Goal: Task Accomplishment & Management: Manage account settings

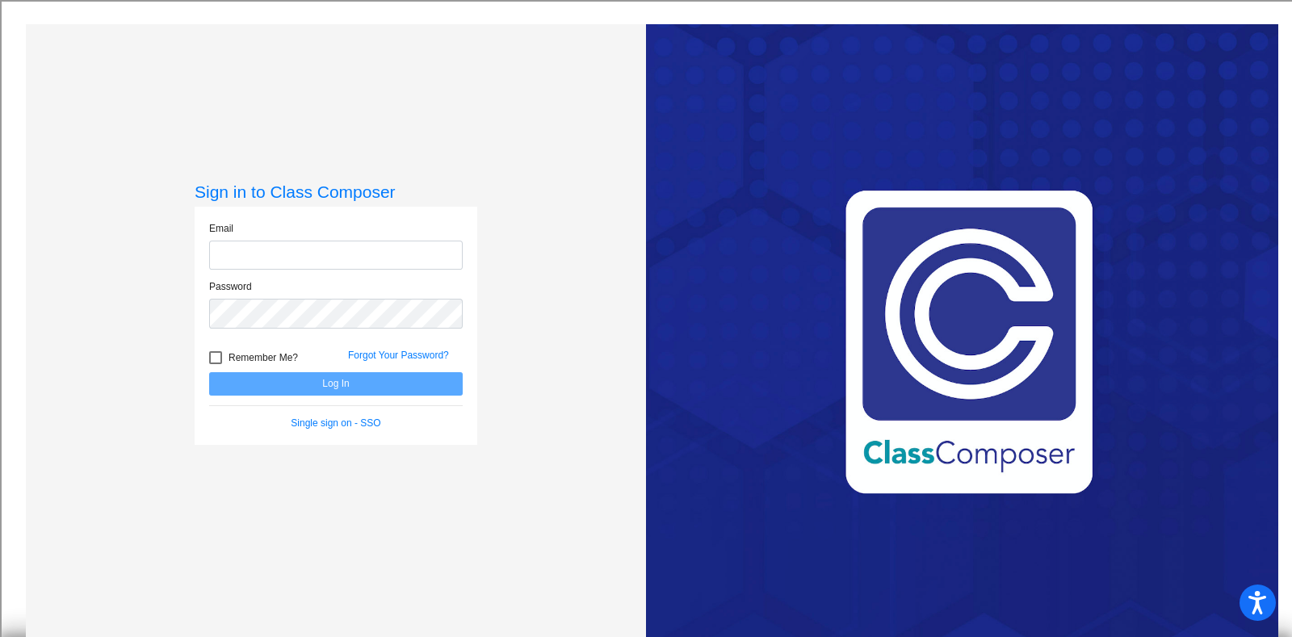
type input "[EMAIL_ADDRESS][DOMAIN_NAME]"
click at [321, 381] on button "Log In" at bounding box center [336, 383] width 254 height 23
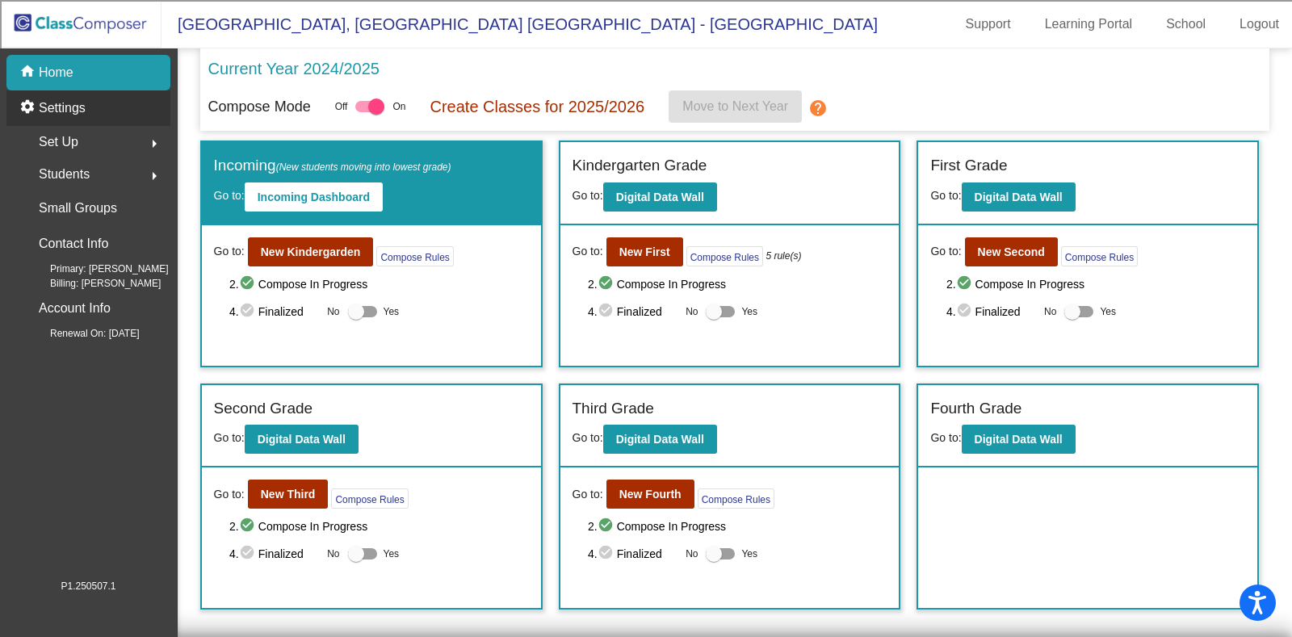
click at [60, 105] on p "Settings" at bounding box center [62, 108] width 47 height 19
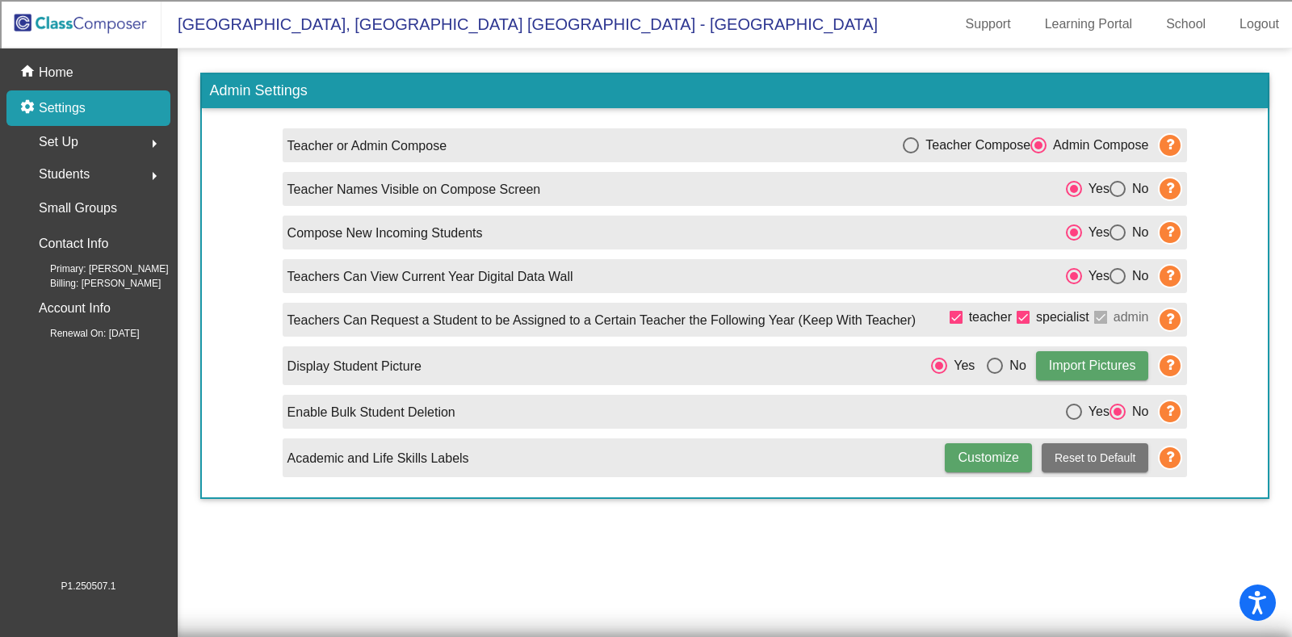
click at [67, 136] on span "Set Up" at bounding box center [59, 142] width 40 height 23
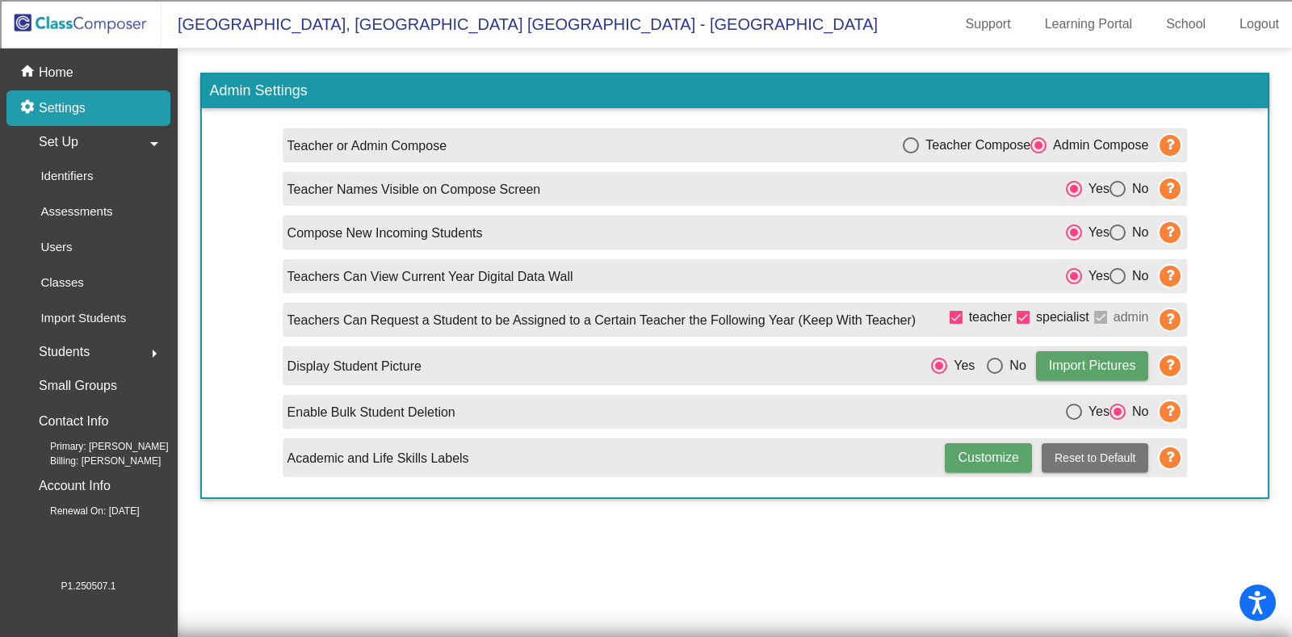
click at [61, 136] on span "Set Up" at bounding box center [59, 142] width 40 height 23
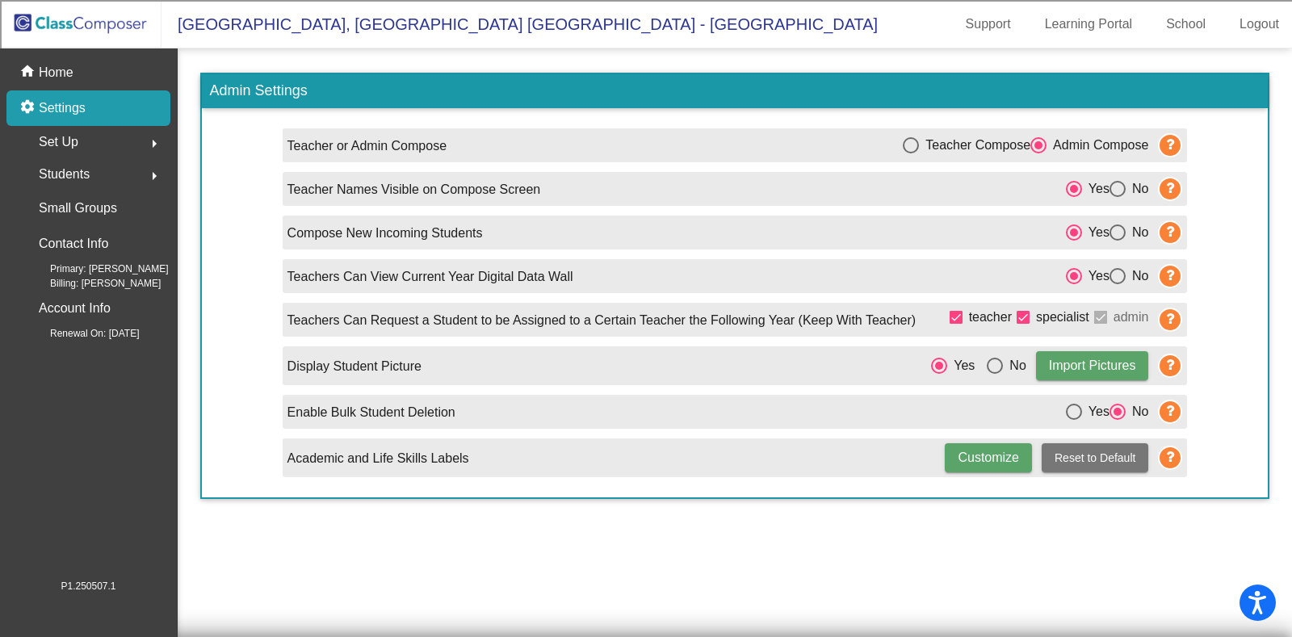
click at [61, 136] on span "Set Up" at bounding box center [59, 142] width 40 height 23
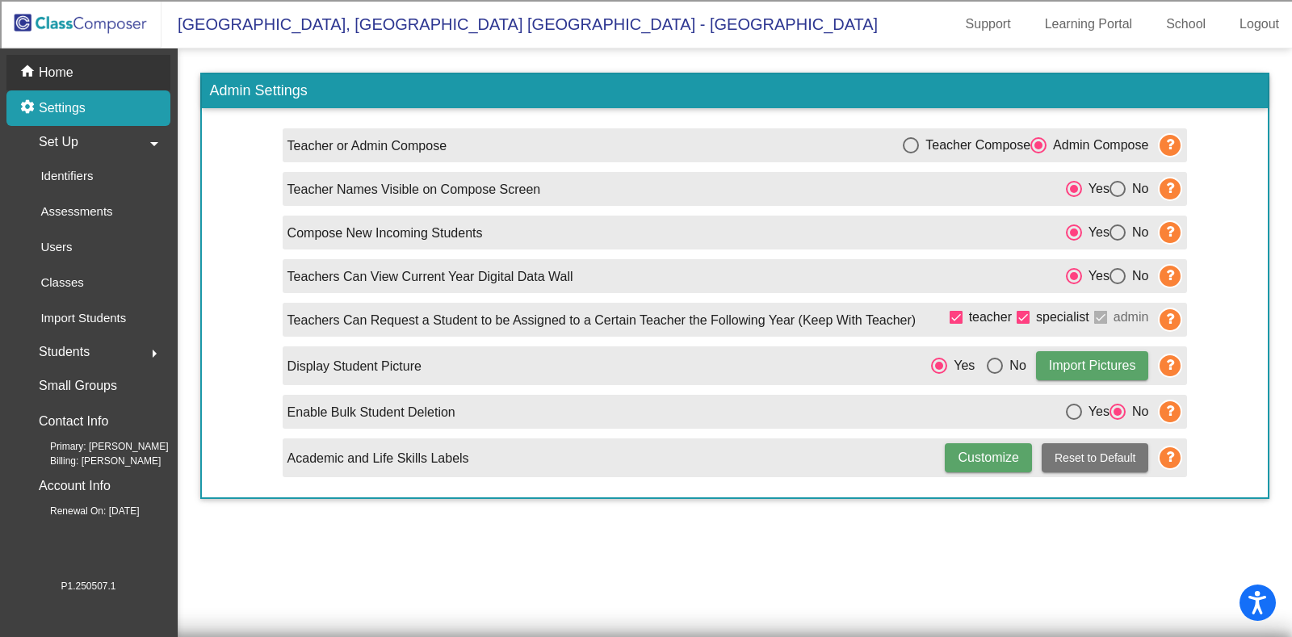
click at [55, 65] on p "Home" at bounding box center [56, 72] width 35 height 19
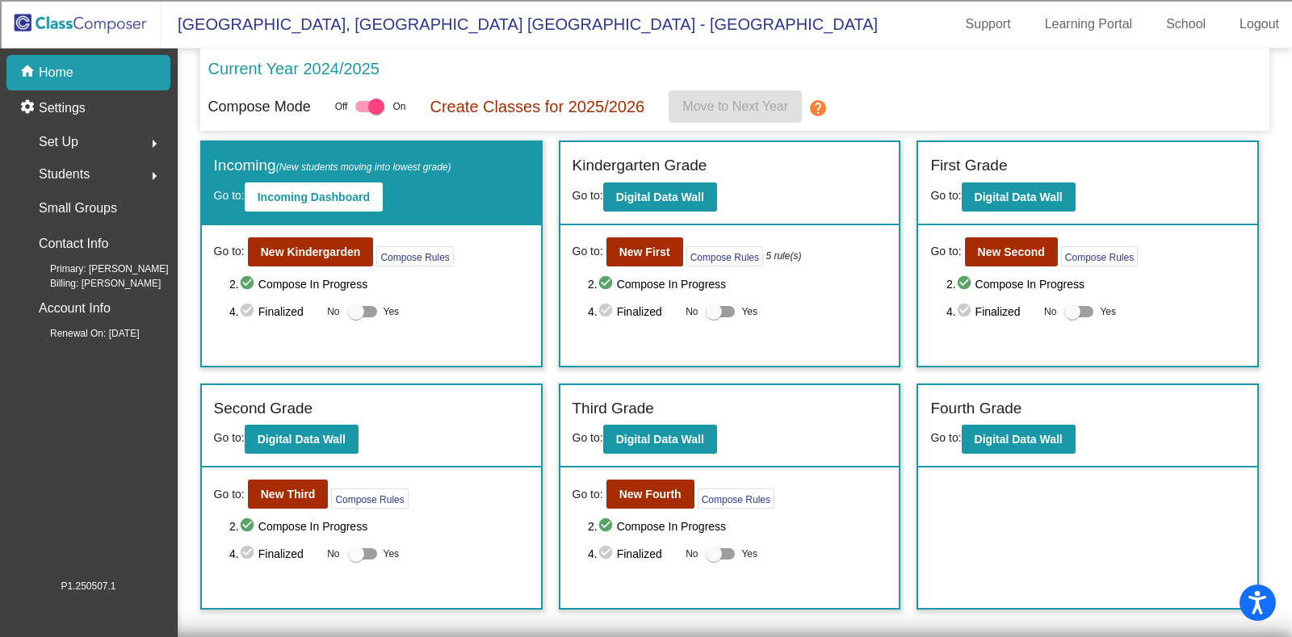
click at [61, 138] on span "Set Up" at bounding box center [59, 142] width 40 height 23
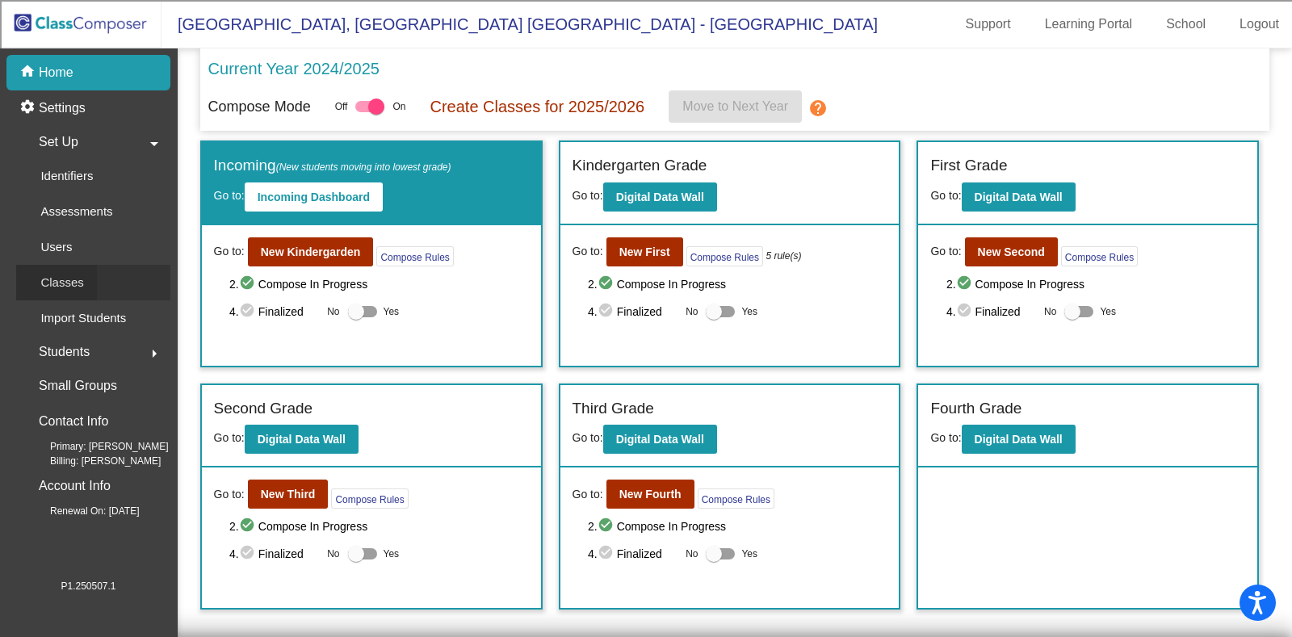
click at [72, 279] on p "Classes" at bounding box center [61, 282] width 43 height 19
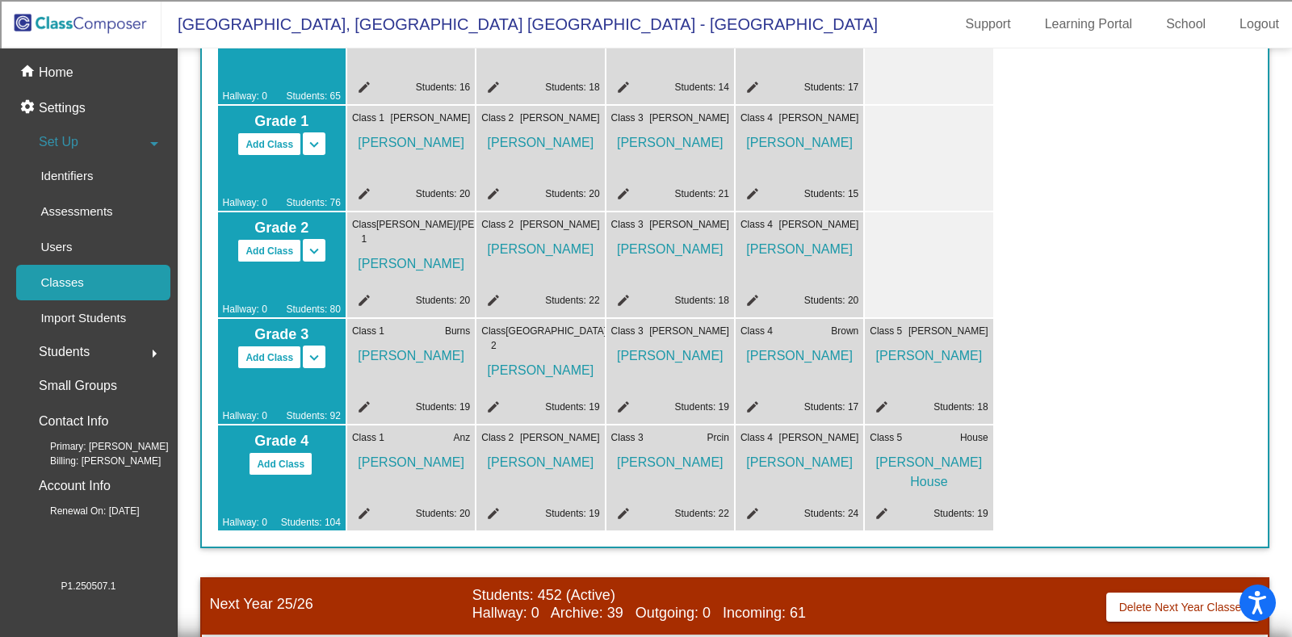
scroll to position [201, 0]
click at [266, 249] on button "Add Class" at bounding box center [269, 250] width 64 height 23
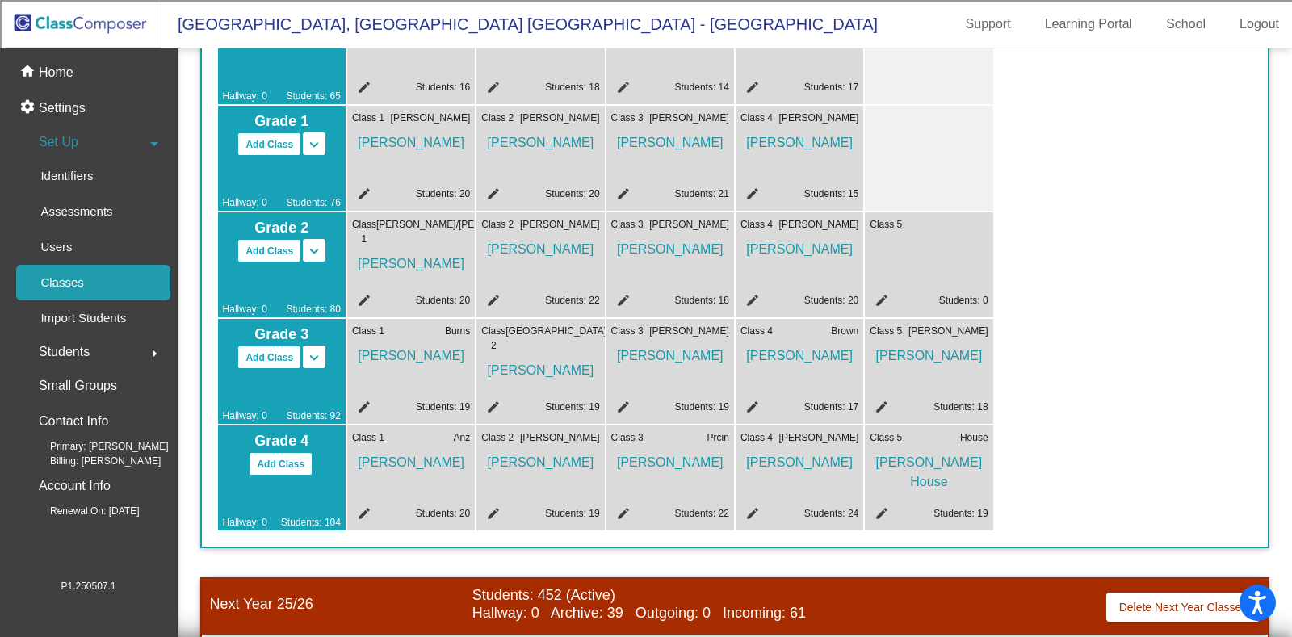
click at [884, 294] on mat-icon "edit" at bounding box center [879, 302] width 19 height 19
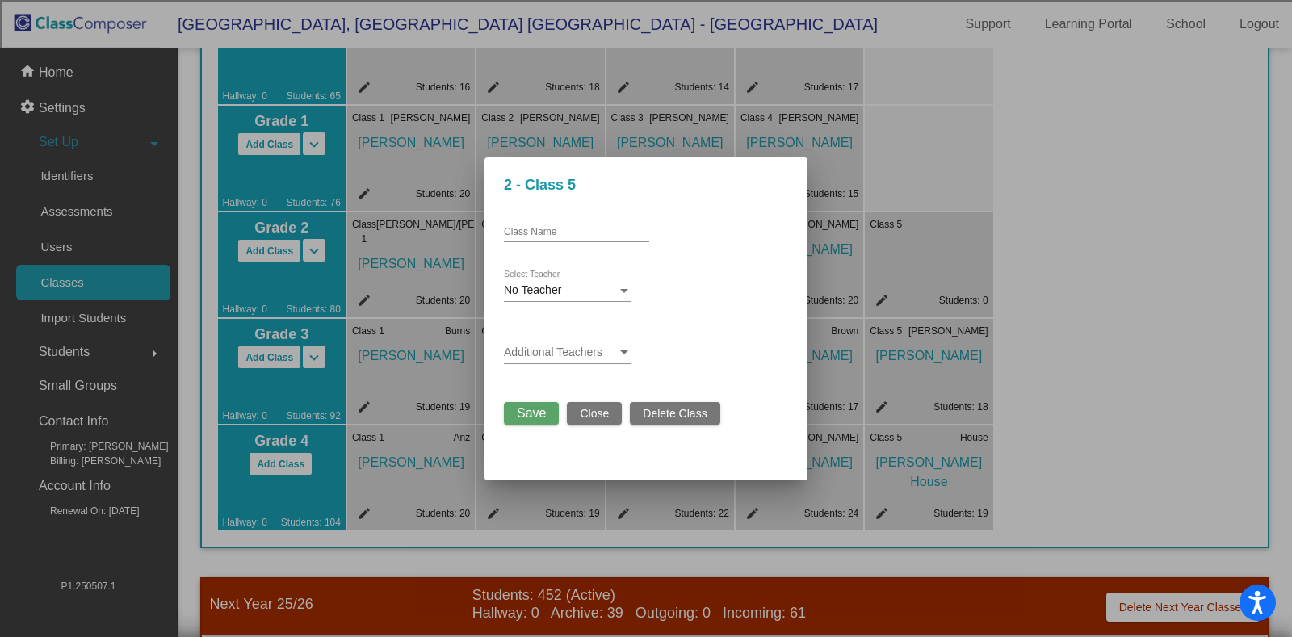
click at [548, 224] on div "Class Name" at bounding box center [576, 228] width 145 height 27
type input "New Class"
click at [556, 294] on span "No Teacher" at bounding box center [532, 289] width 57 height 13
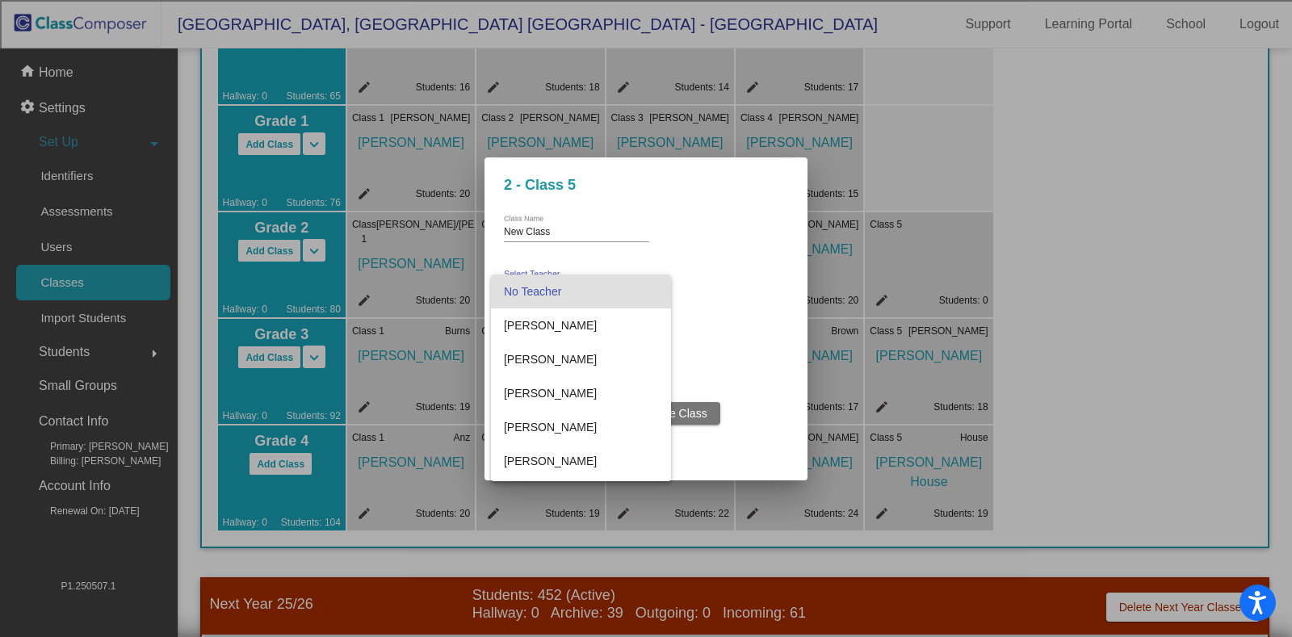
click at [556, 294] on span "No Teacher" at bounding box center [581, 292] width 155 height 34
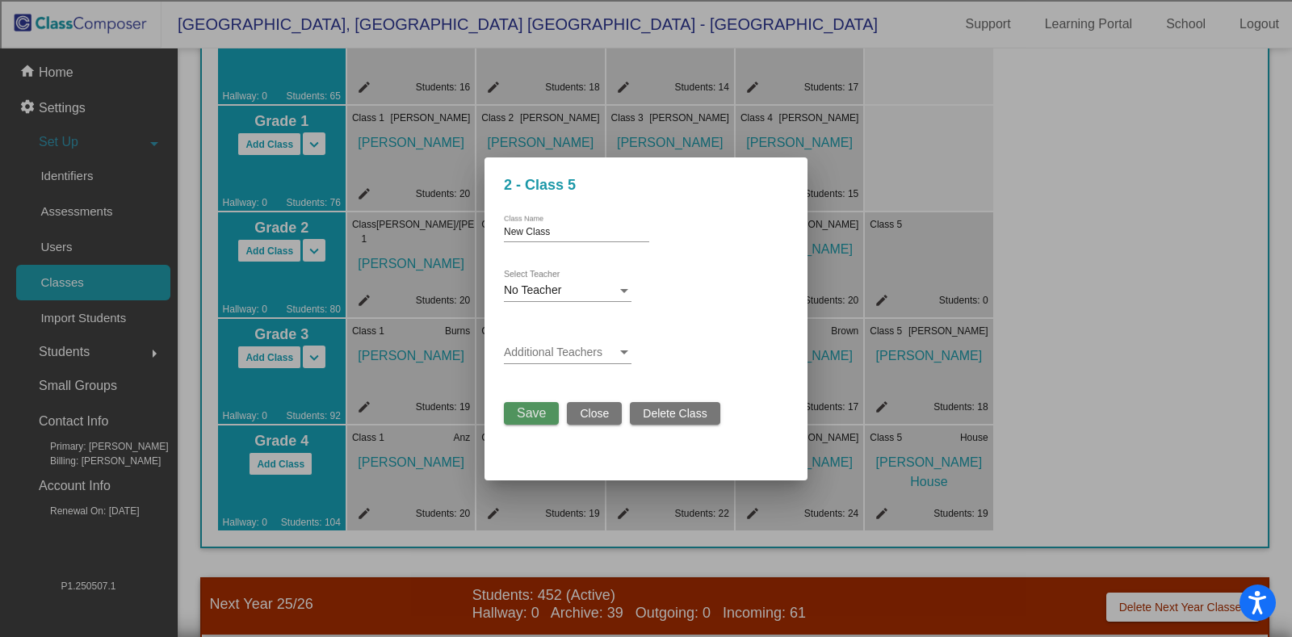
click at [526, 413] on span "Save" at bounding box center [531, 413] width 29 height 14
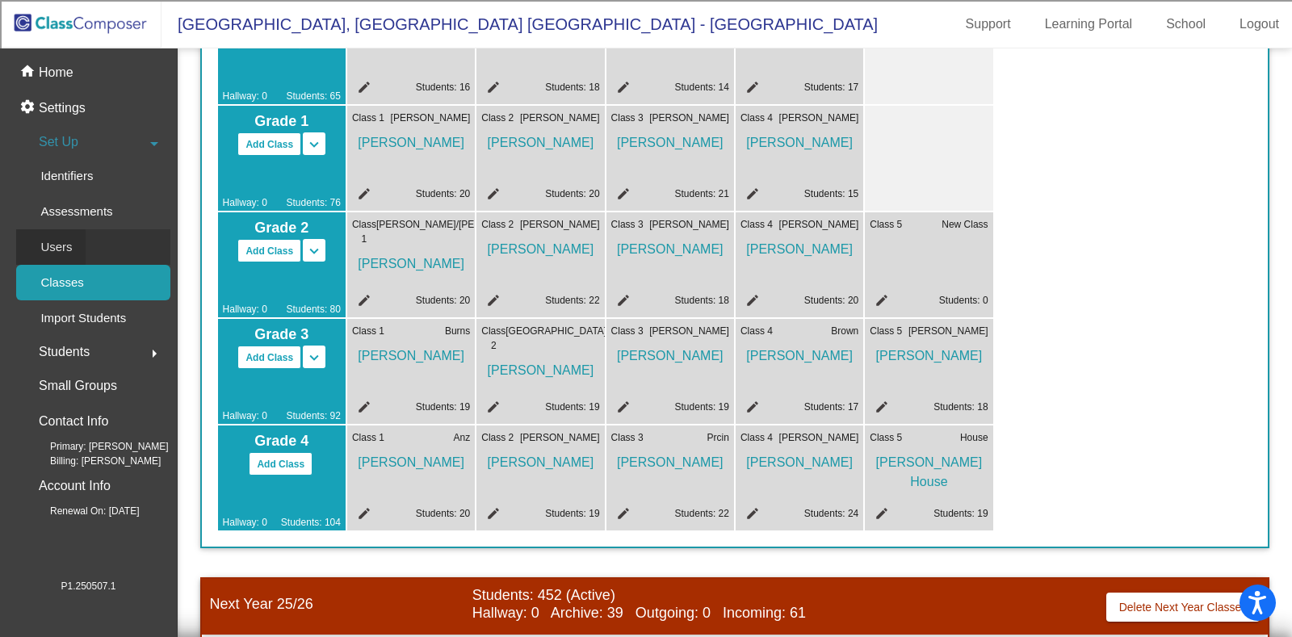
click at [52, 240] on p "Users" at bounding box center [55, 246] width 31 height 19
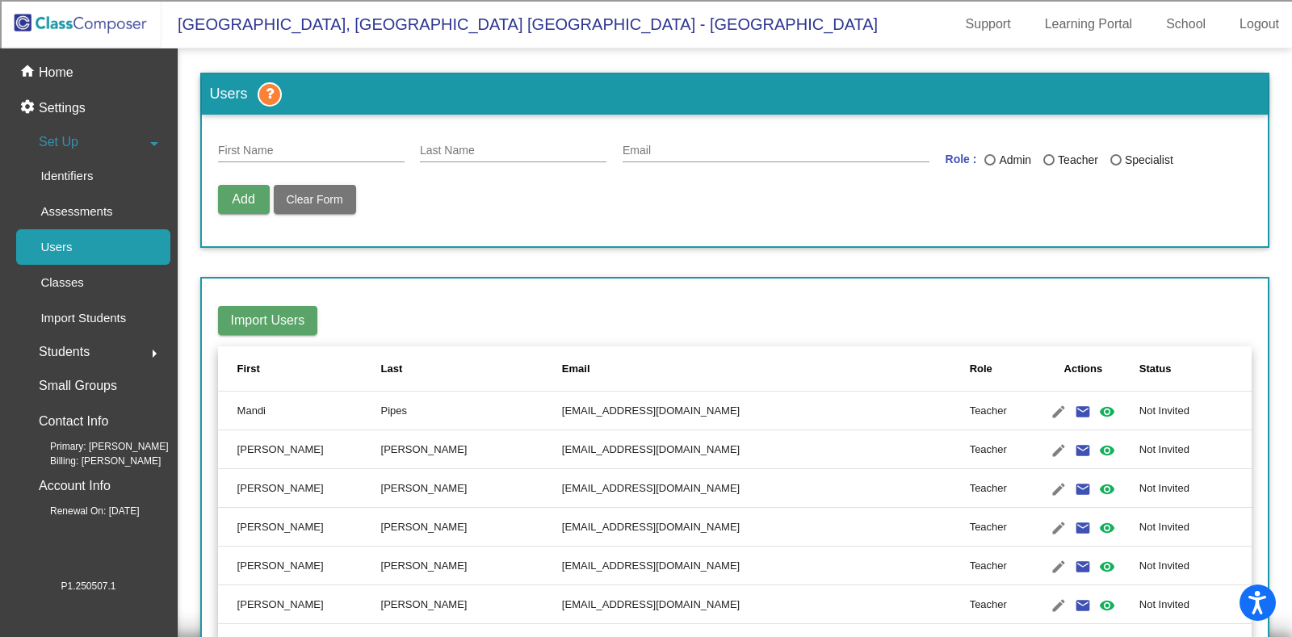
click at [255, 151] on input "First Name" at bounding box center [311, 151] width 187 height 13
type input "New"
type input "Teacher"
type input "[EMAIL_ADDRESS][DOMAIN_NAME]"
click at [1043, 157] on div "Last Name" at bounding box center [1048, 159] width 11 height 11
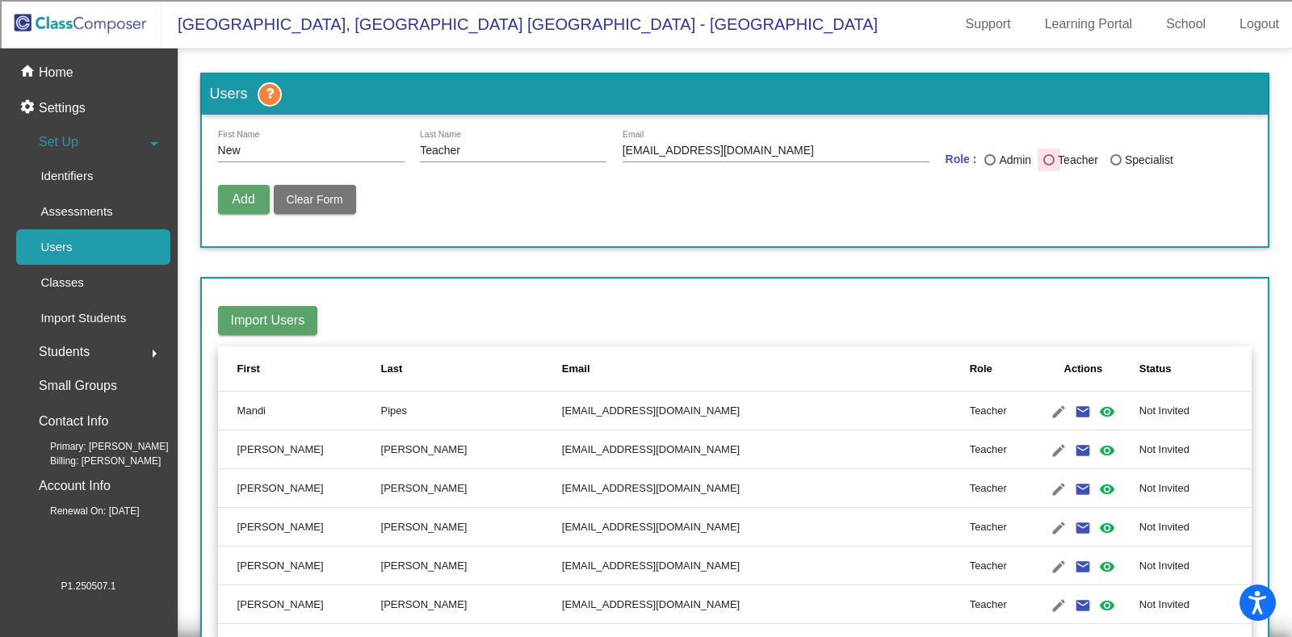
click at [1048, 166] on input "Teacher" at bounding box center [1048, 166] width 1 height 1
radio input "true"
click at [246, 196] on span "Add" at bounding box center [243, 199] width 23 height 14
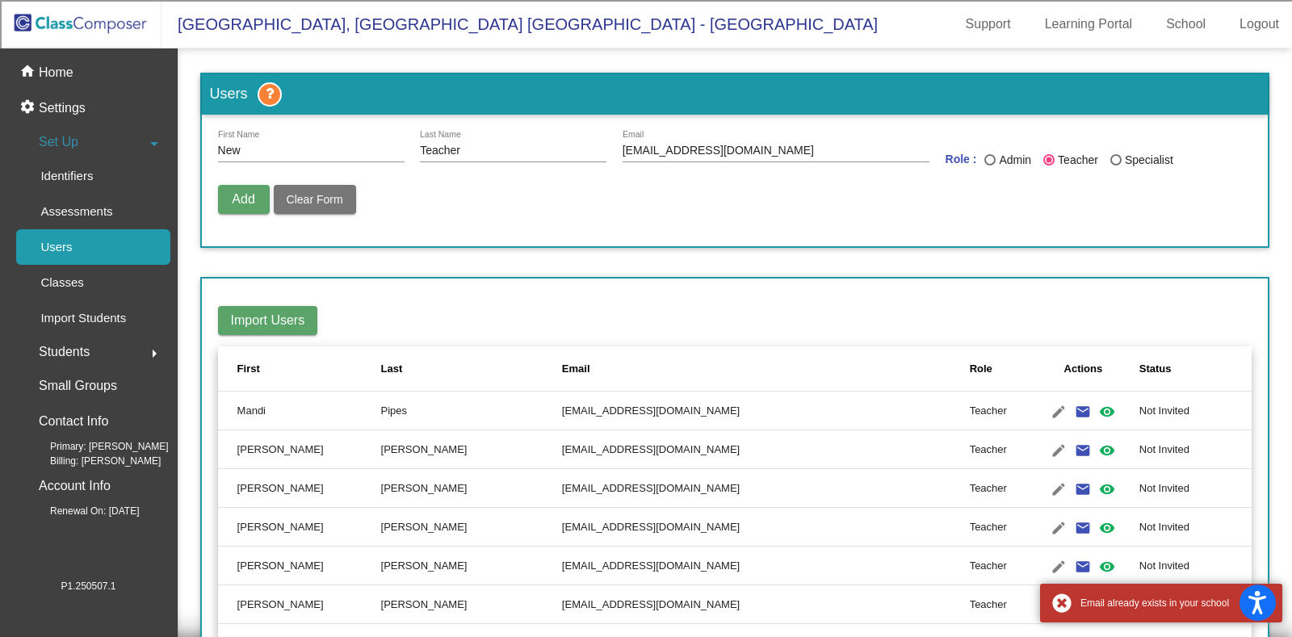
click at [720, 143] on div "[EMAIL_ADDRESS][DOMAIN_NAME] Email" at bounding box center [776, 146] width 307 height 31
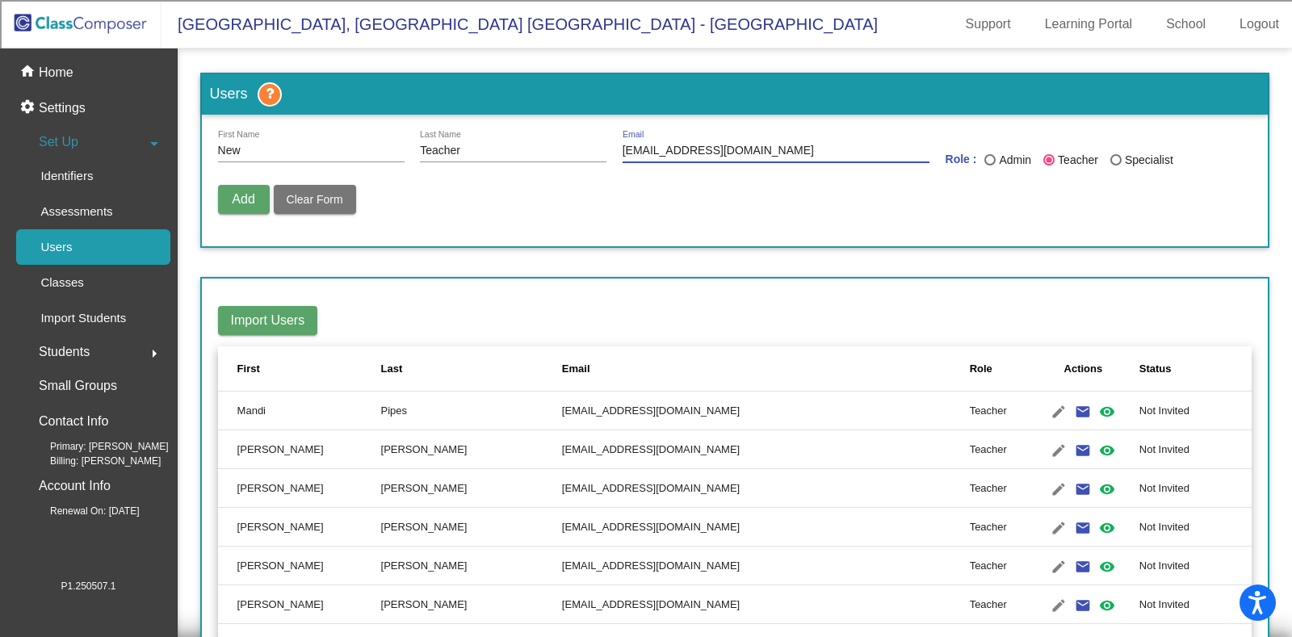
drag, startPoint x: 757, startPoint y: 149, endPoint x: 597, endPoint y: 134, distance: 160.6
click at [597, 140] on div "New First Name Teacher Last Name [PERSON_NAME][EMAIL_ADDRESS][DOMAIN_NAME] Emai…" at bounding box center [735, 154] width 1034 height 46
type input "[EMAIL_ADDRESS][DOMAIN_NAME]"
click at [246, 197] on span "Add" at bounding box center [243, 199] width 23 height 14
radio input "false"
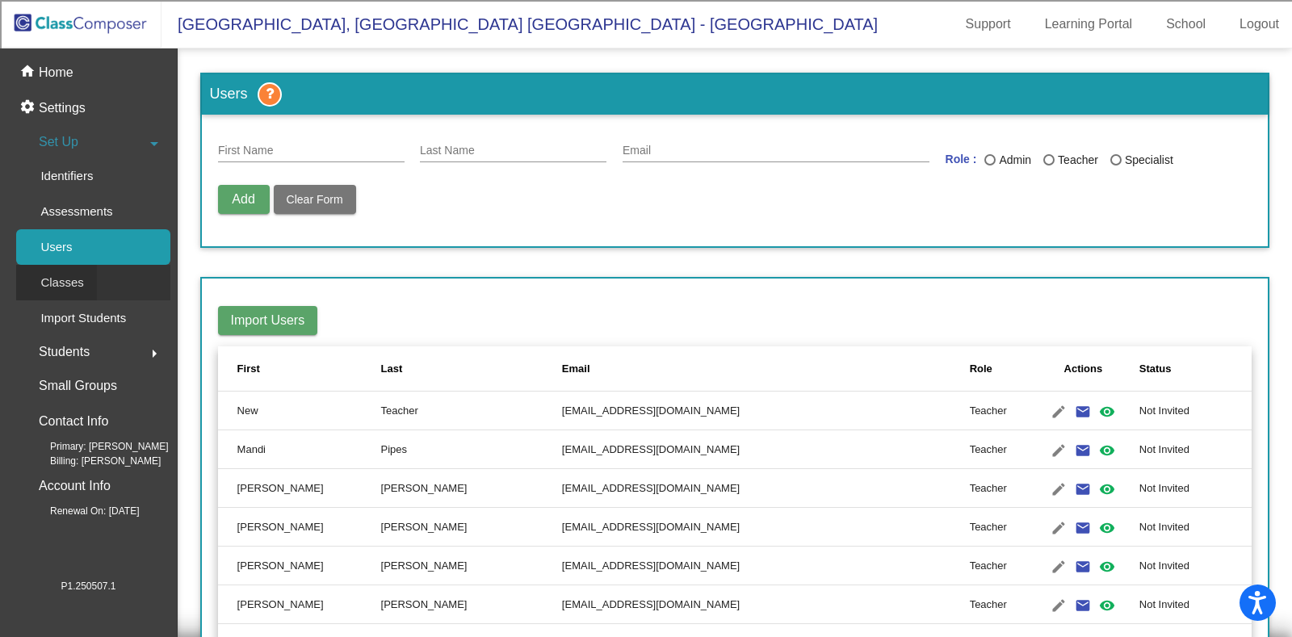
click at [78, 275] on p "Classes" at bounding box center [61, 282] width 43 height 19
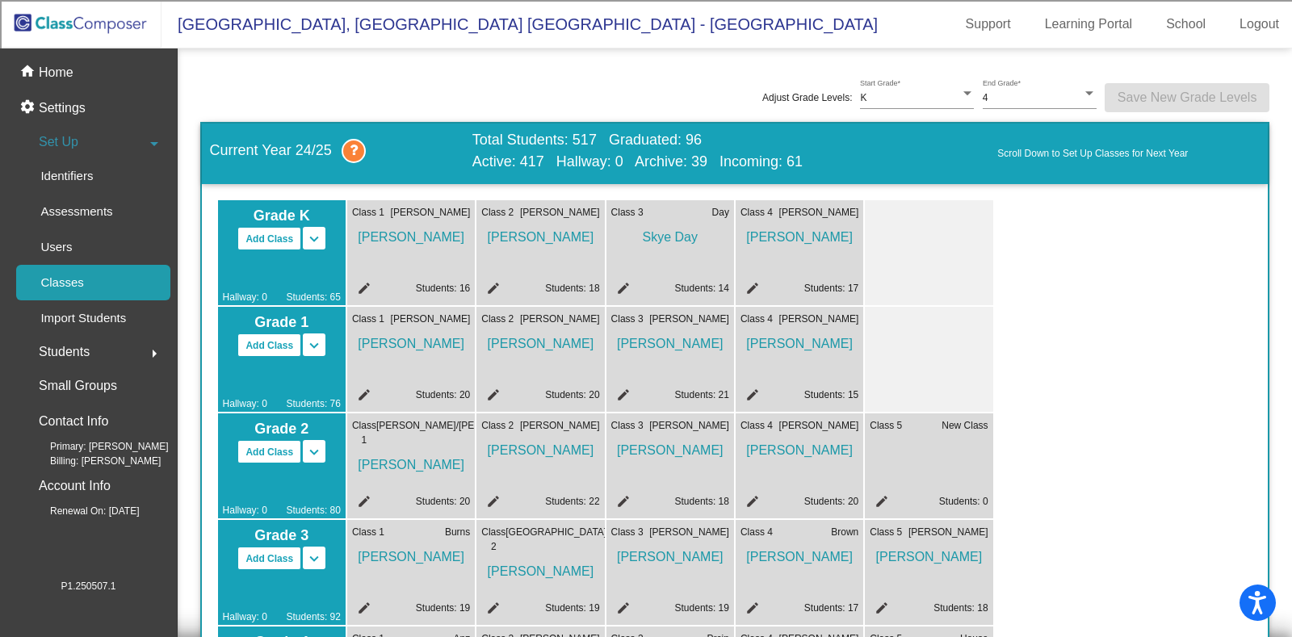
click at [880, 497] on mat-icon "edit" at bounding box center [879, 503] width 19 height 19
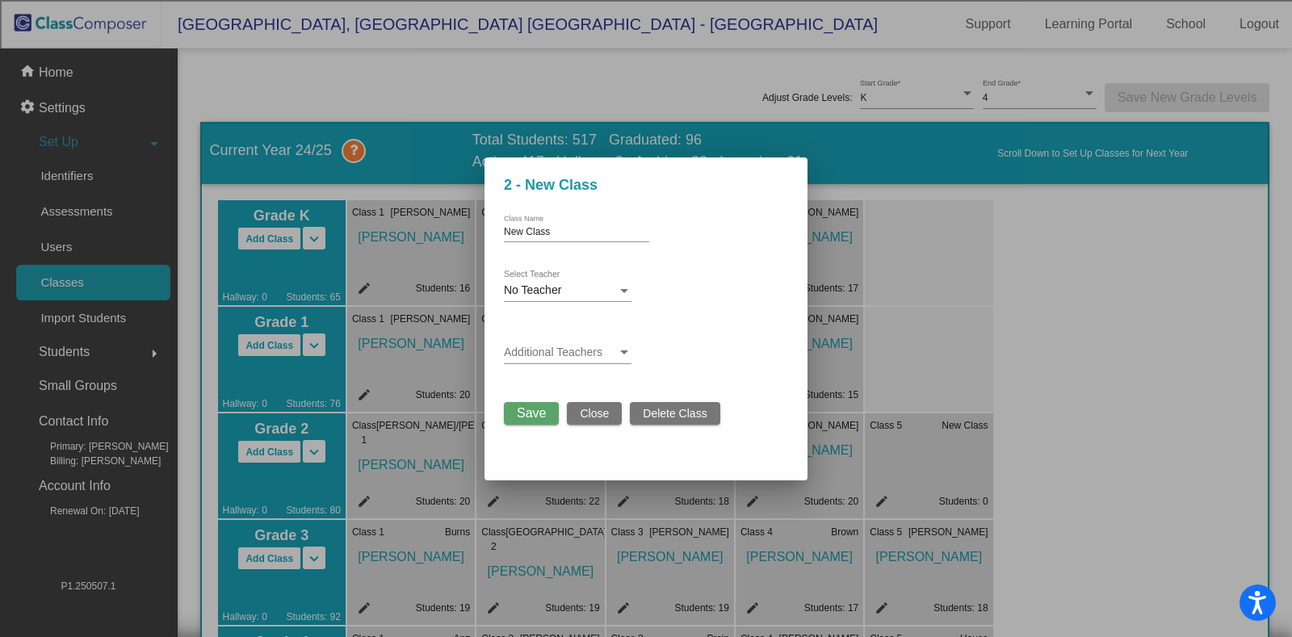
click at [583, 293] on div "No Teacher" at bounding box center [560, 290] width 113 height 13
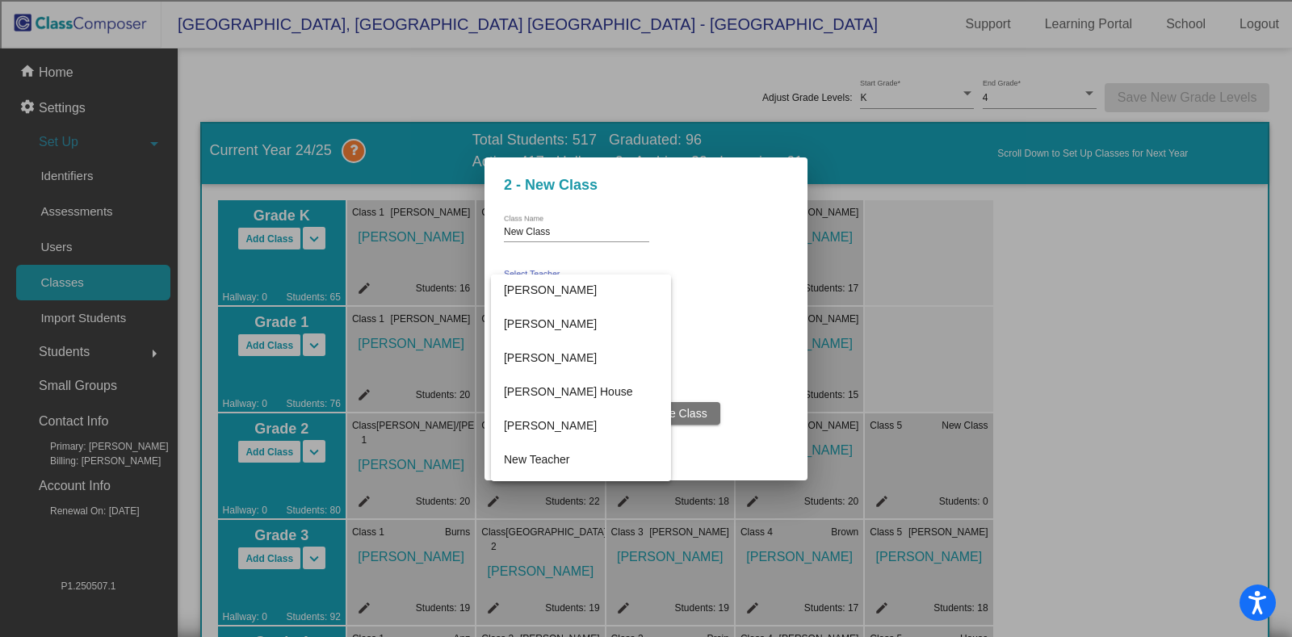
scroll to position [778, 0]
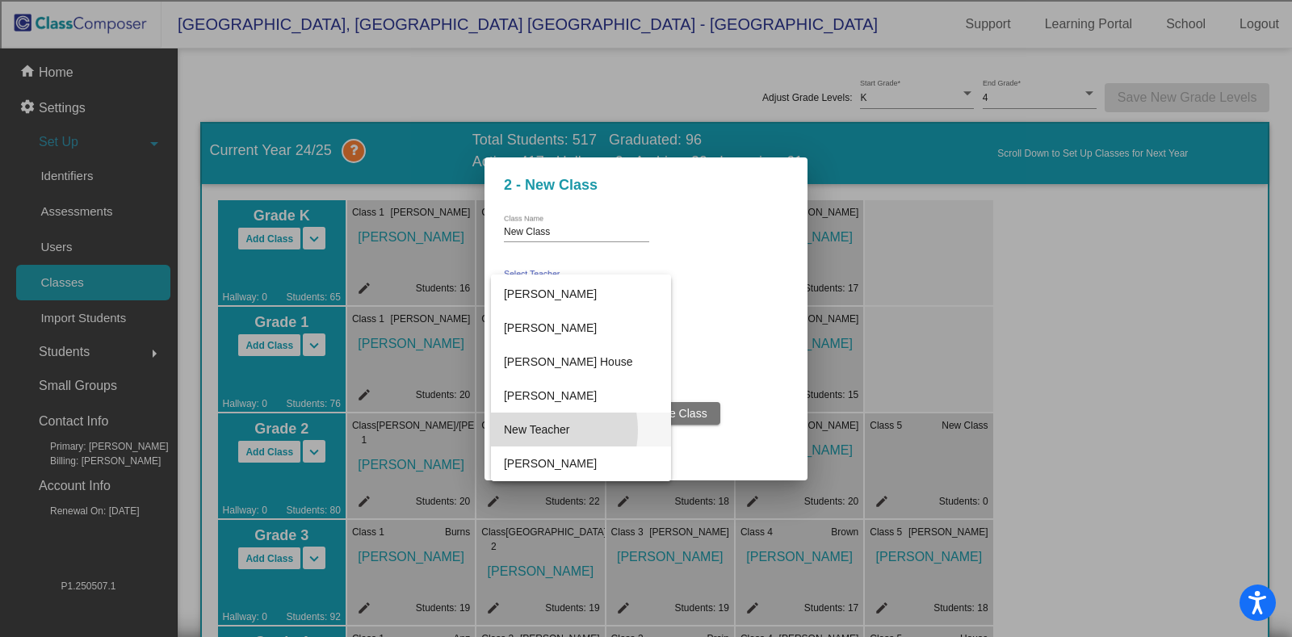
click at [541, 430] on span "New Teacher" at bounding box center [581, 430] width 155 height 34
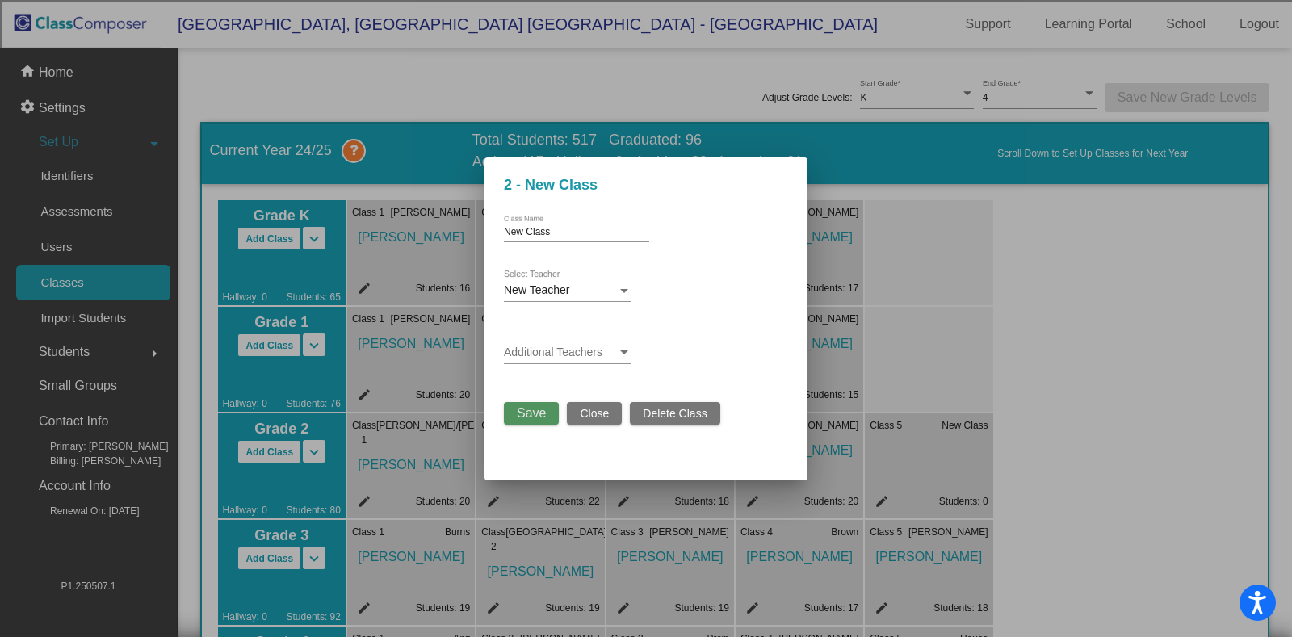
click at [534, 417] on span "Save" at bounding box center [531, 413] width 29 height 14
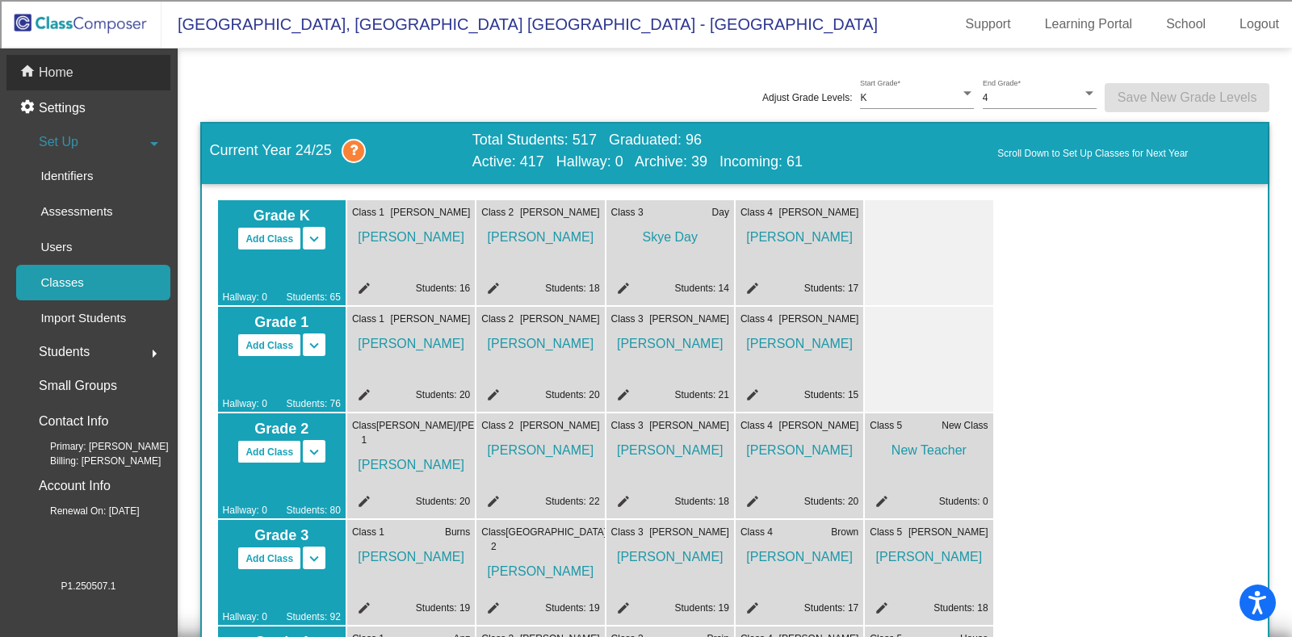
click at [65, 70] on p "Home" at bounding box center [56, 72] width 35 height 19
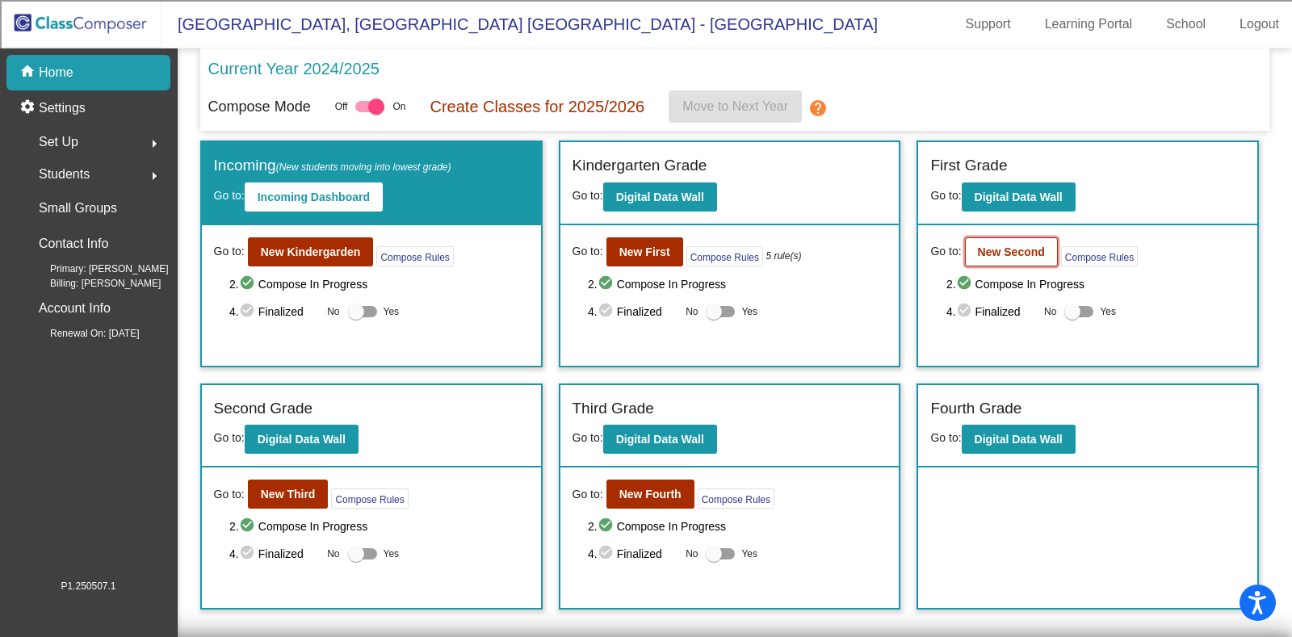
click at [1004, 247] on b "New Second" at bounding box center [1011, 251] width 67 height 13
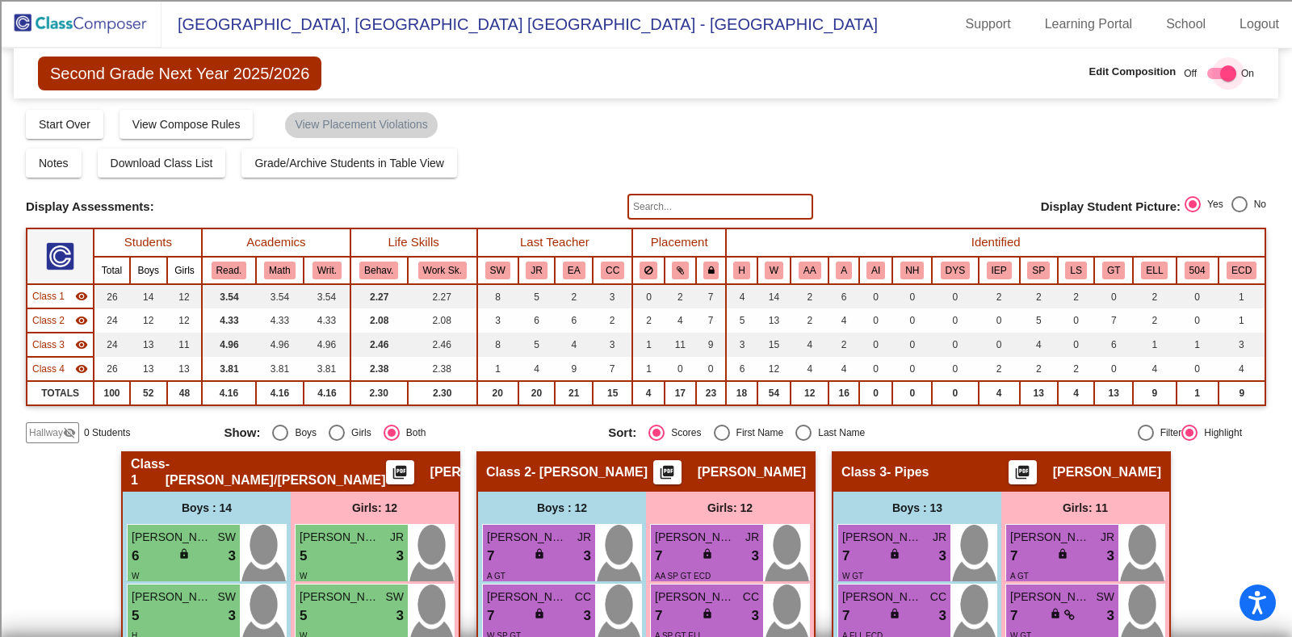
click at [1223, 73] on div at bounding box center [1228, 73] width 16 height 16
click at [1207, 71] on div at bounding box center [1215, 73] width 16 height 16
checkbox input "true"
click at [48, 431] on span "Hallway" at bounding box center [46, 432] width 34 height 15
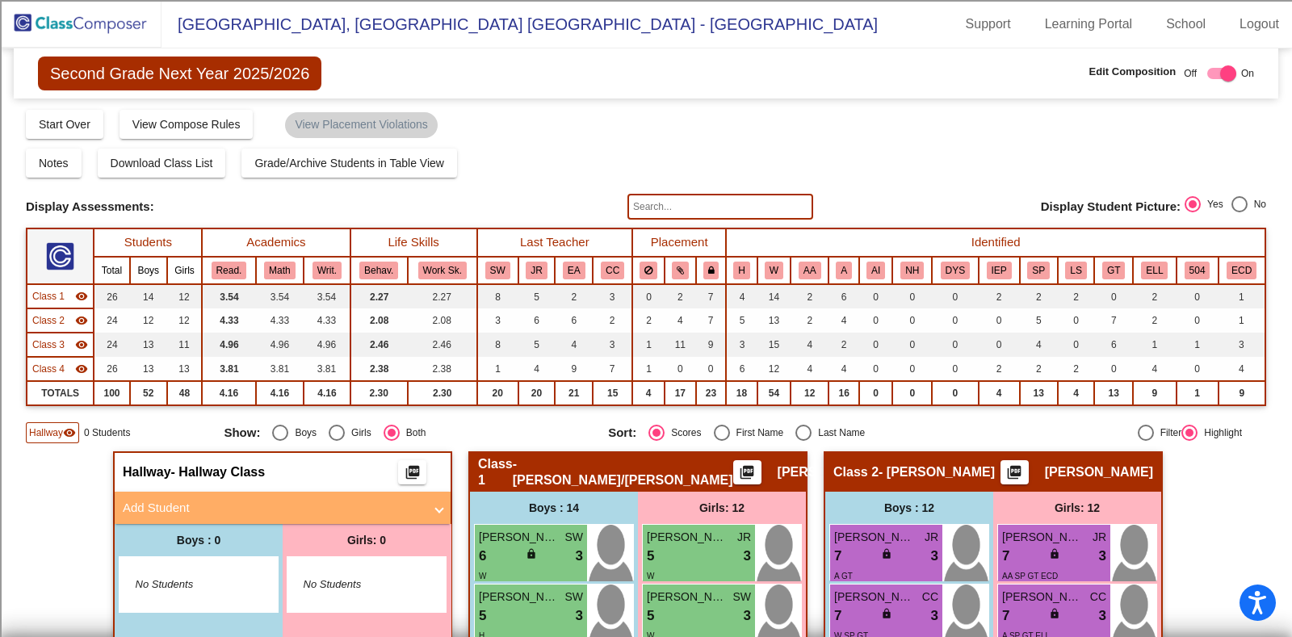
click at [103, 22] on img at bounding box center [80, 24] width 161 height 48
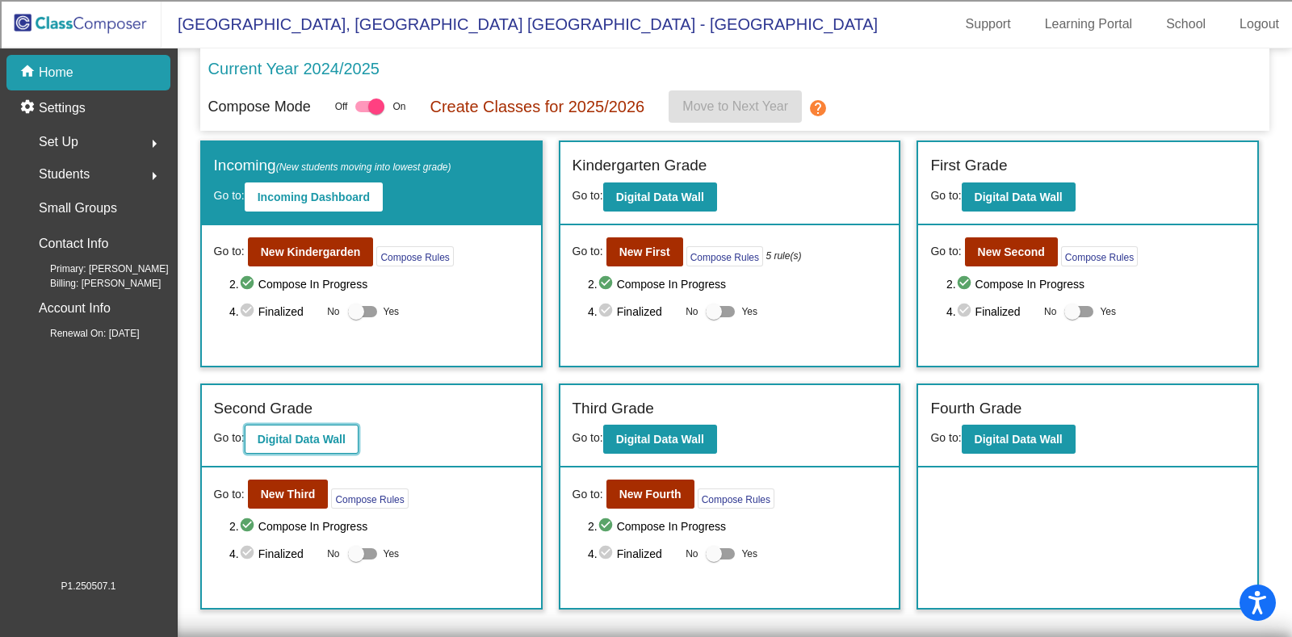
click at [319, 435] on b "Digital Data Wall" at bounding box center [302, 439] width 88 height 13
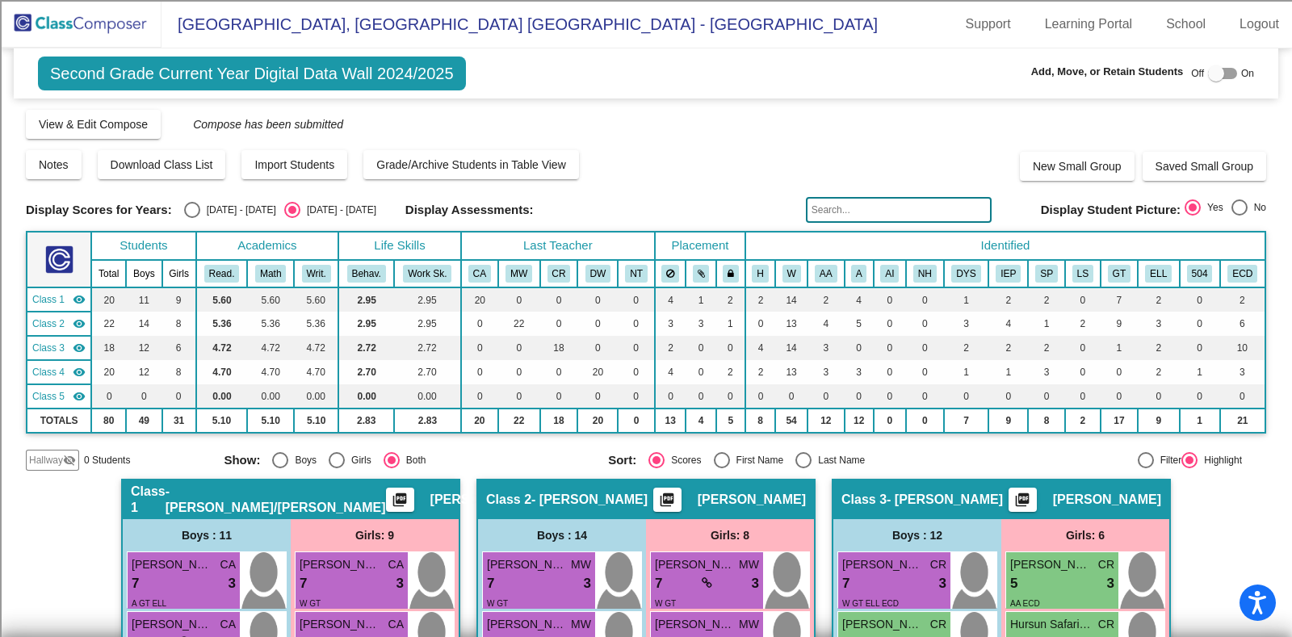
click at [85, 21] on img at bounding box center [80, 24] width 161 height 48
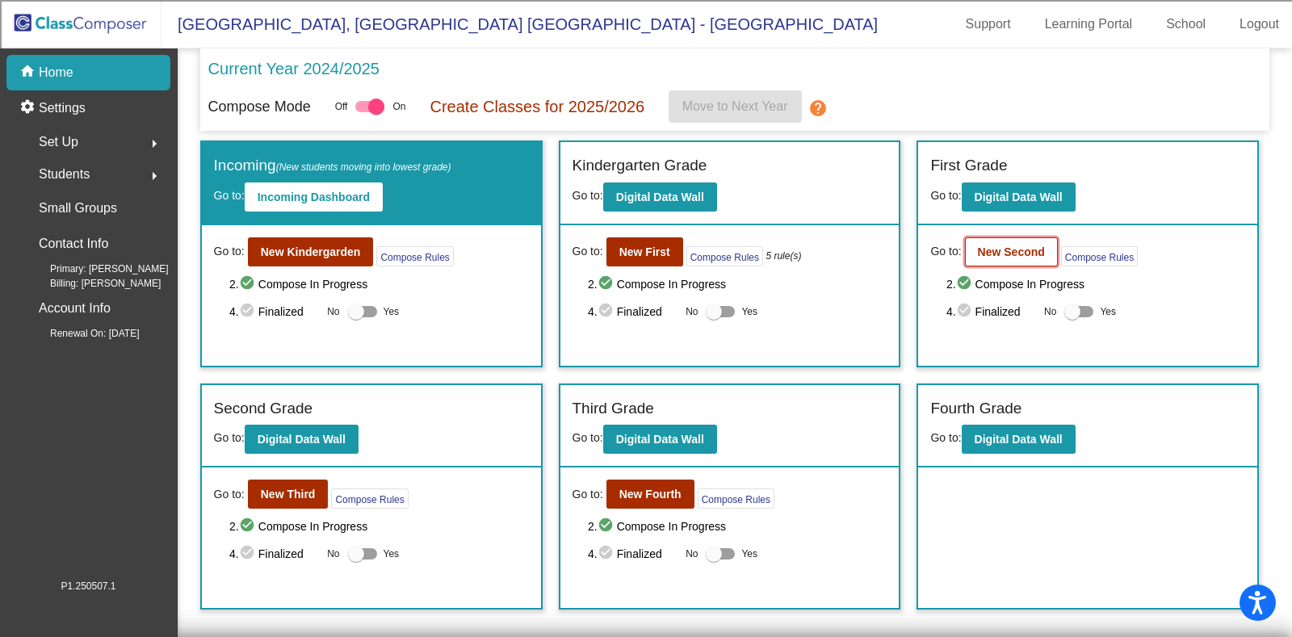
click at [1006, 245] on b "New Second" at bounding box center [1011, 251] width 67 height 13
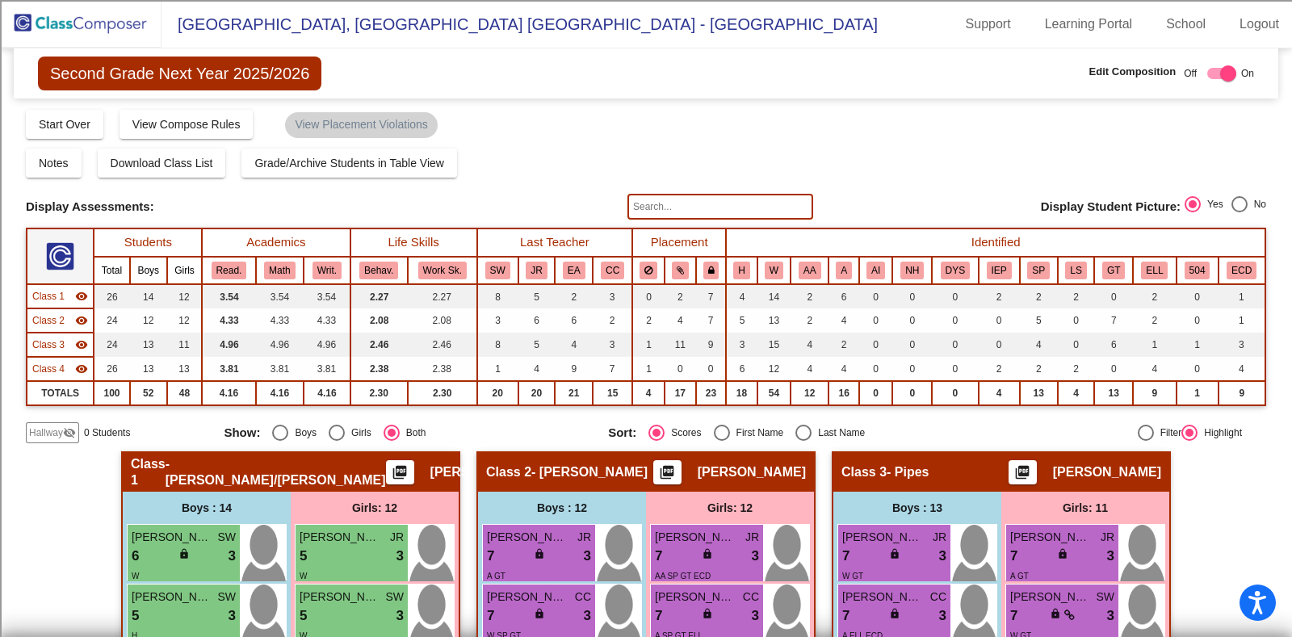
click at [52, 17] on img at bounding box center [80, 24] width 161 height 48
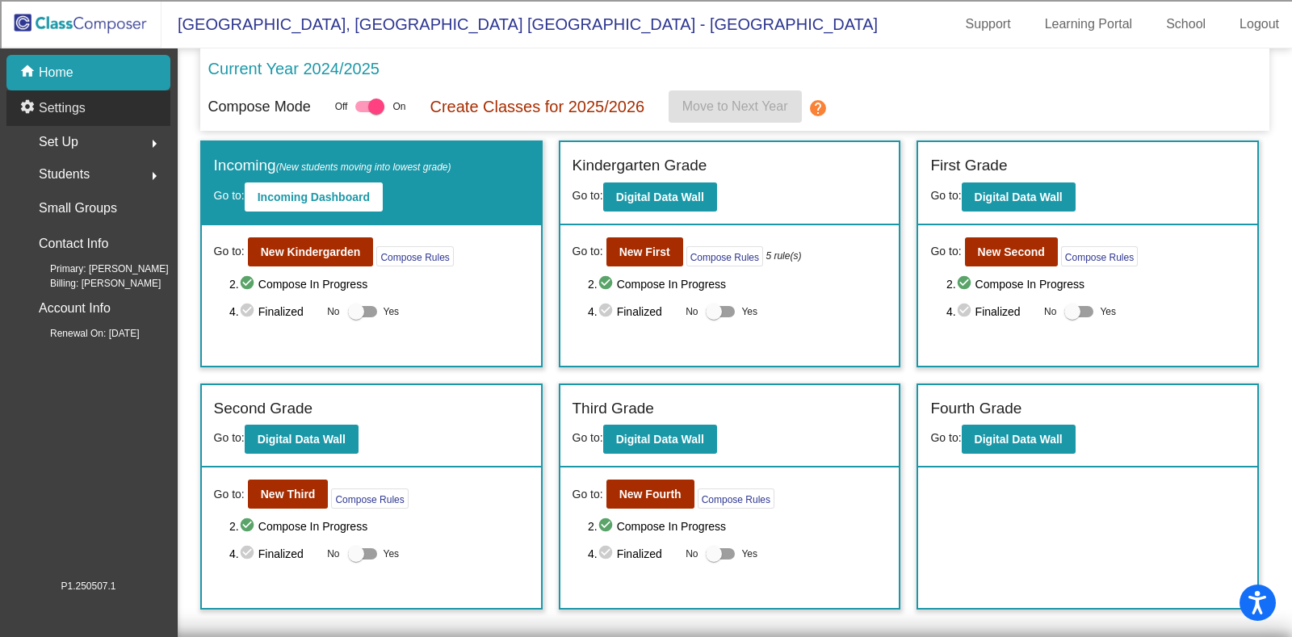
click at [58, 103] on p "Settings" at bounding box center [62, 108] width 47 height 19
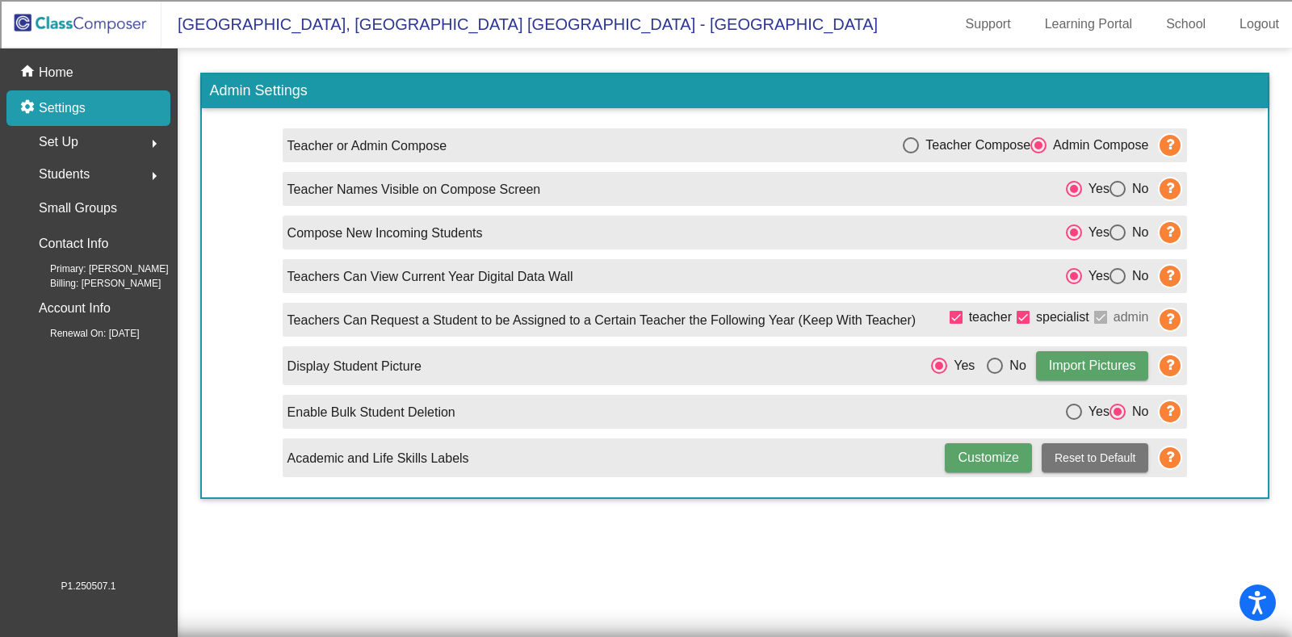
click at [82, 142] on div "Set Up arrow_right" at bounding box center [93, 142] width 154 height 32
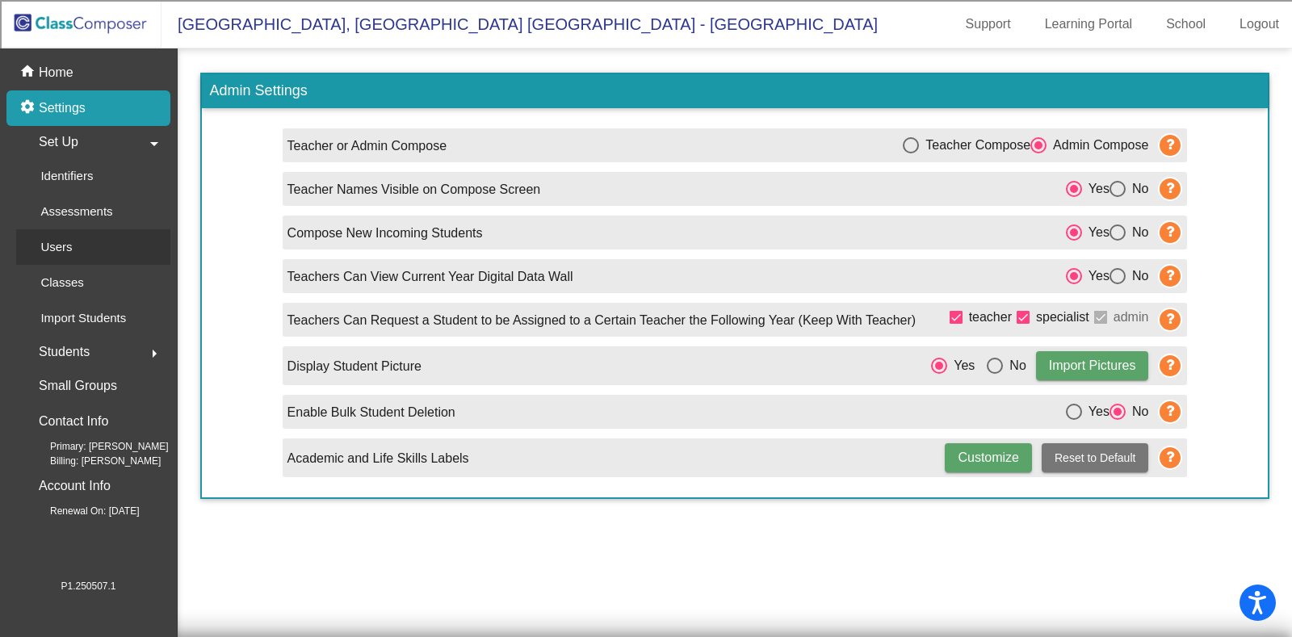
click at [77, 239] on div "Users" at bounding box center [50, 247] width 69 height 36
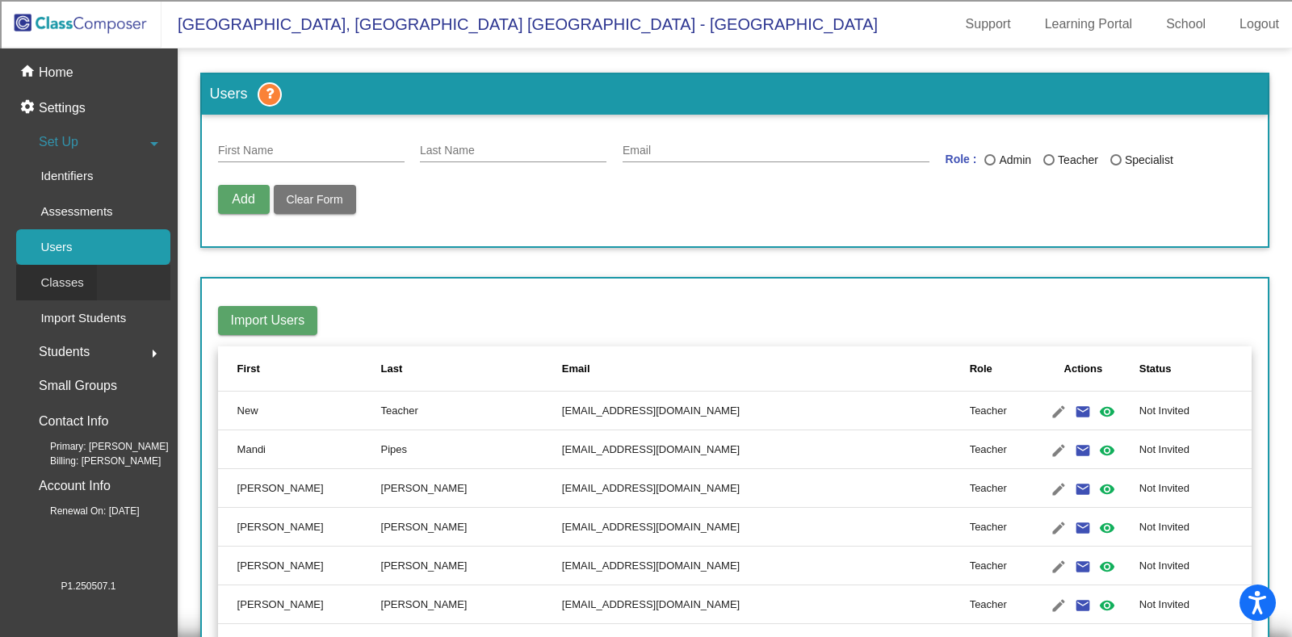
click at [57, 275] on p "Classes" at bounding box center [61, 282] width 43 height 19
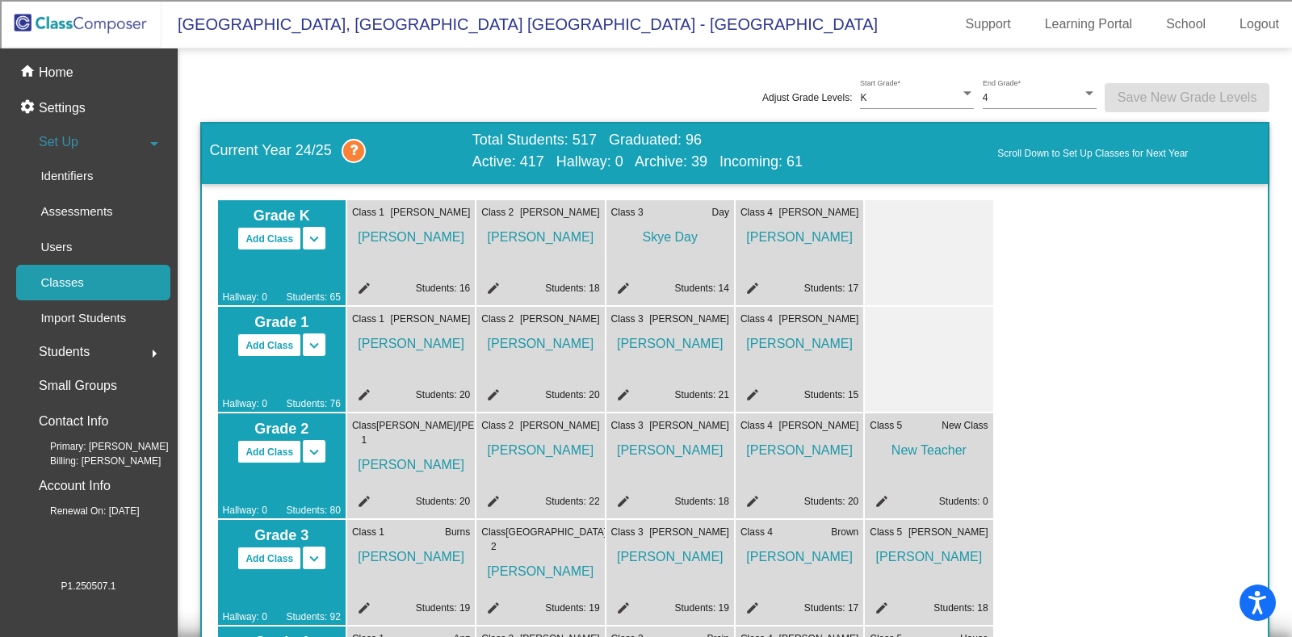
click at [879, 500] on mat-icon "edit" at bounding box center [879, 503] width 19 height 19
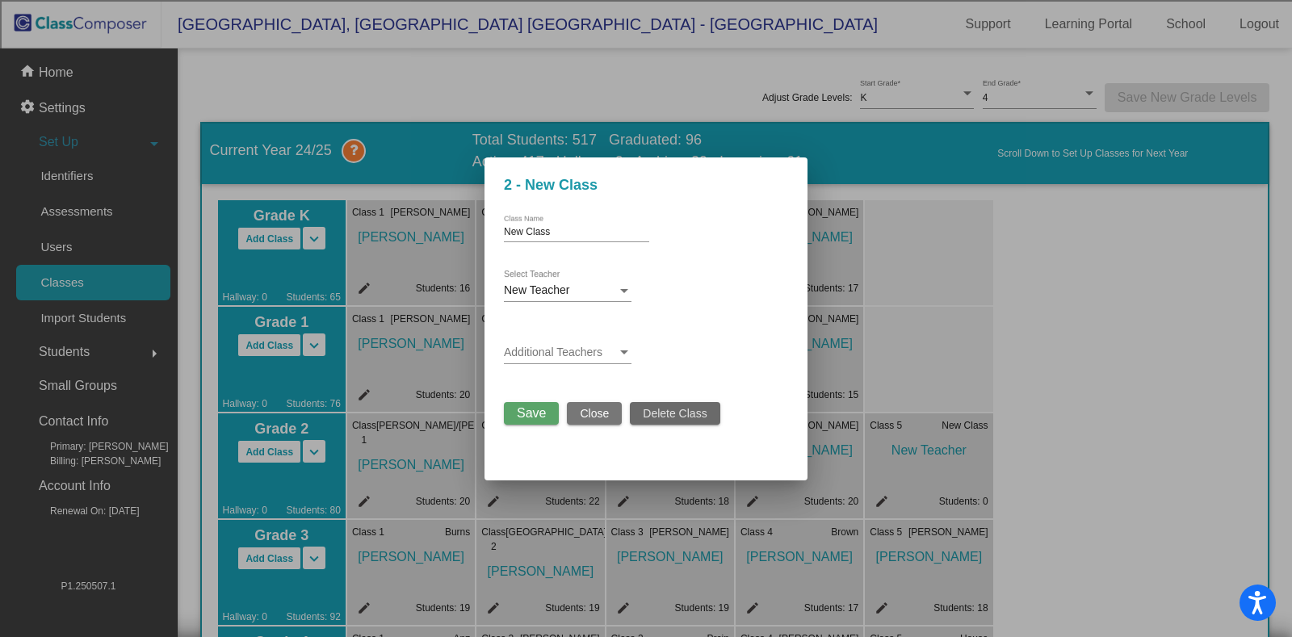
click at [683, 410] on span "Delete Class" at bounding box center [675, 413] width 64 height 13
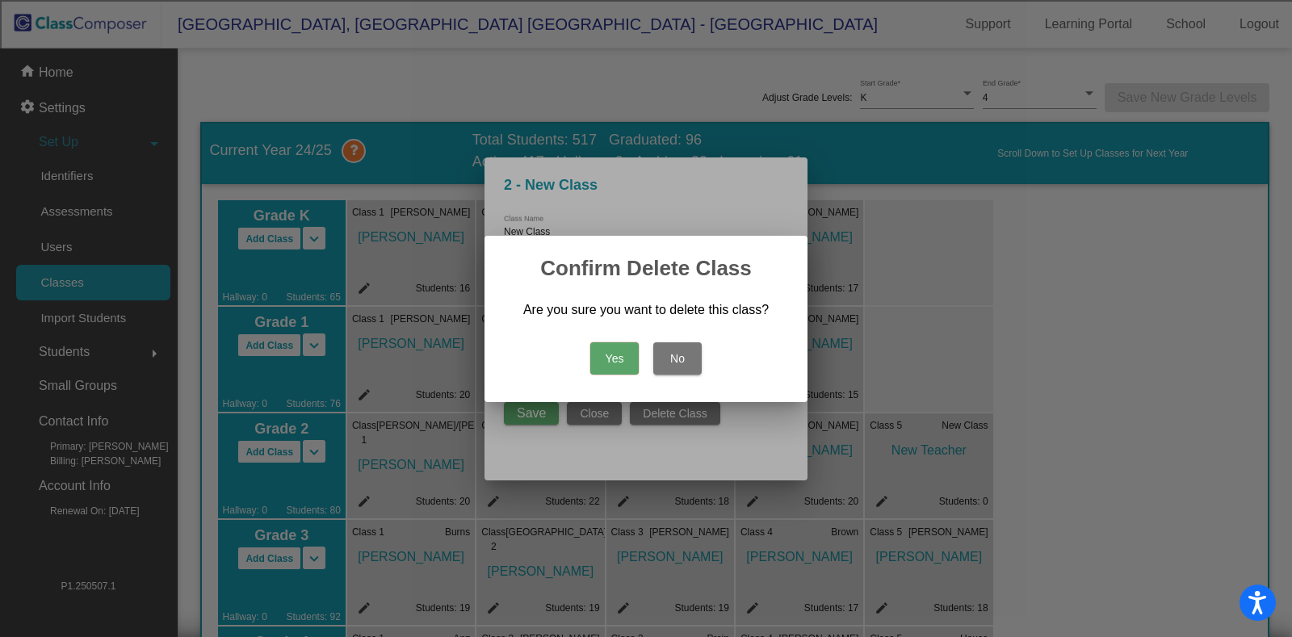
click at [613, 342] on button "Yes" at bounding box center [614, 358] width 48 height 32
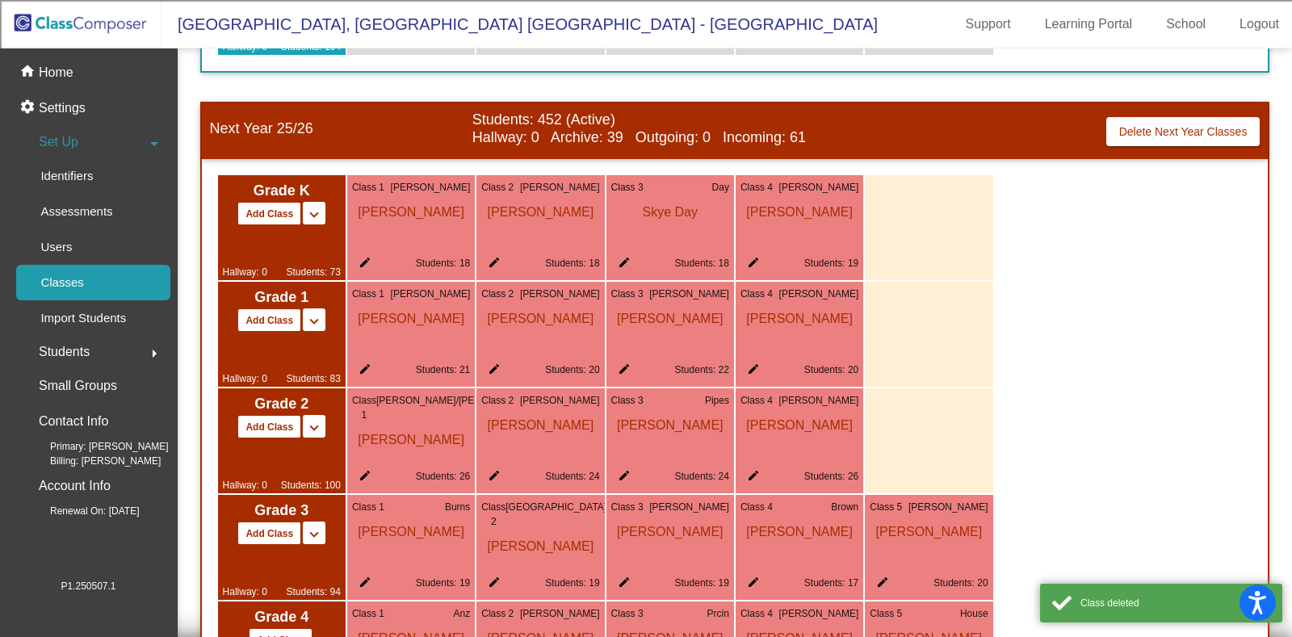
scroll to position [706, 0]
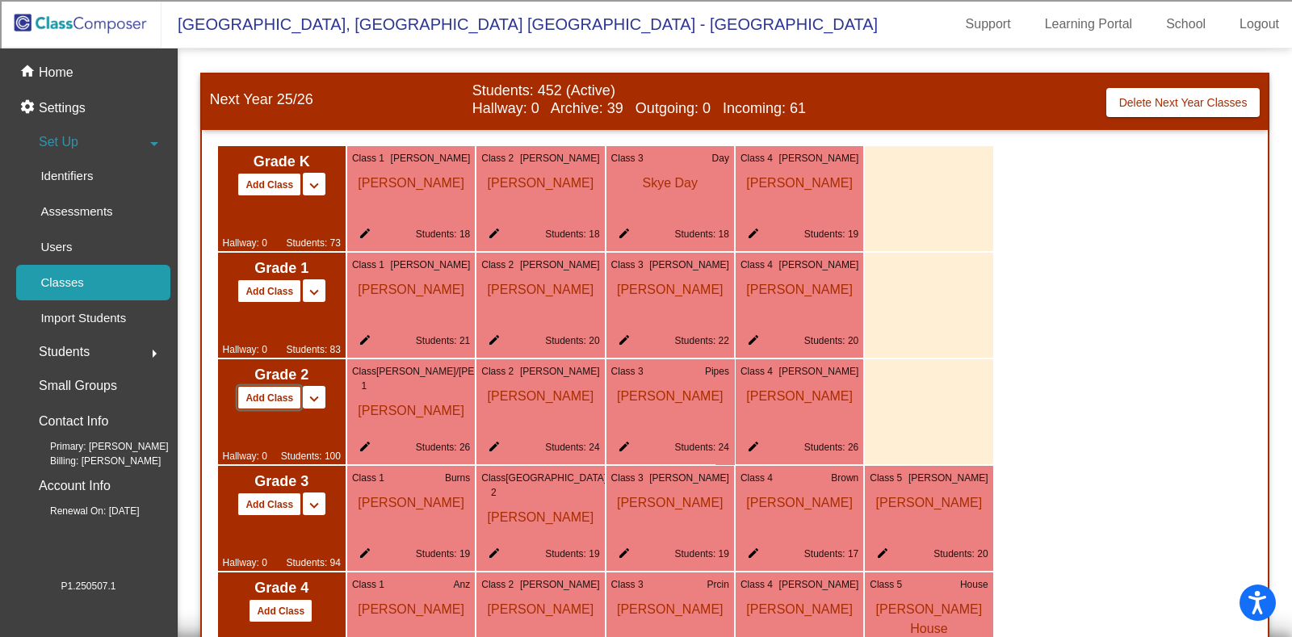
click at [275, 391] on button "Add Class" at bounding box center [269, 397] width 64 height 23
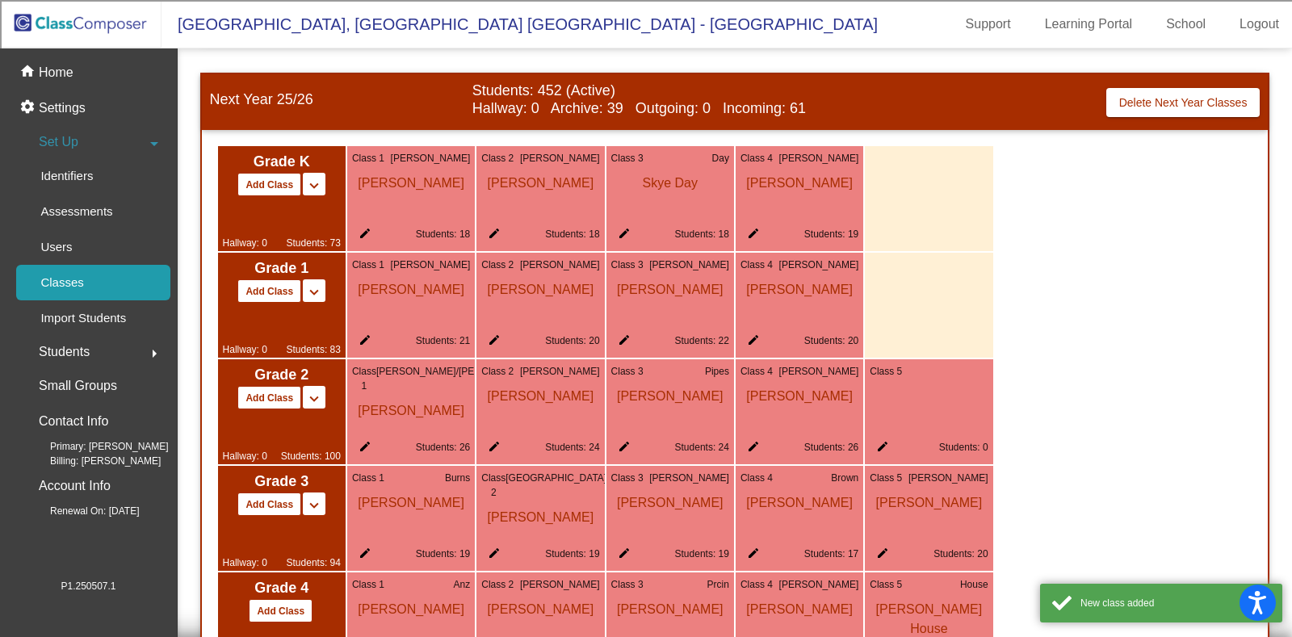
click at [881, 440] on mat-icon "edit" at bounding box center [879, 449] width 19 height 19
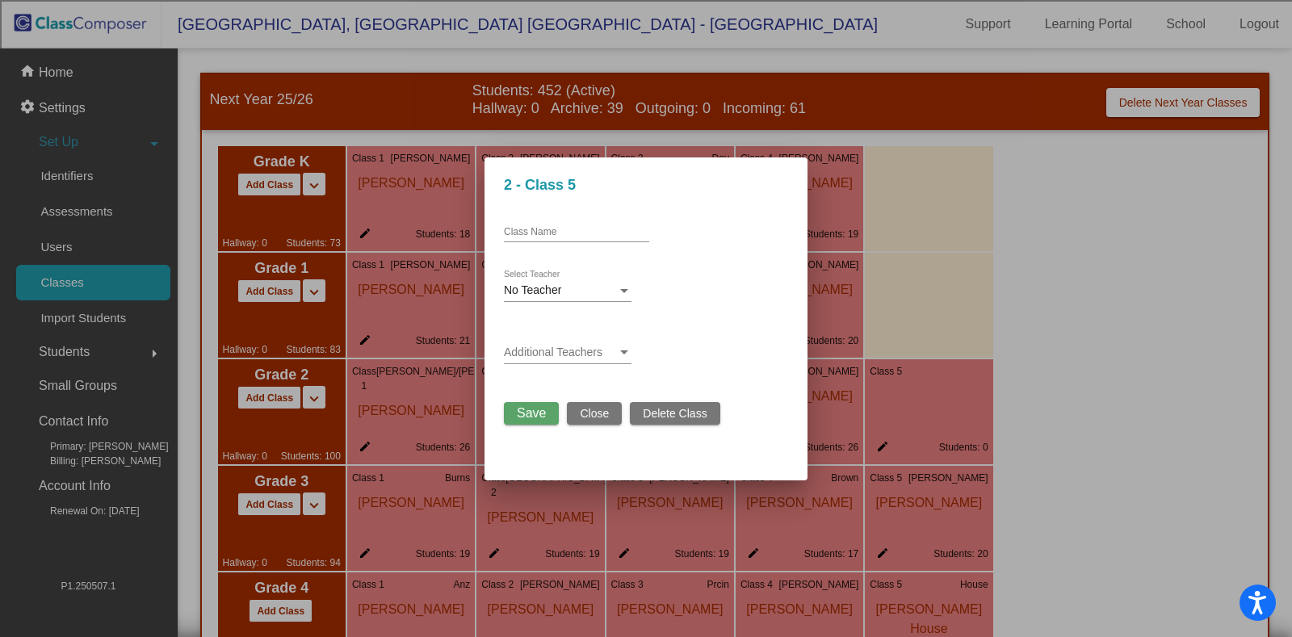
click at [547, 229] on input "Class Name" at bounding box center [576, 232] width 145 height 11
type input "New Teacher"
click at [594, 298] on div "No Teacher Select Teacher" at bounding box center [568, 285] width 128 height 31
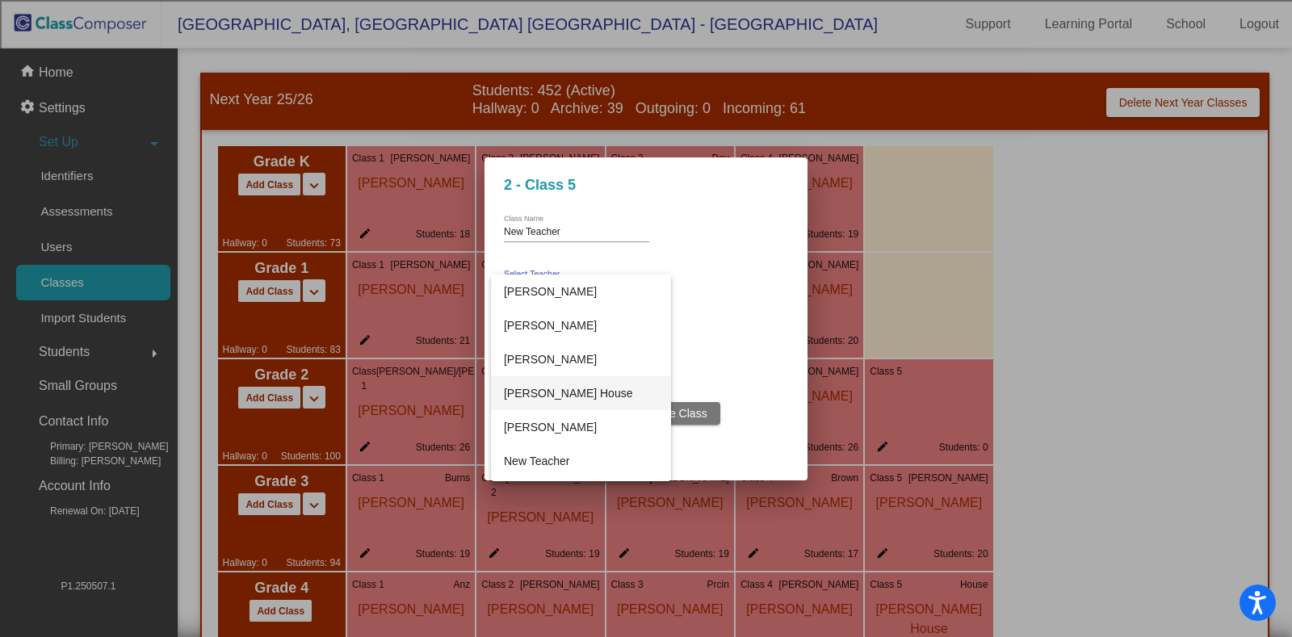
scroll to position [778, 0]
click at [540, 432] on span "New Teacher" at bounding box center [581, 430] width 155 height 34
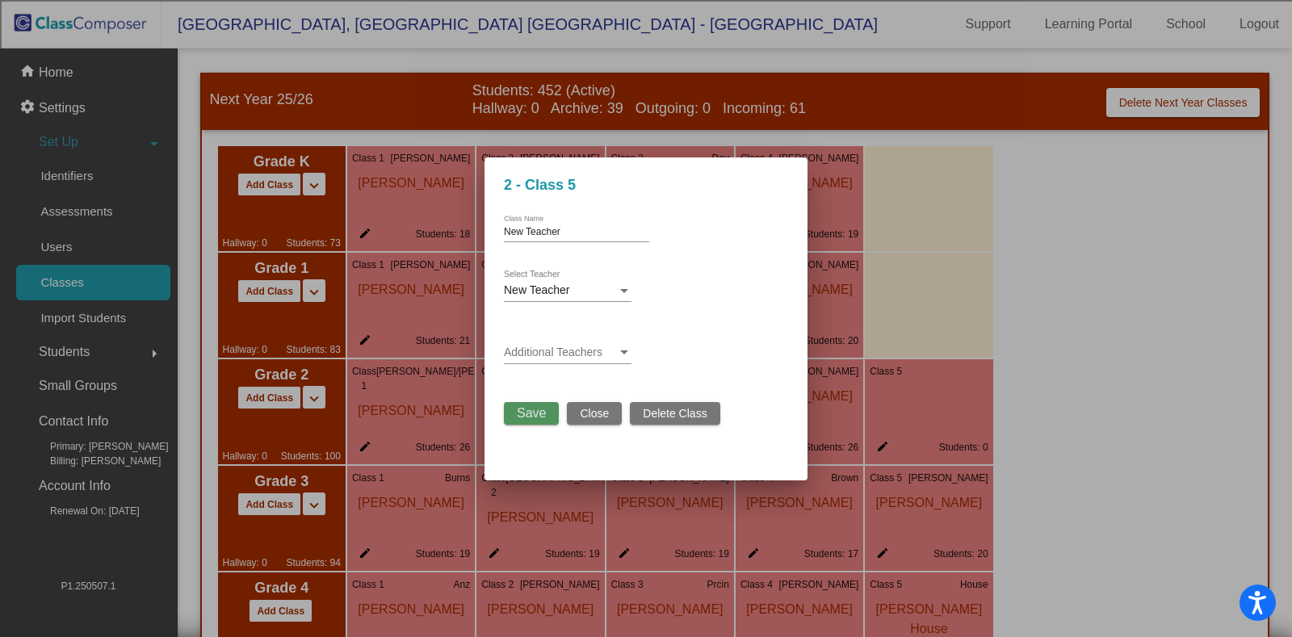
click at [523, 407] on span "Save" at bounding box center [531, 413] width 29 height 14
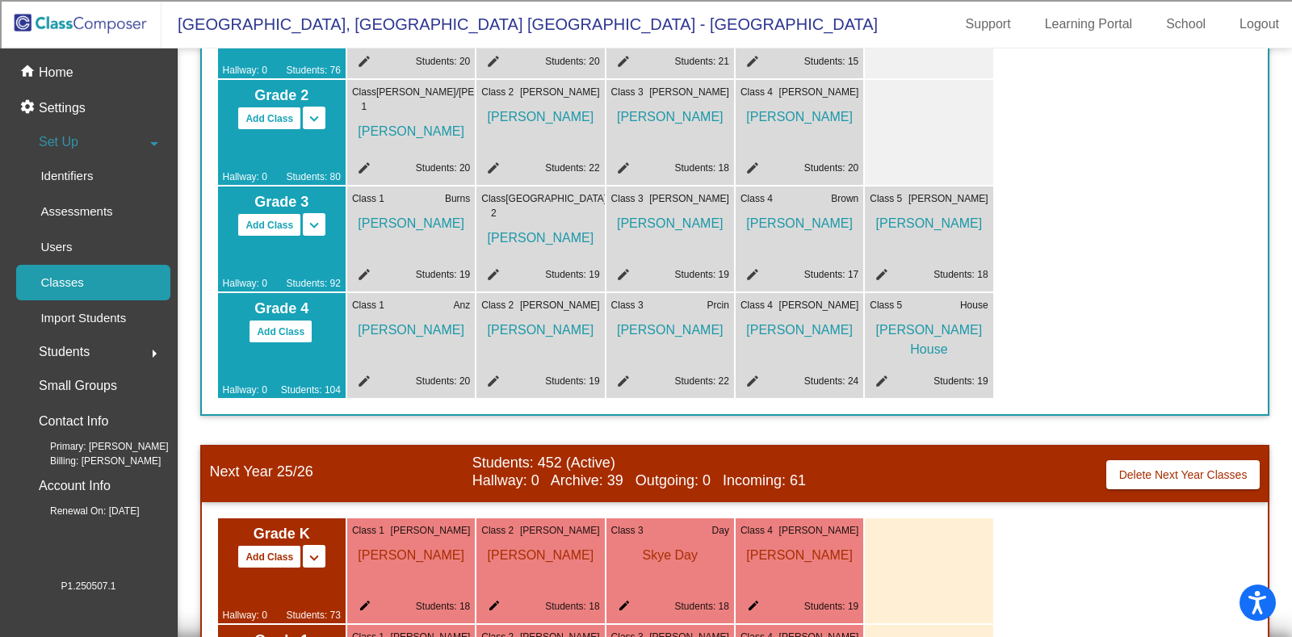
scroll to position [303, 0]
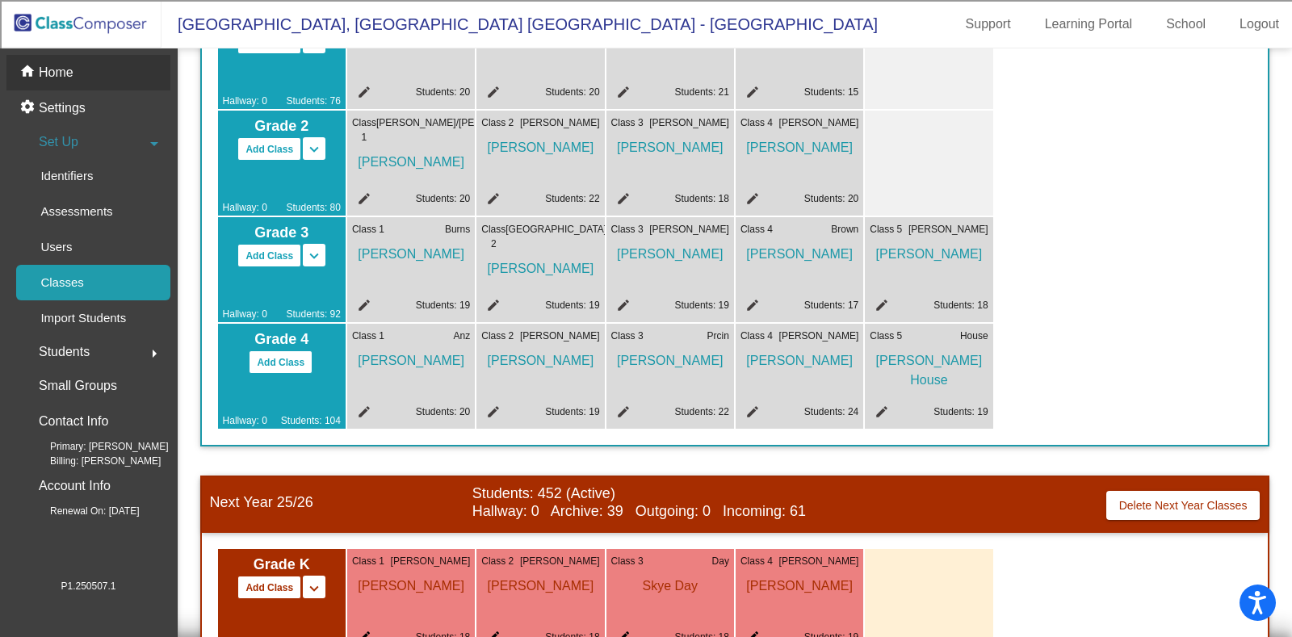
click at [63, 78] on p "Home" at bounding box center [56, 72] width 35 height 19
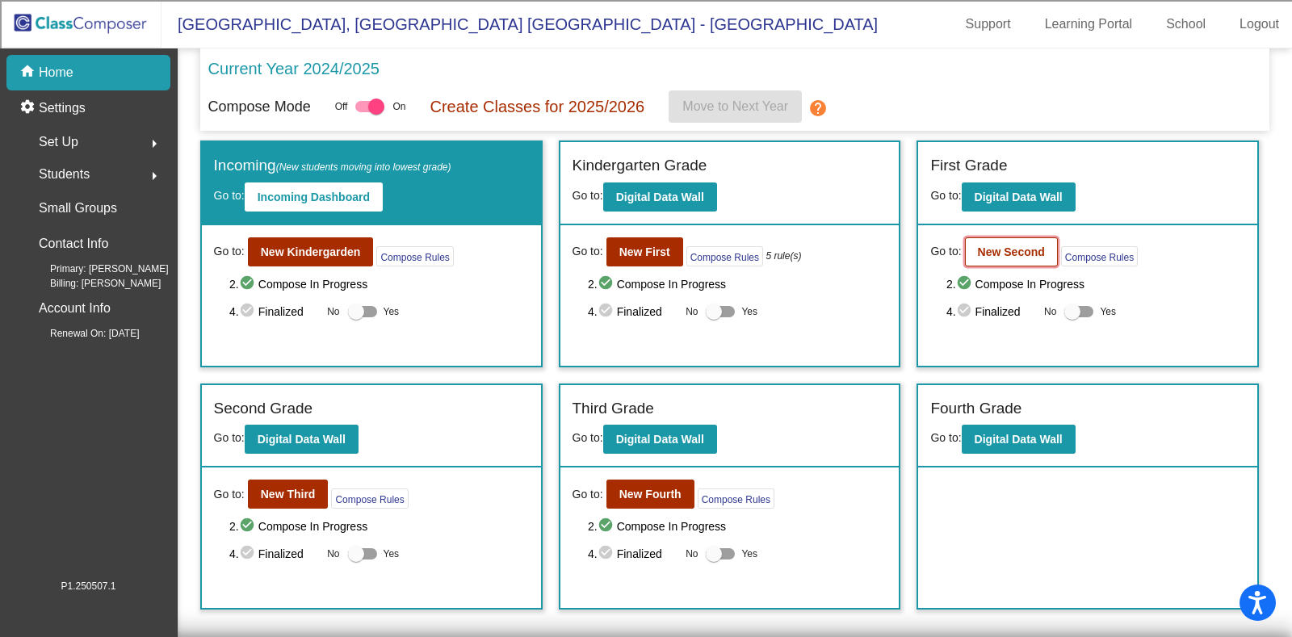
click at [1003, 253] on b "New Second" at bounding box center [1011, 251] width 67 height 13
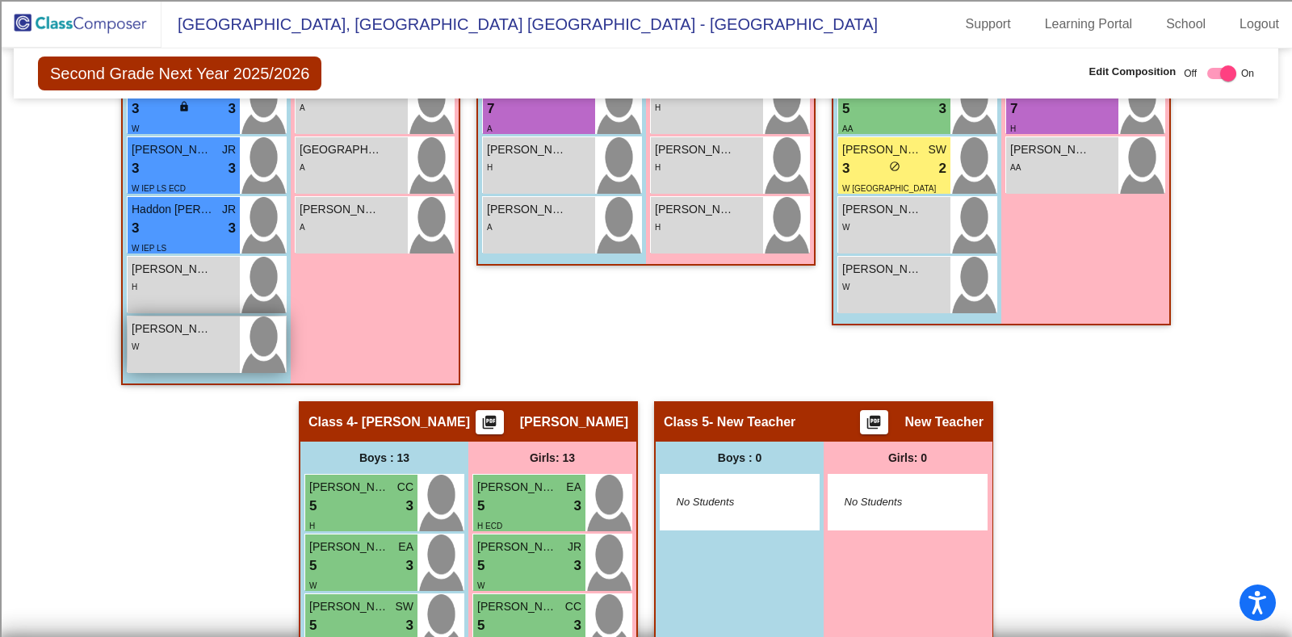
scroll to position [1040, 0]
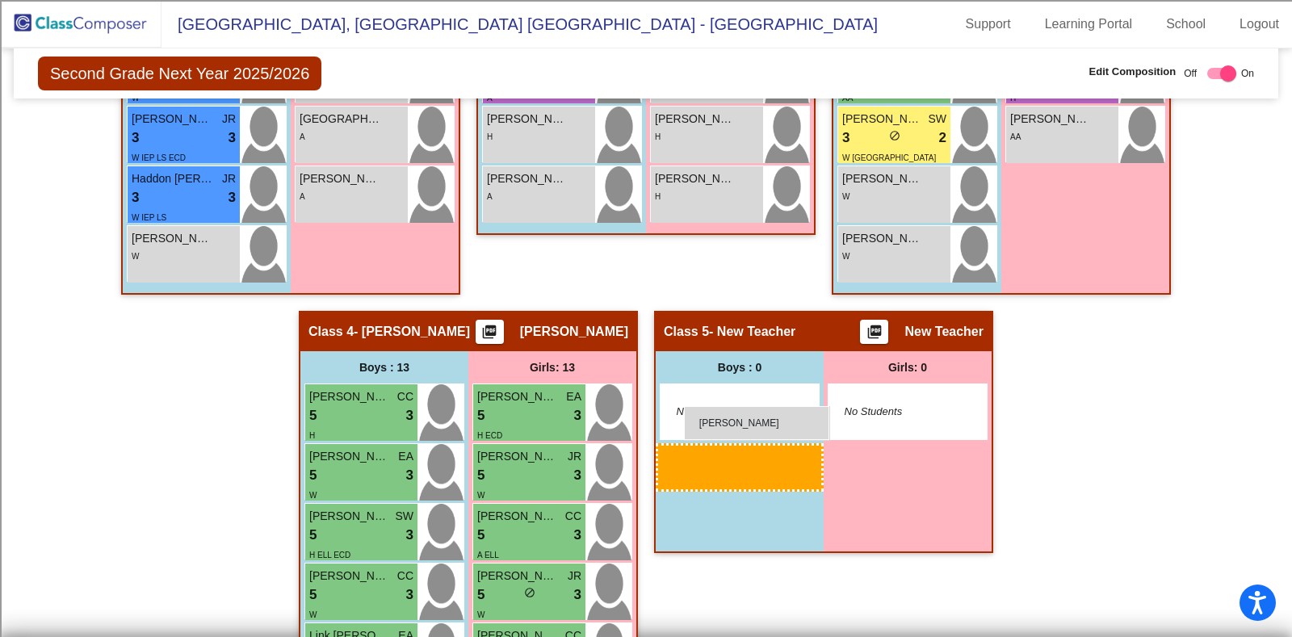
drag, startPoint x: 178, startPoint y: 254, endPoint x: 684, endPoint y: 406, distance: 528.5
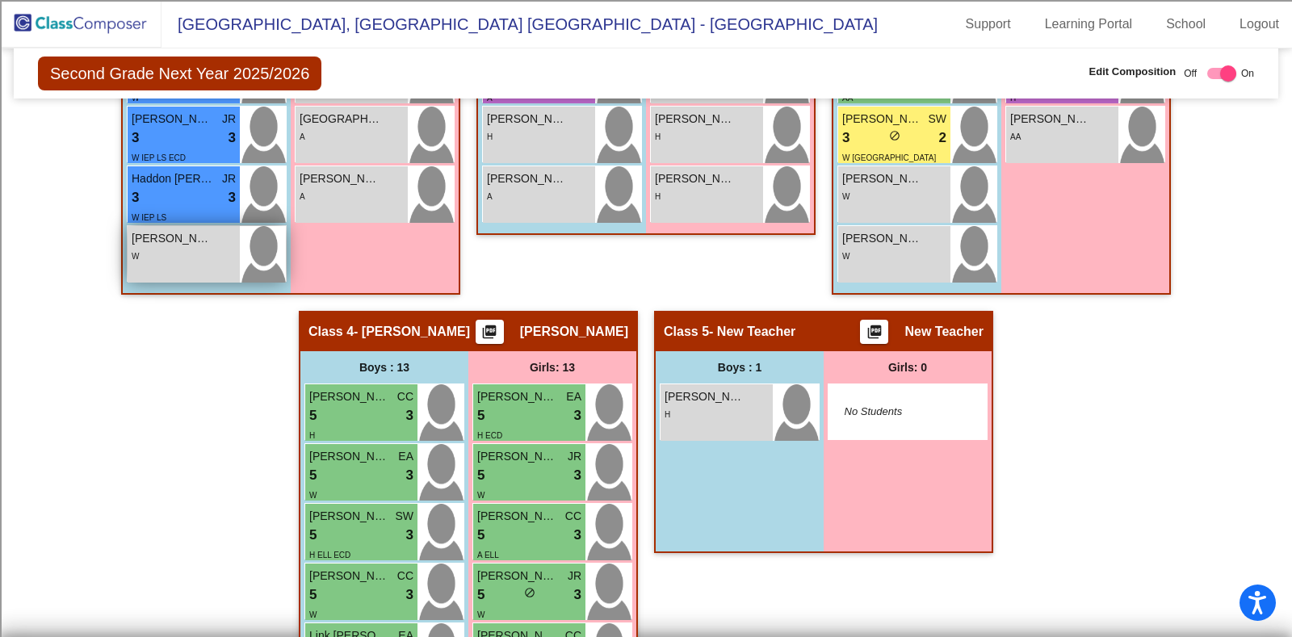
click at [199, 243] on span "[PERSON_NAME]" at bounding box center [172, 238] width 81 height 17
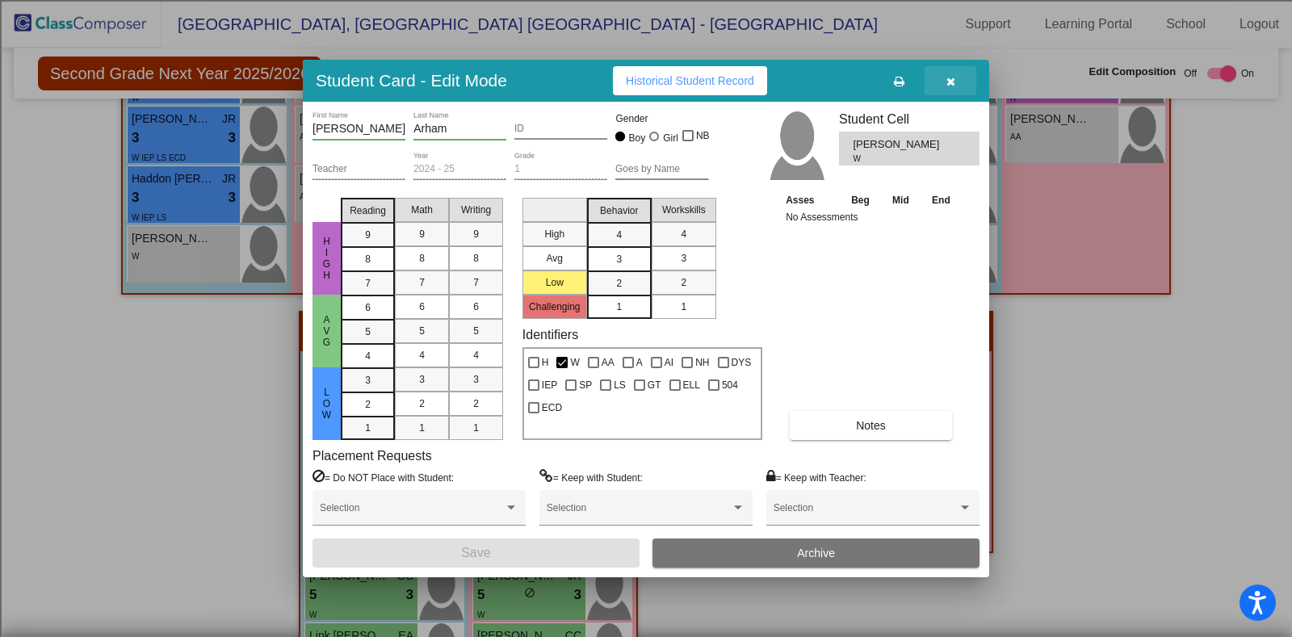
click at [959, 73] on button "button" at bounding box center [950, 80] width 52 height 29
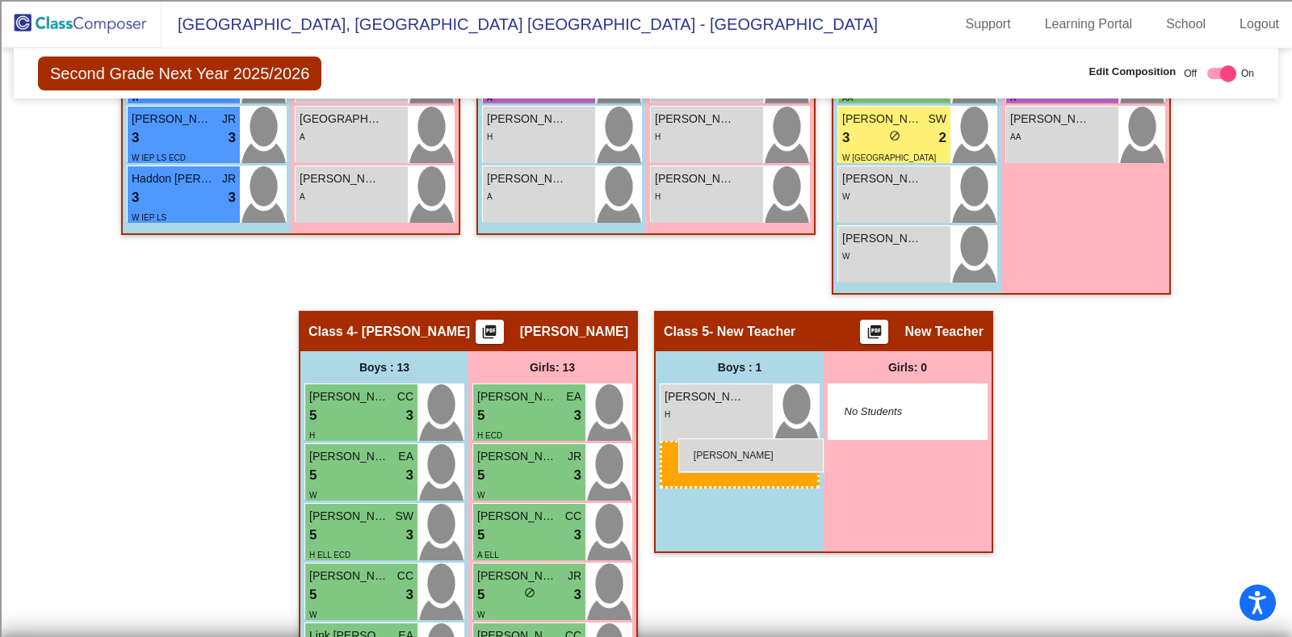
drag, startPoint x: 322, startPoint y: 278, endPoint x: 678, endPoint y: 438, distance: 390.6
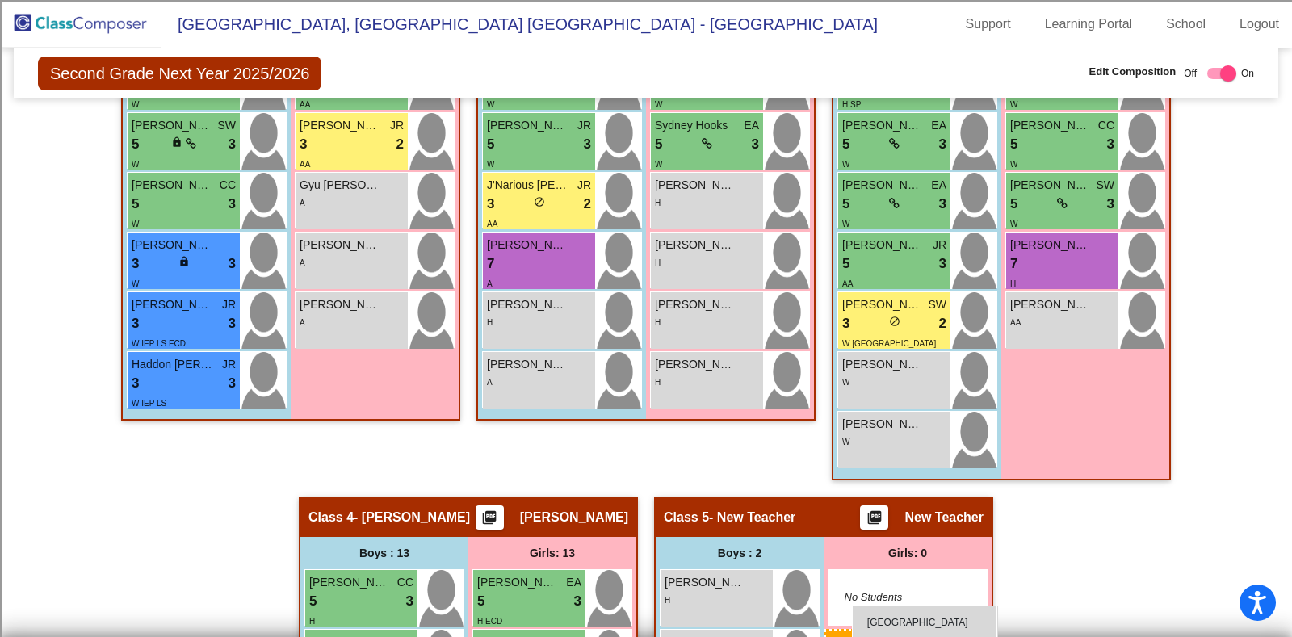
scroll to position [860, 0]
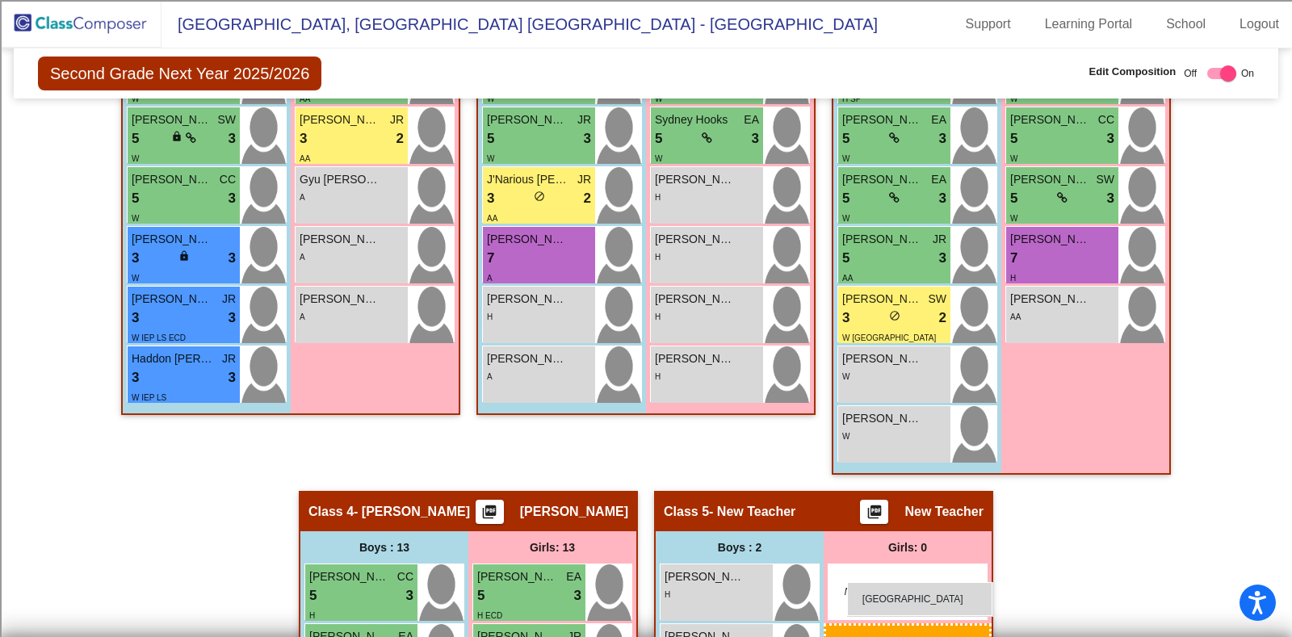
drag, startPoint x: 346, startPoint y: 326, endPoint x: 847, endPoint y: 582, distance: 562.2
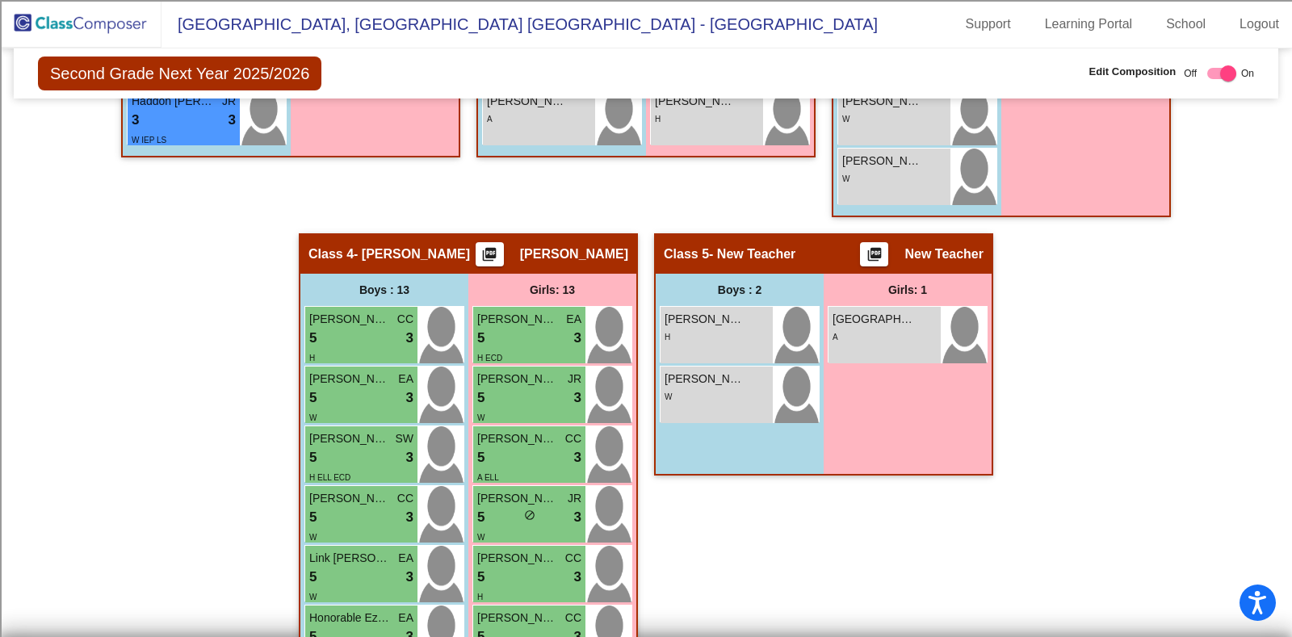
scroll to position [1163, 0]
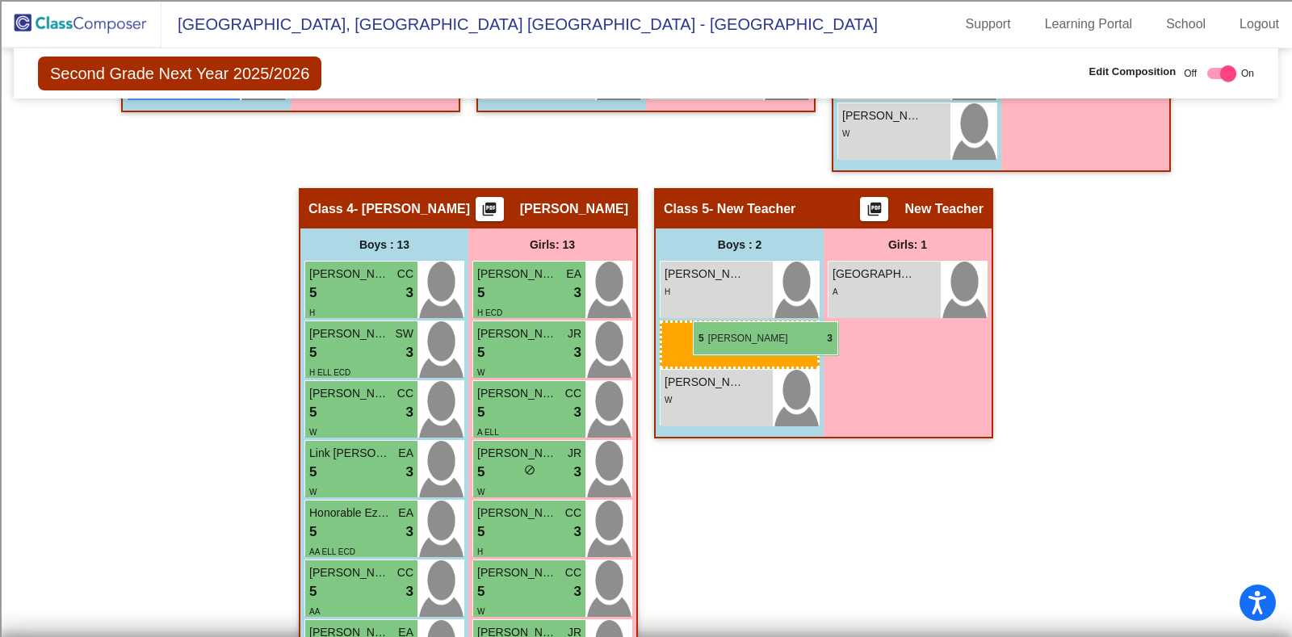
drag, startPoint x: 350, startPoint y: 342, endPoint x: 693, endPoint y: 321, distance: 342.9
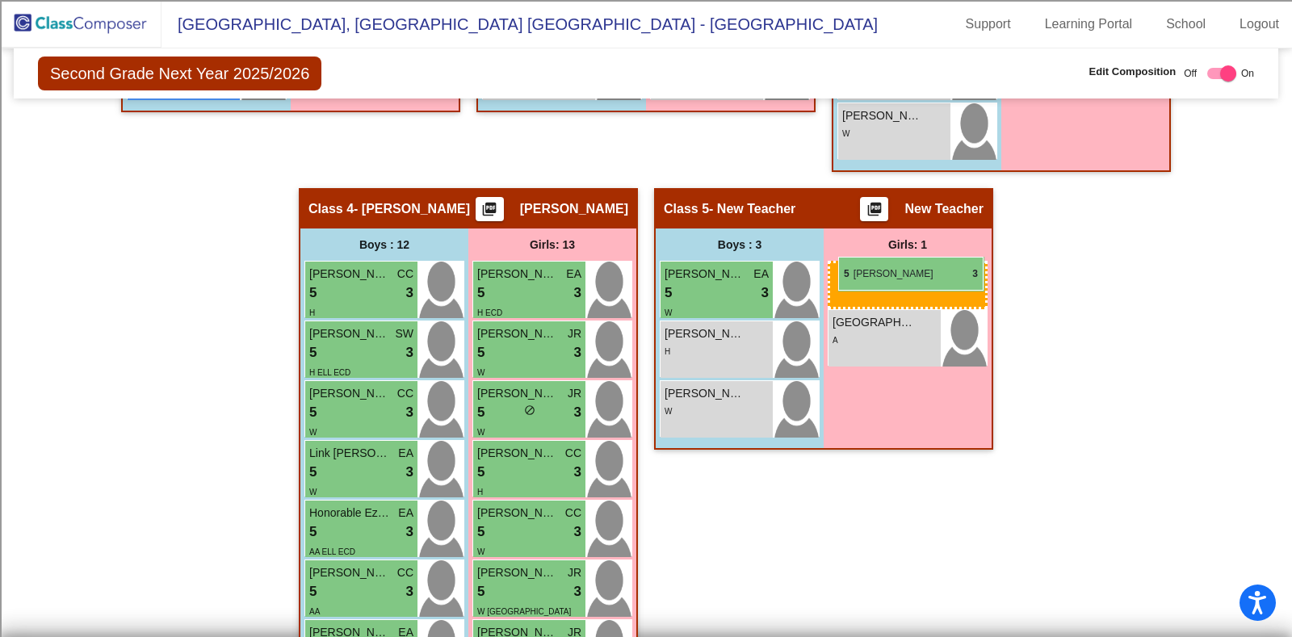
drag, startPoint x: 502, startPoint y: 397, endPoint x: 838, endPoint y: 257, distance: 364.1
drag, startPoint x: 508, startPoint y: 399, endPoint x: 841, endPoint y: 256, distance: 362.8
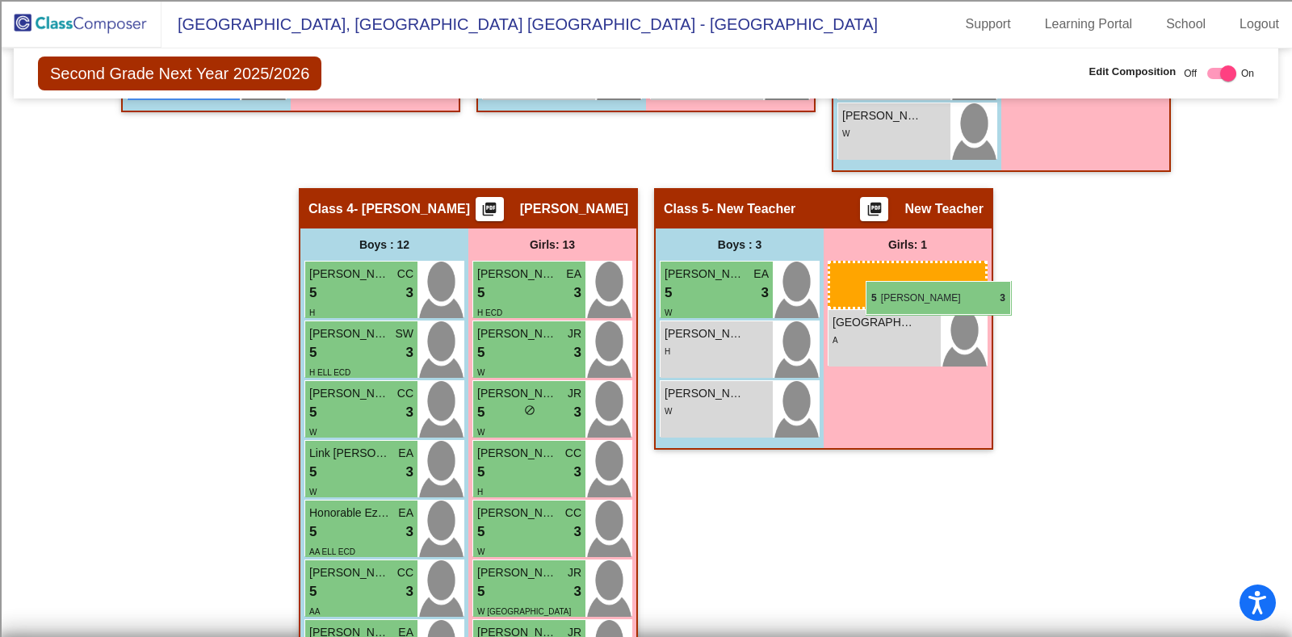
drag, startPoint x: 526, startPoint y: 404, endPoint x: 866, endPoint y: 281, distance: 360.6
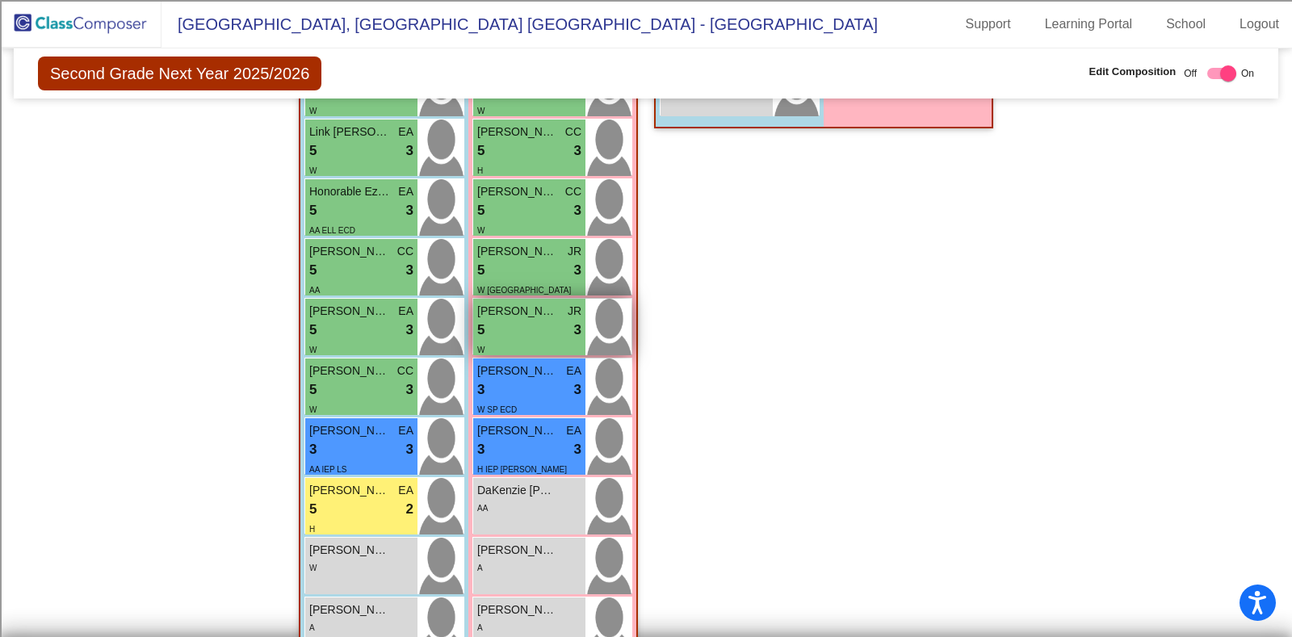
scroll to position [1525, 0]
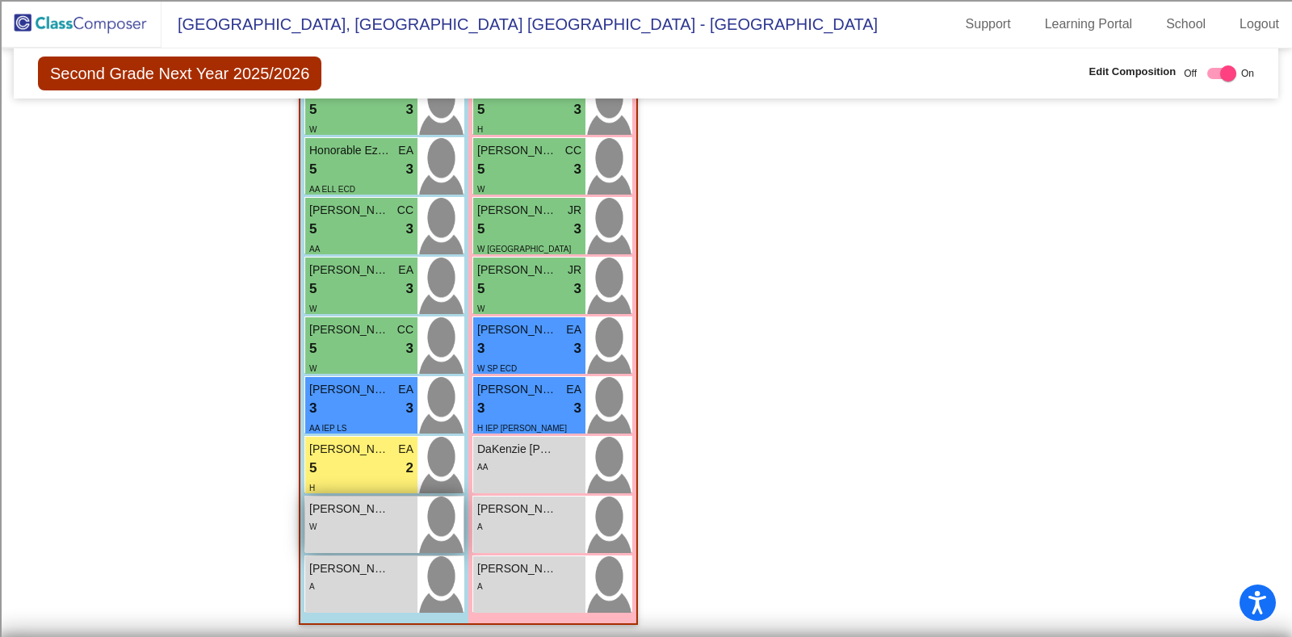
click at [329, 518] on div "W" at bounding box center [361, 526] width 104 height 17
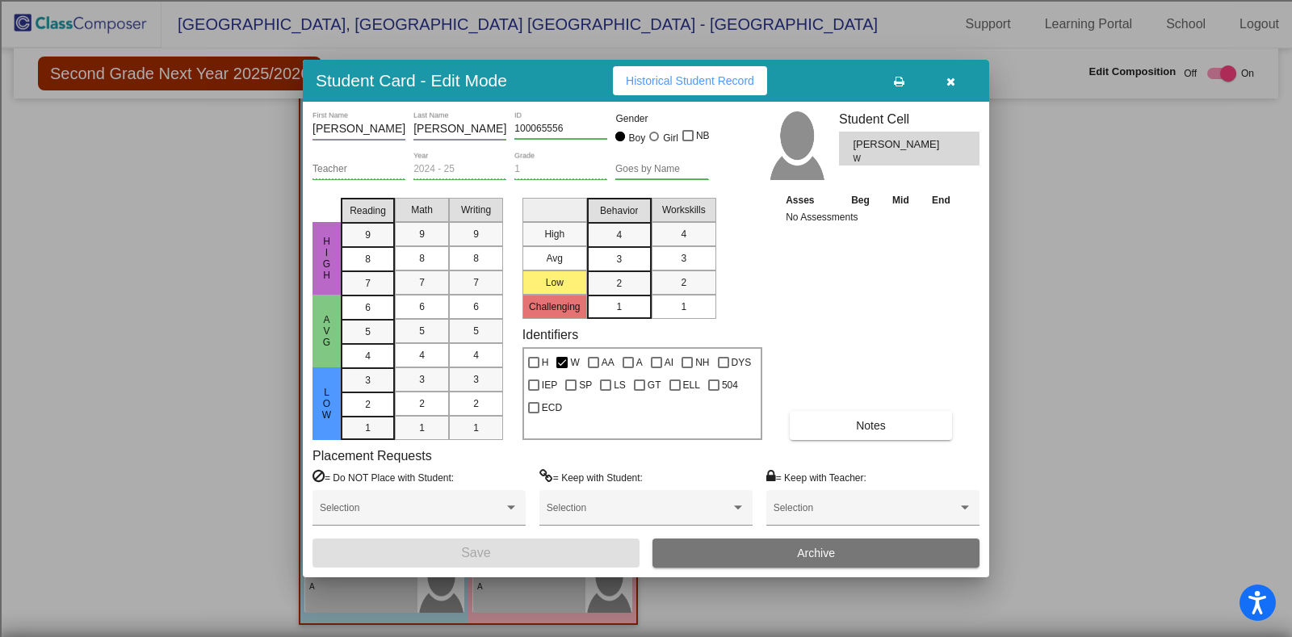
click at [755, 555] on button "Archive" at bounding box center [815, 553] width 327 height 29
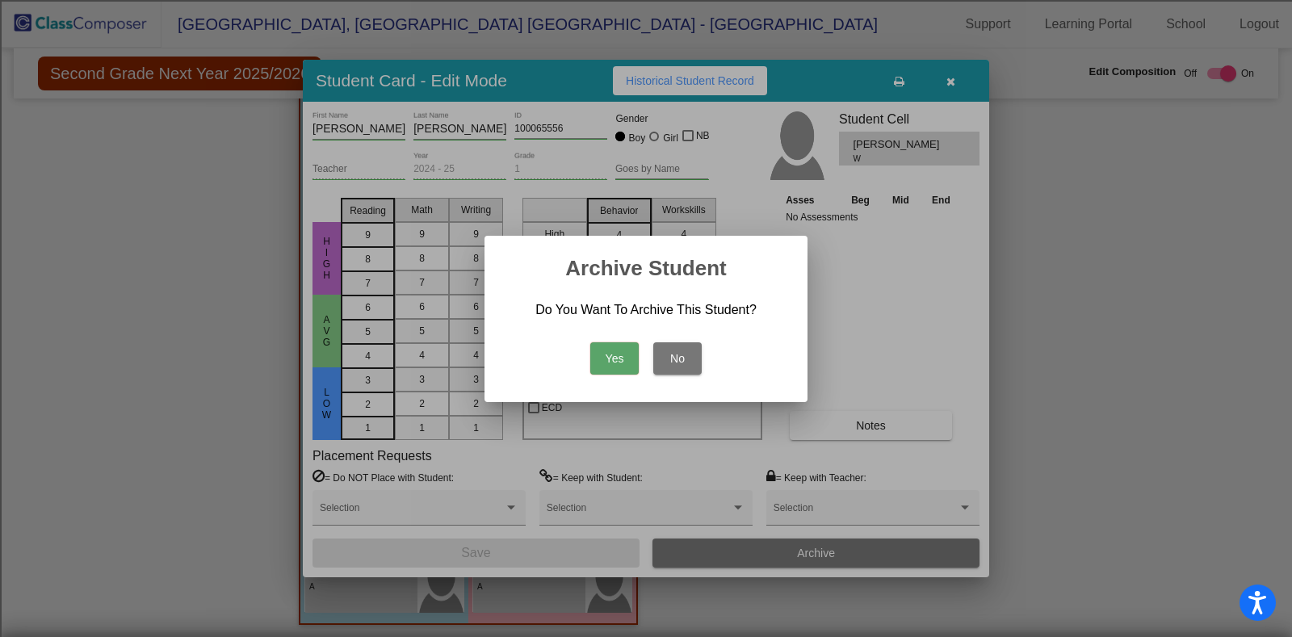
click at [618, 358] on button "Yes" at bounding box center [614, 358] width 48 height 32
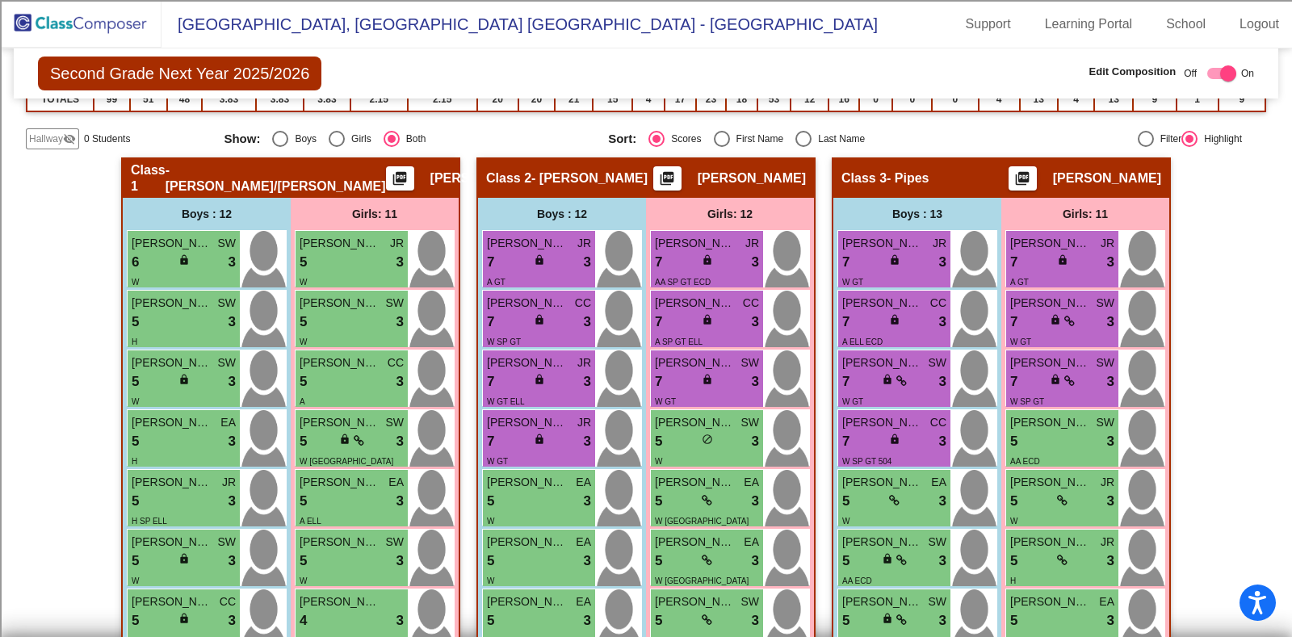
scroll to position [416, 0]
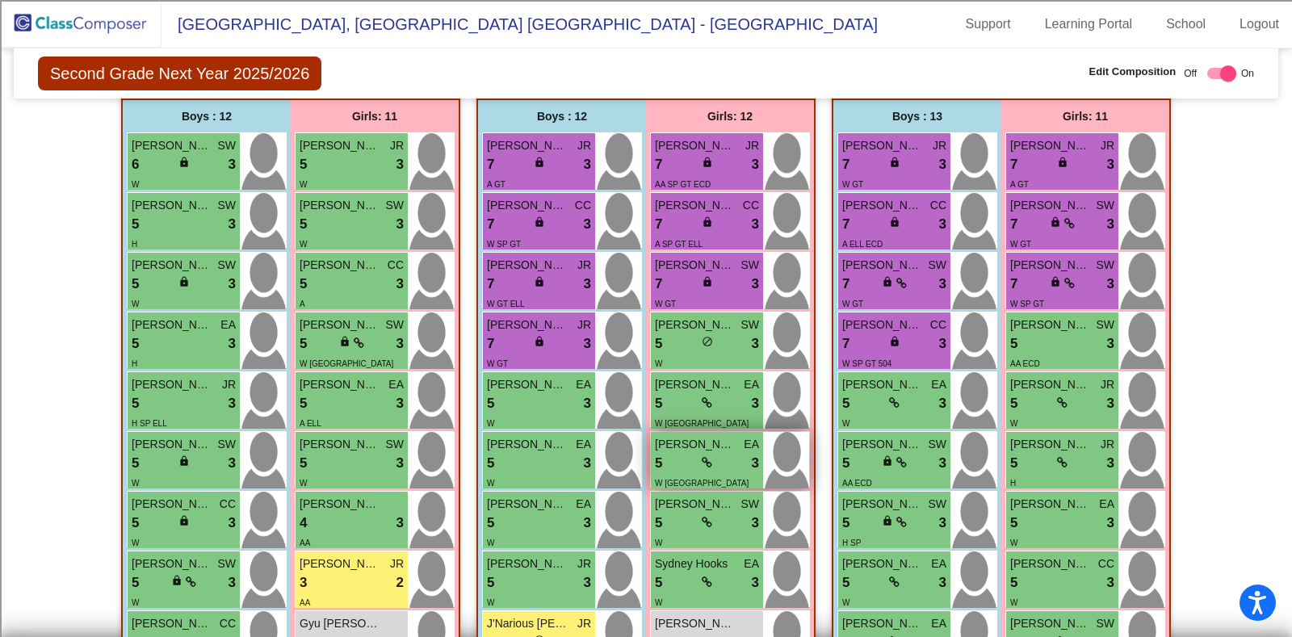
click at [732, 437] on div "Ellaryn Kelly EA" at bounding box center [707, 444] width 104 height 17
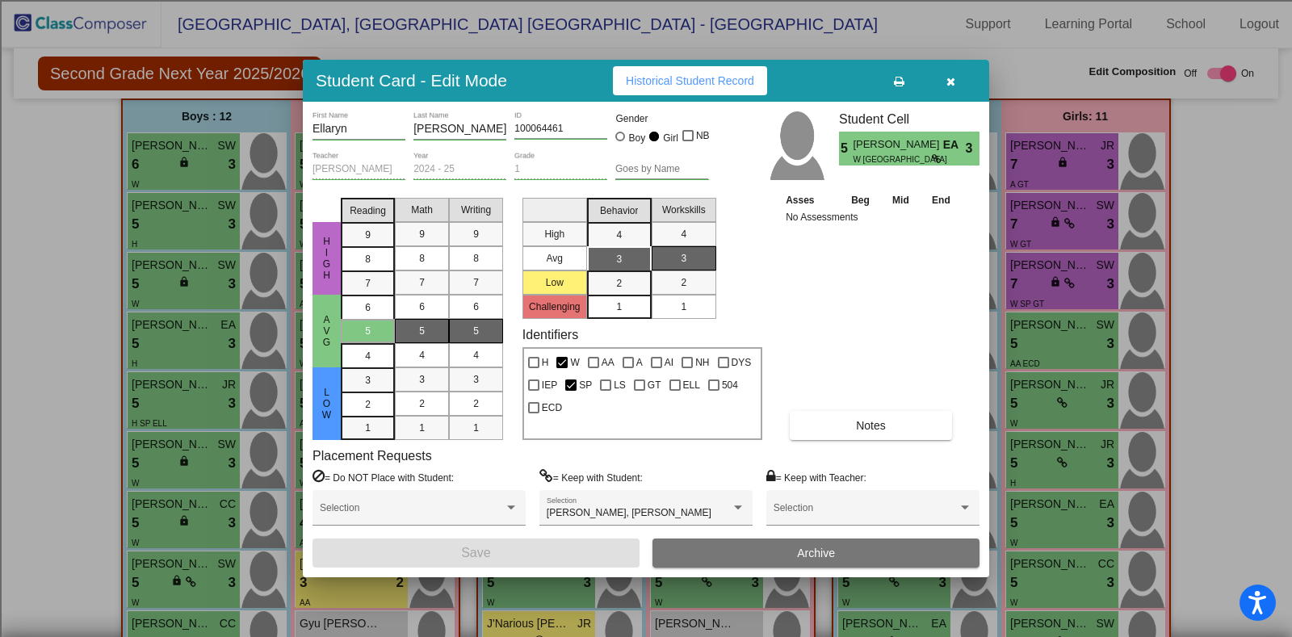
click at [957, 78] on button "button" at bounding box center [950, 80] width 52 height 29
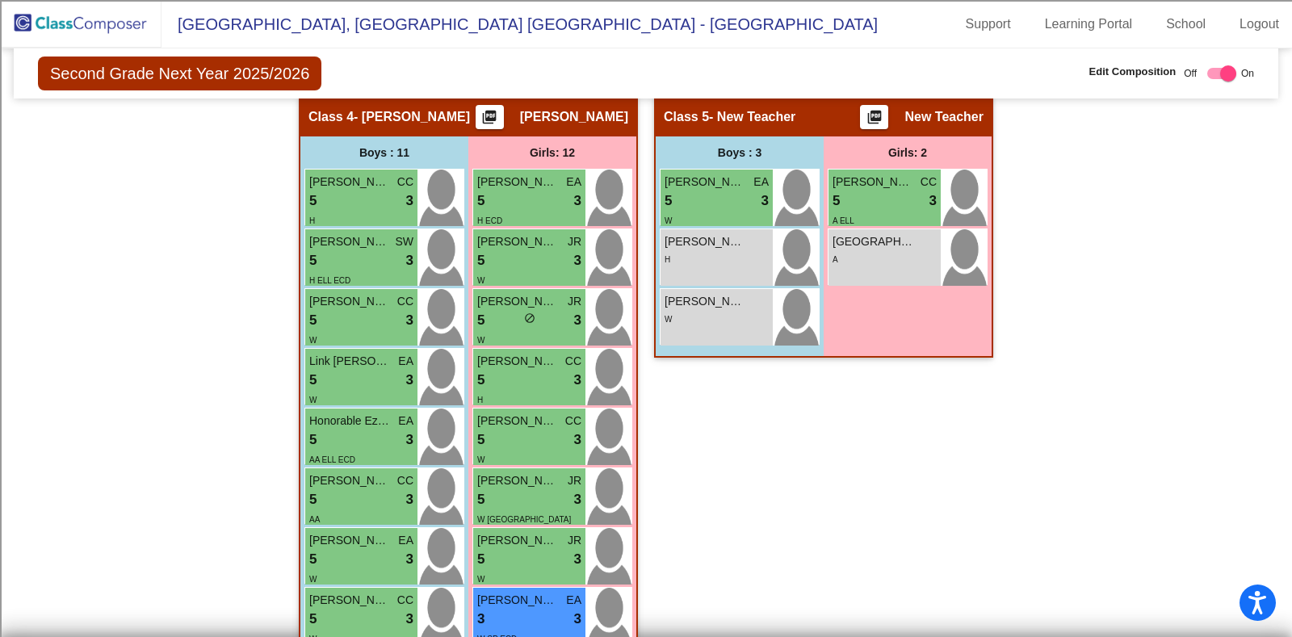
scroll to position [1223, 0]
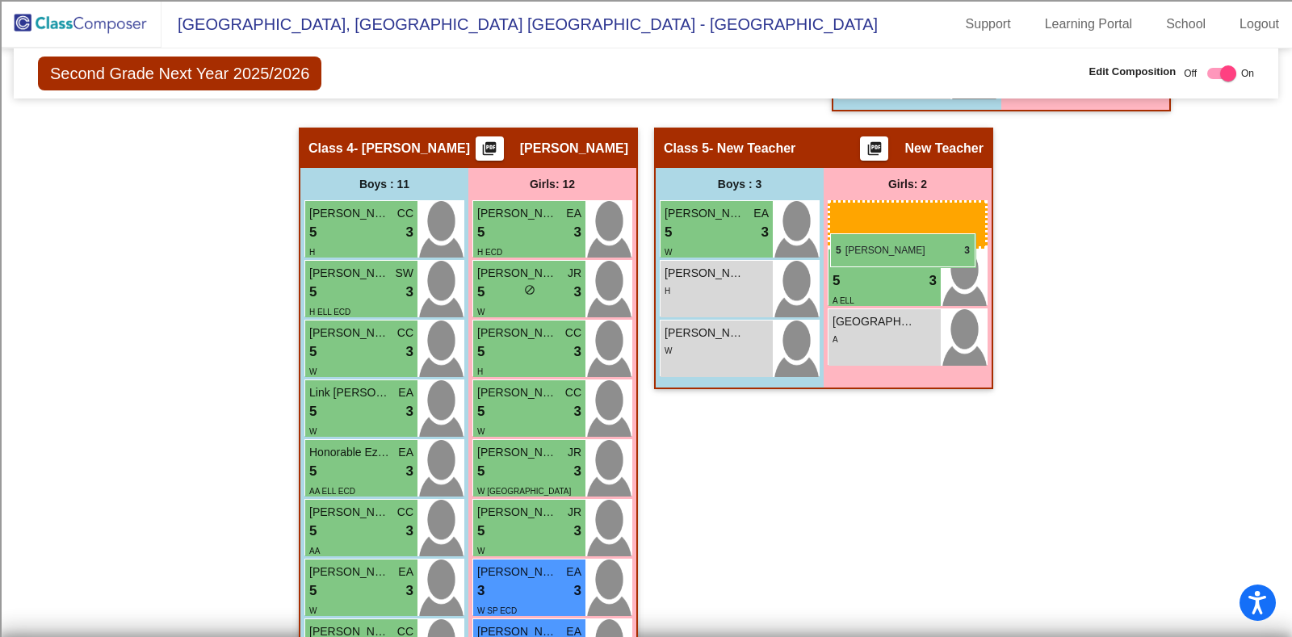
drag, startPoint x: 531, startPoint y: 283, endPoint x: 830, endPoint y: 233, distance: 302.8
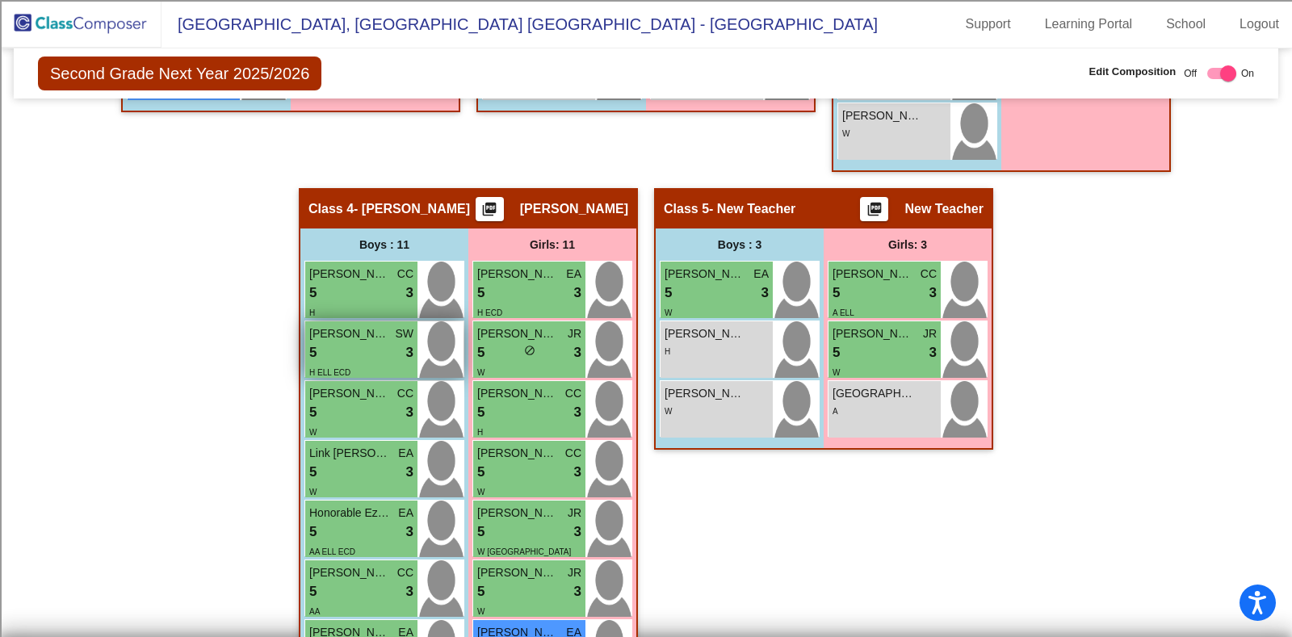
scroll to position [1264, 0]
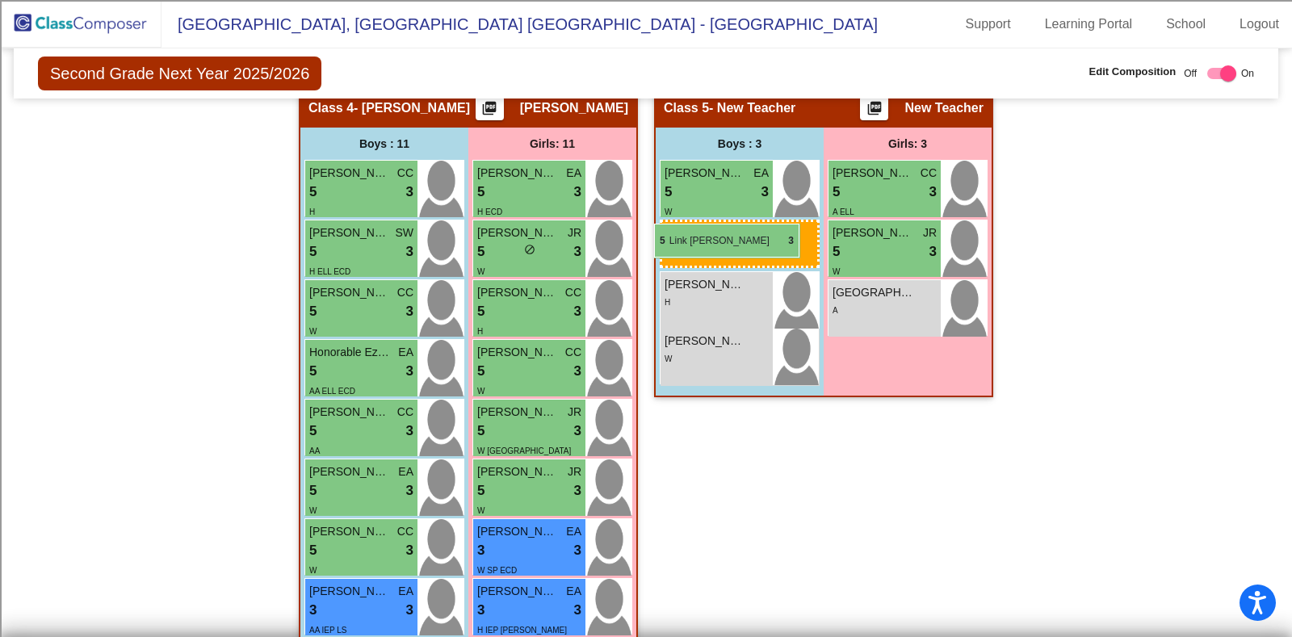
drag, startPoint x: 352, startPoint y: 356, endPoint x: 654, endPoint y: 224, distance: 329.7
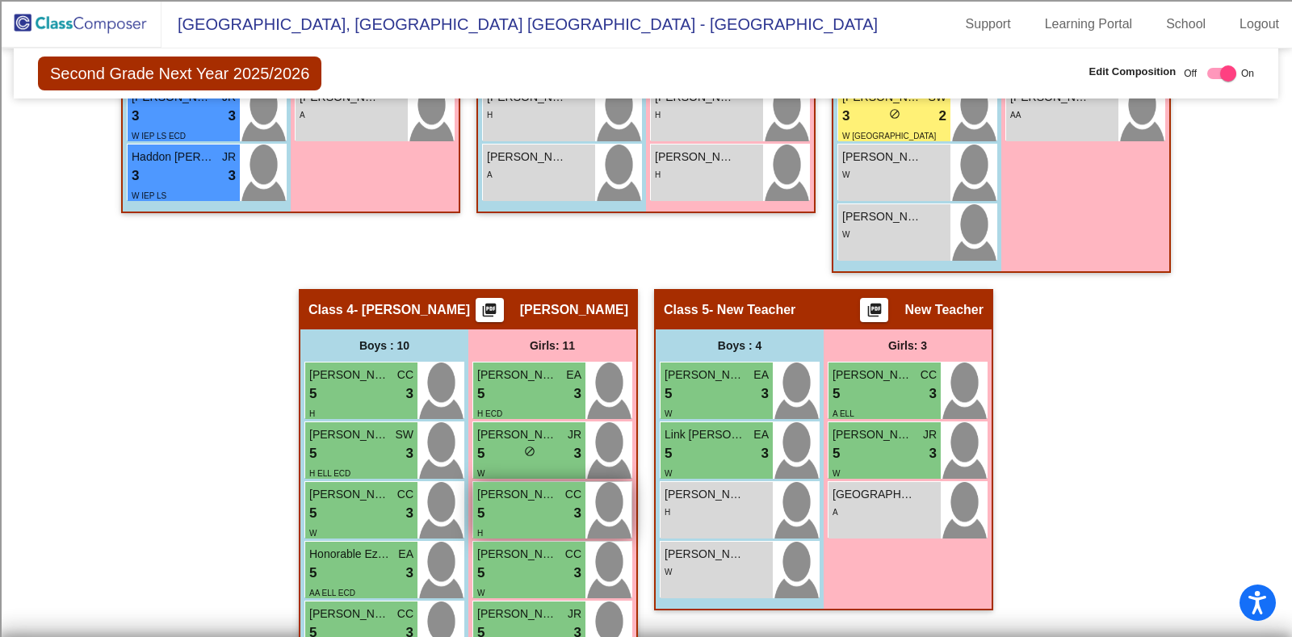
scroll to position [1163, 0]
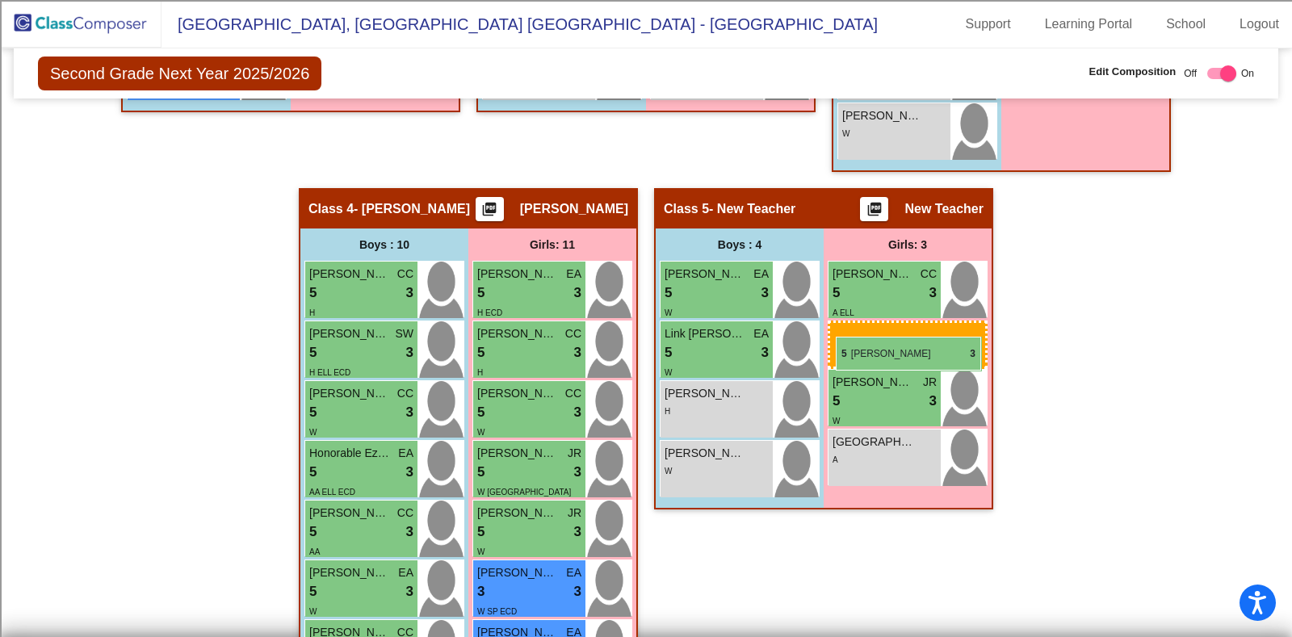
drag, startPoint x: 488, startPoint y: 341, endPoint x: 836, endPoint y: 337, distance: 347.2
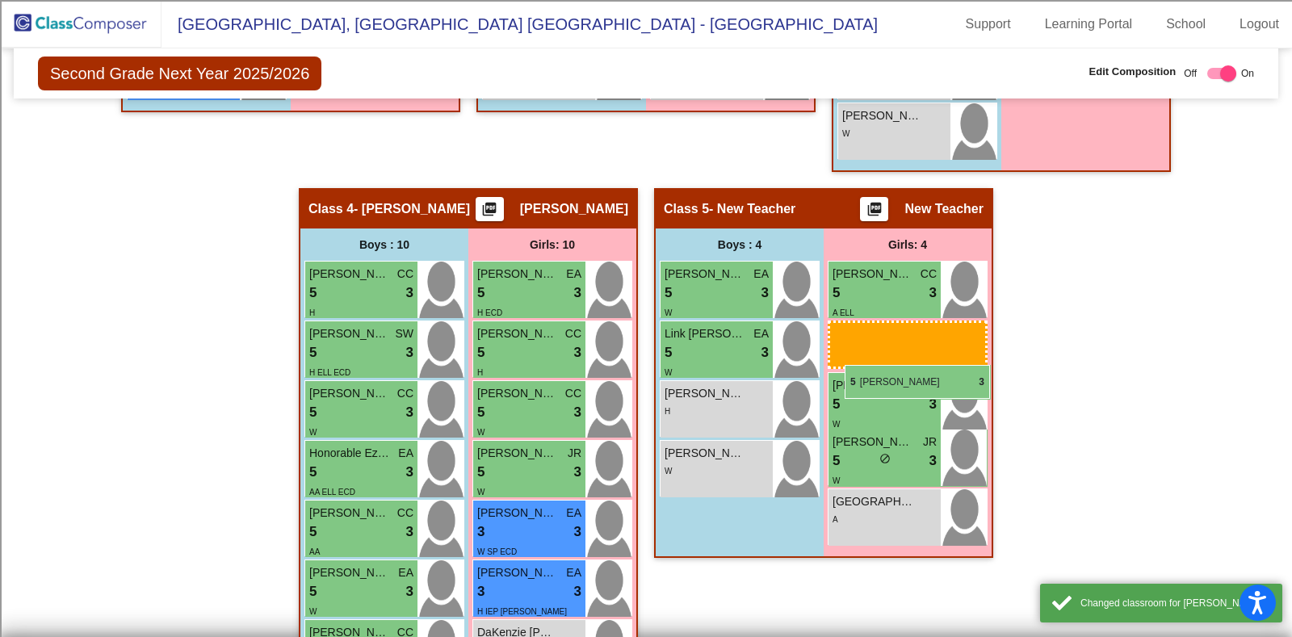
drag, startPoint x: 517, startPoint y: 458, endPoint x: 845, endPoint y: 365, distance: 340.7
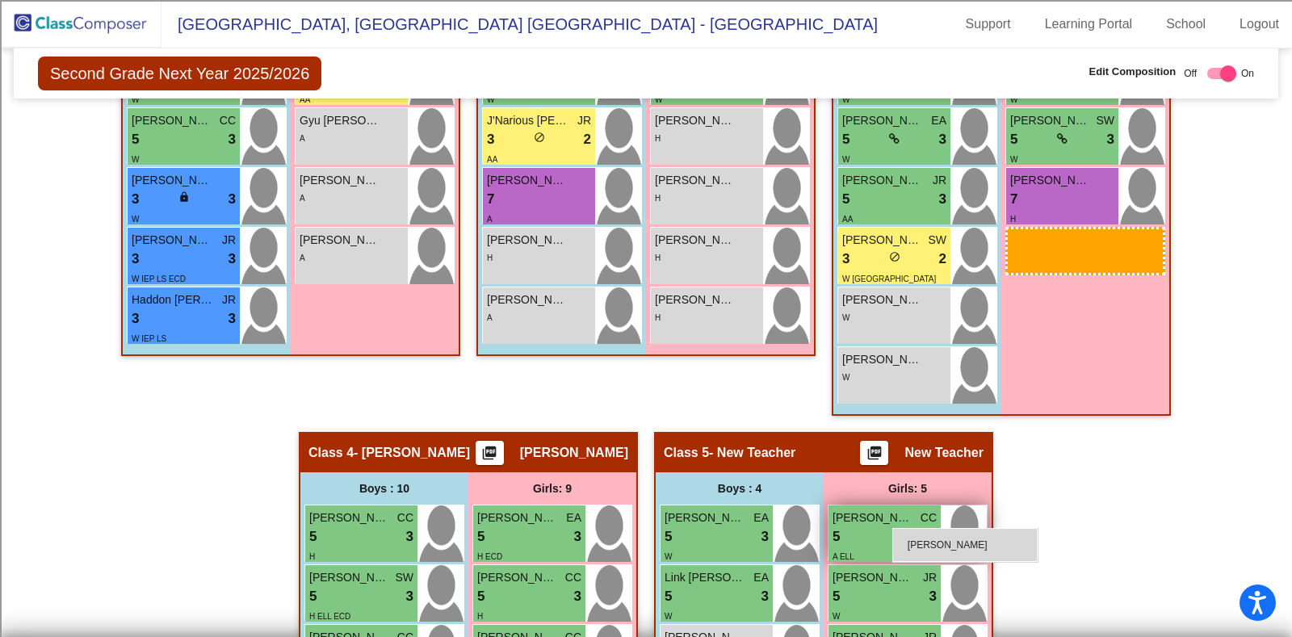
scroll to position [1009, 0]
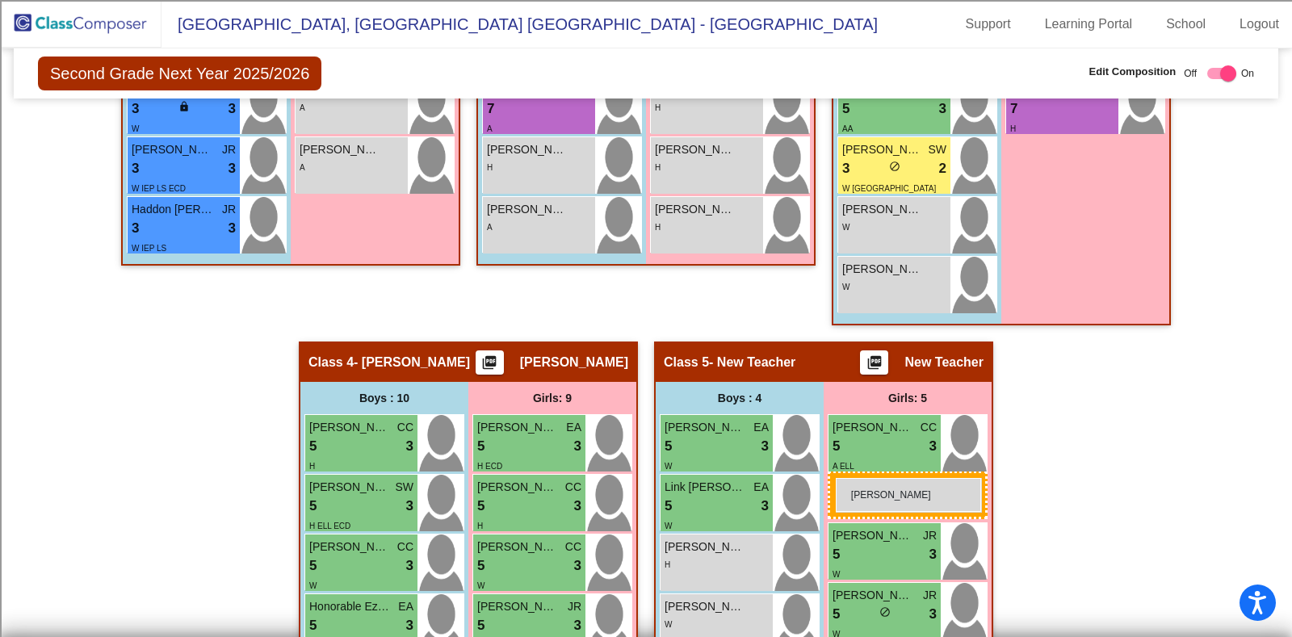
drag, startPoint x: 1038, startPoint y: 420, endPoint x: 836, endPoint y: 478, distance: 210.1
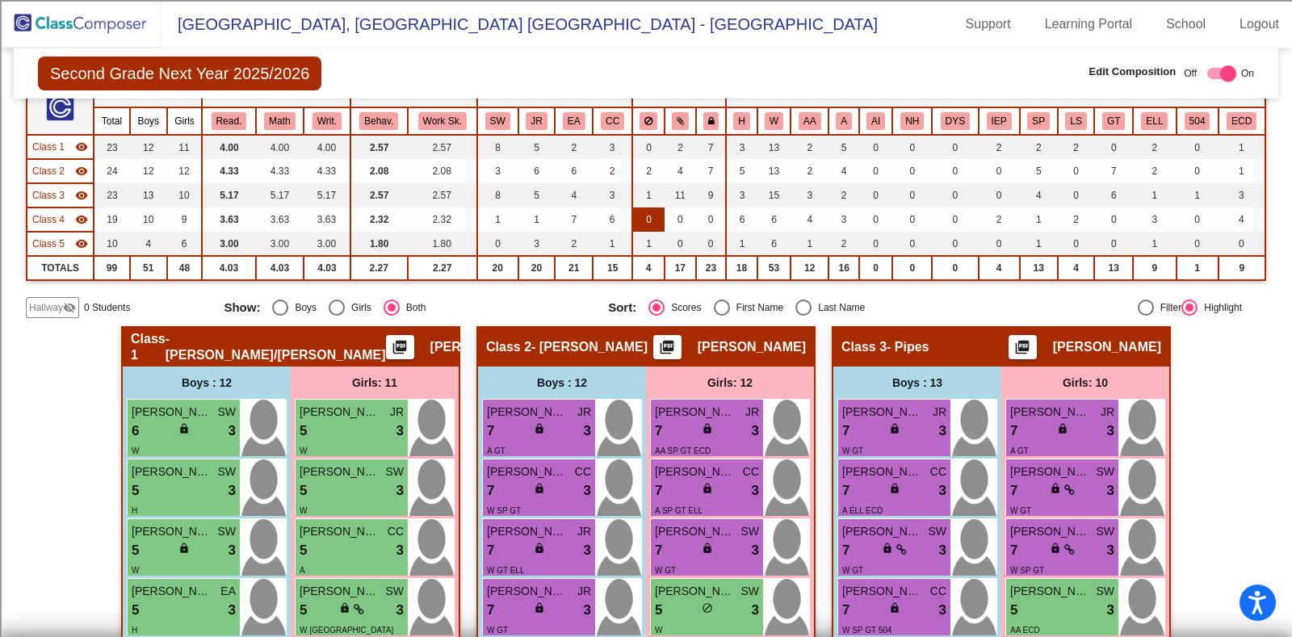
scroll to position [0, 0]
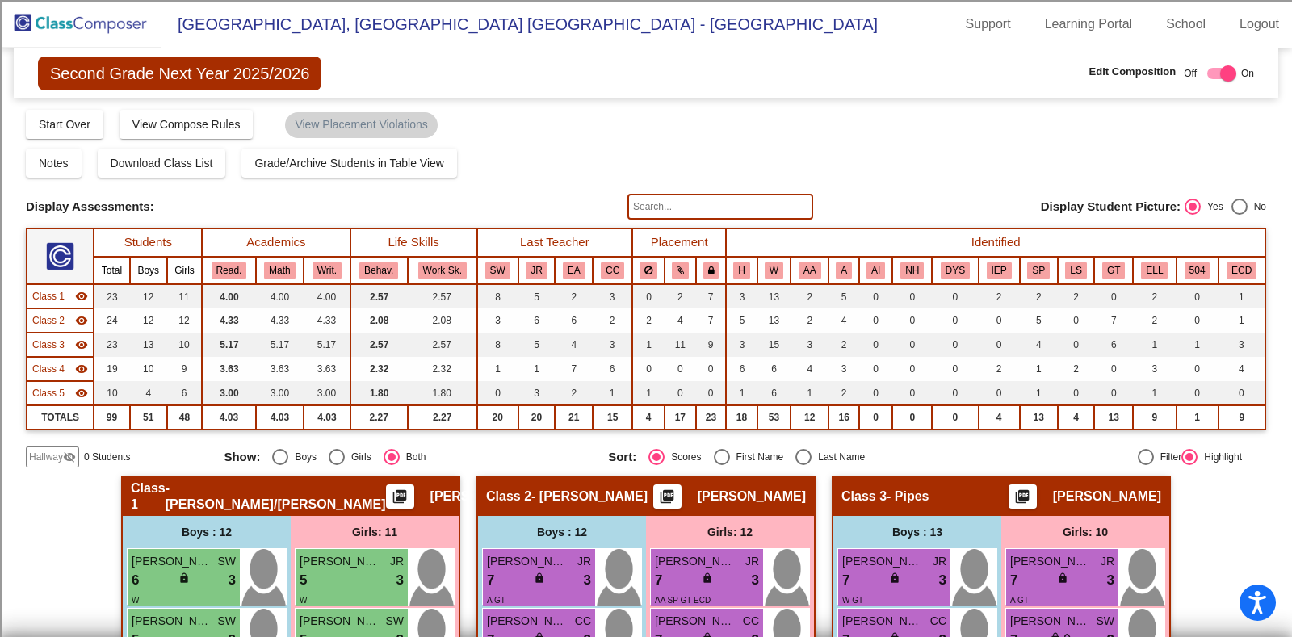
click at [103, 19] on img at bounding box center [80, 24] width 161 height 48
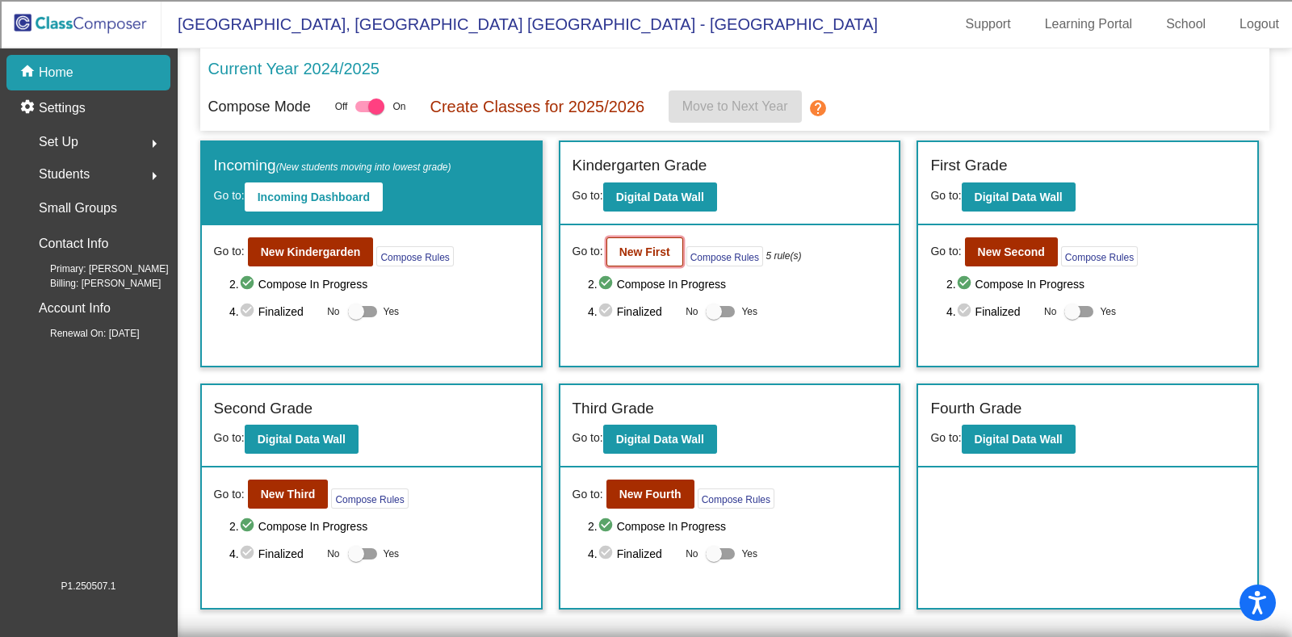
click at [619, 253] on b "New First" at bounding box center [644, 251] width 51 height 13
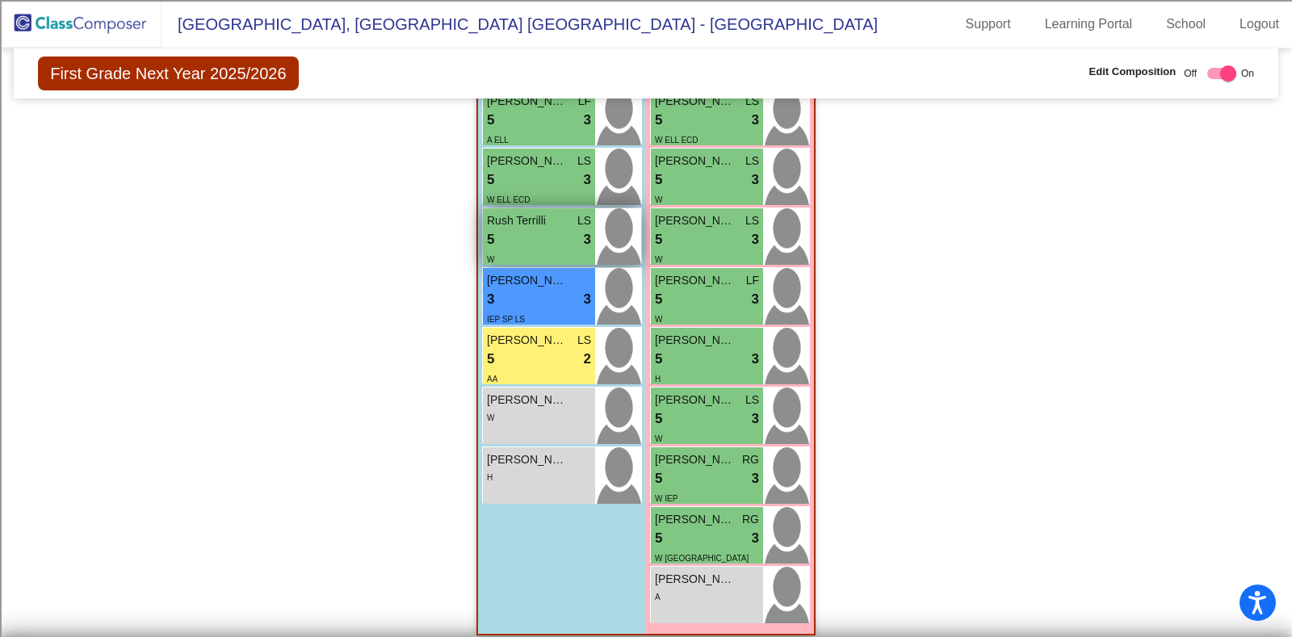
scroll to position [1211, 0]
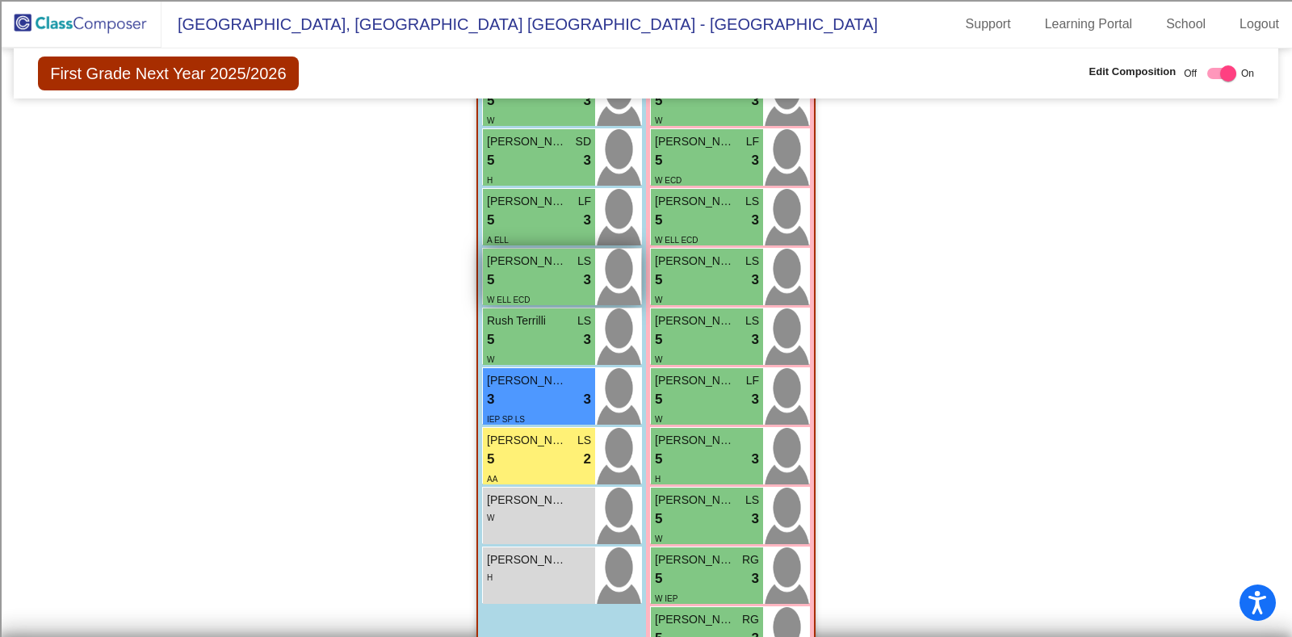
click at [528, 264] on span "Mohammed Nasser" at bounding box center [527, 261] width 81 height 17
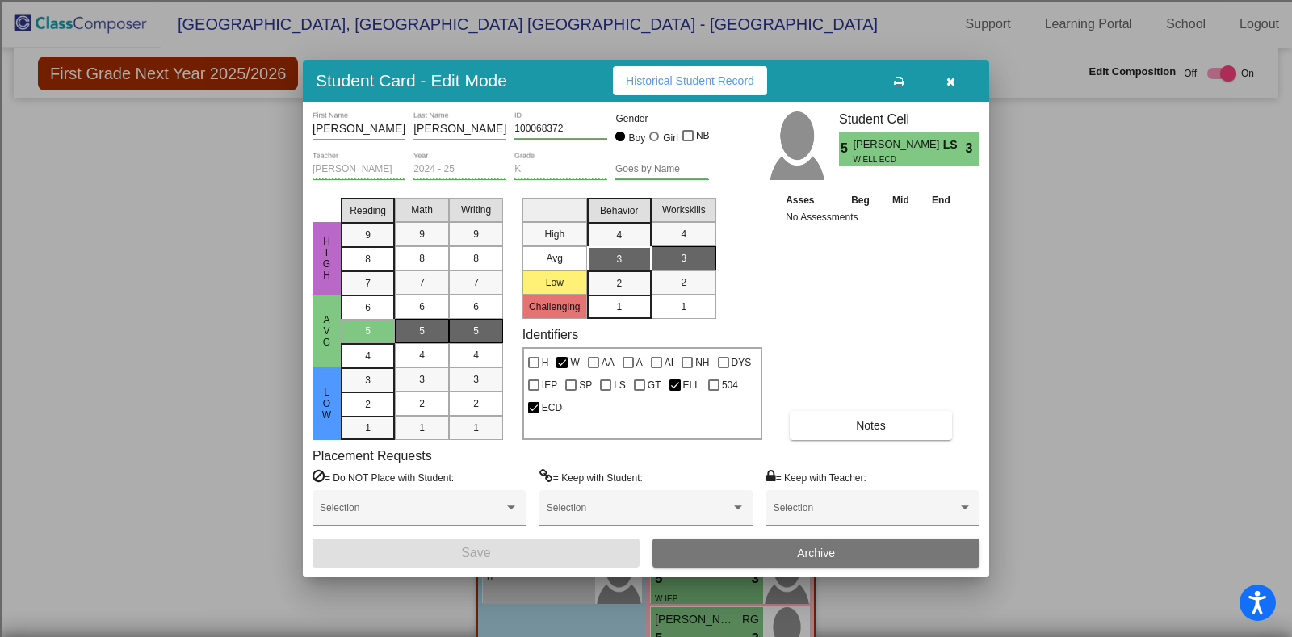
click at [954, 76] on icon "button" at bounding box center [950, 81] width 9 height 11
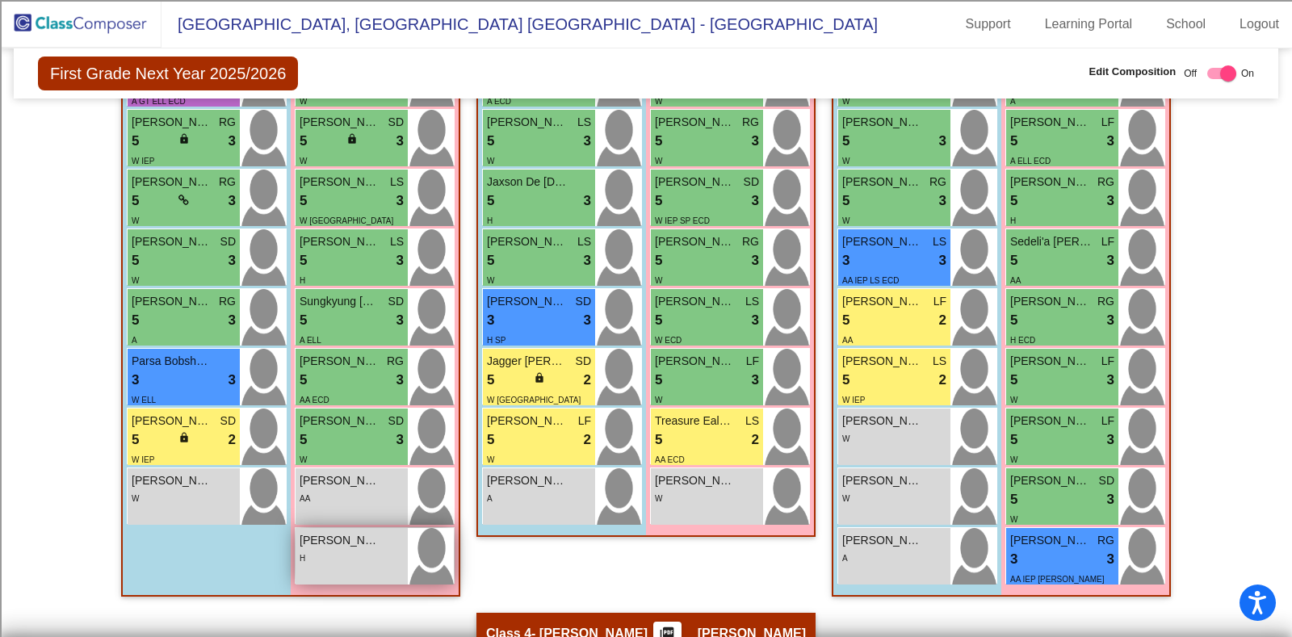
scroll to position [706, 0]
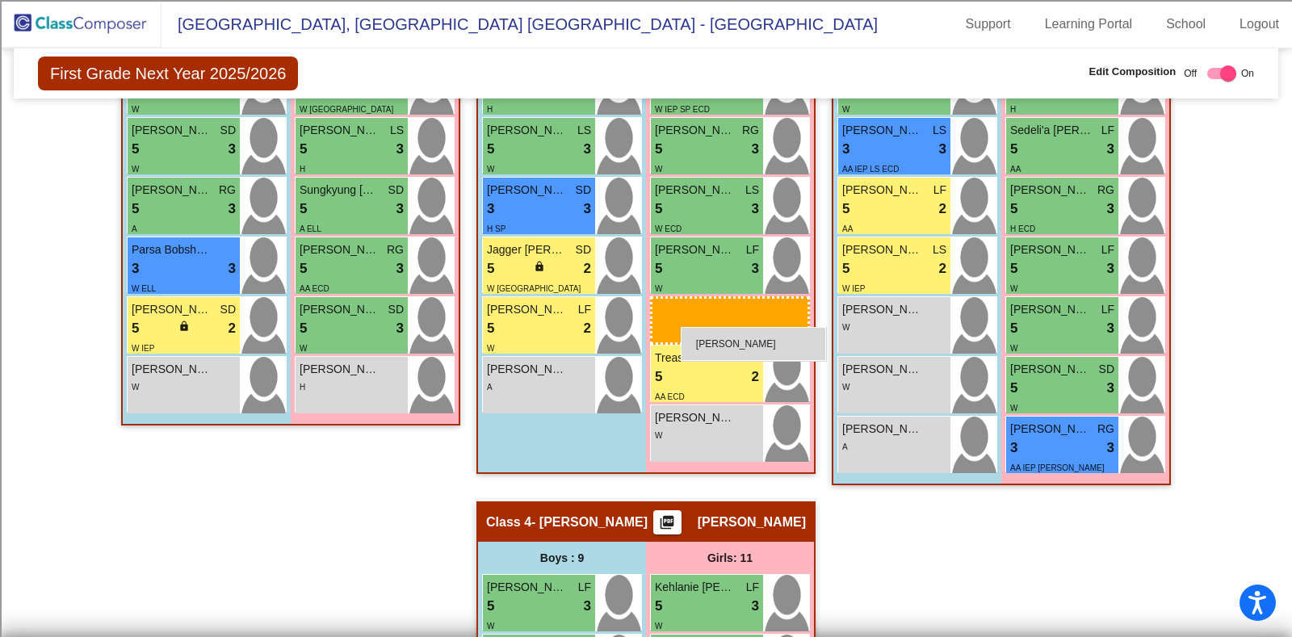
drag, startPoint x: 343, startPoint y: 371, endPoint x: 681, endPoint y: 327, distance: 340.3
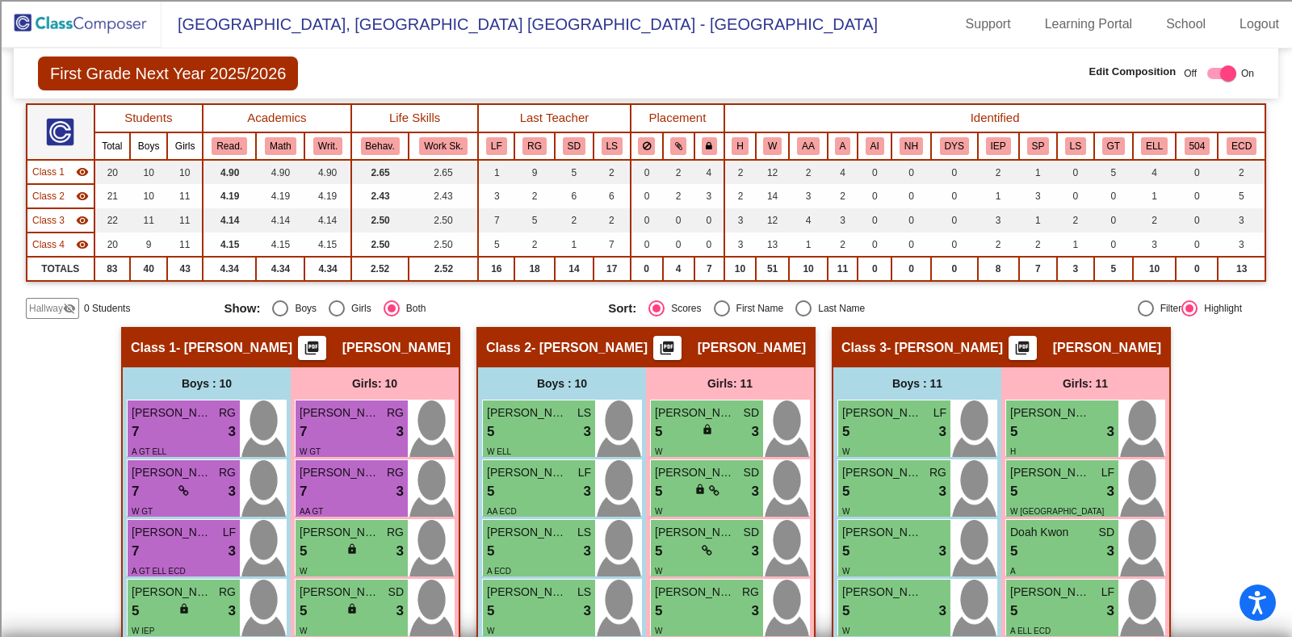
scroll to position [0, 0]
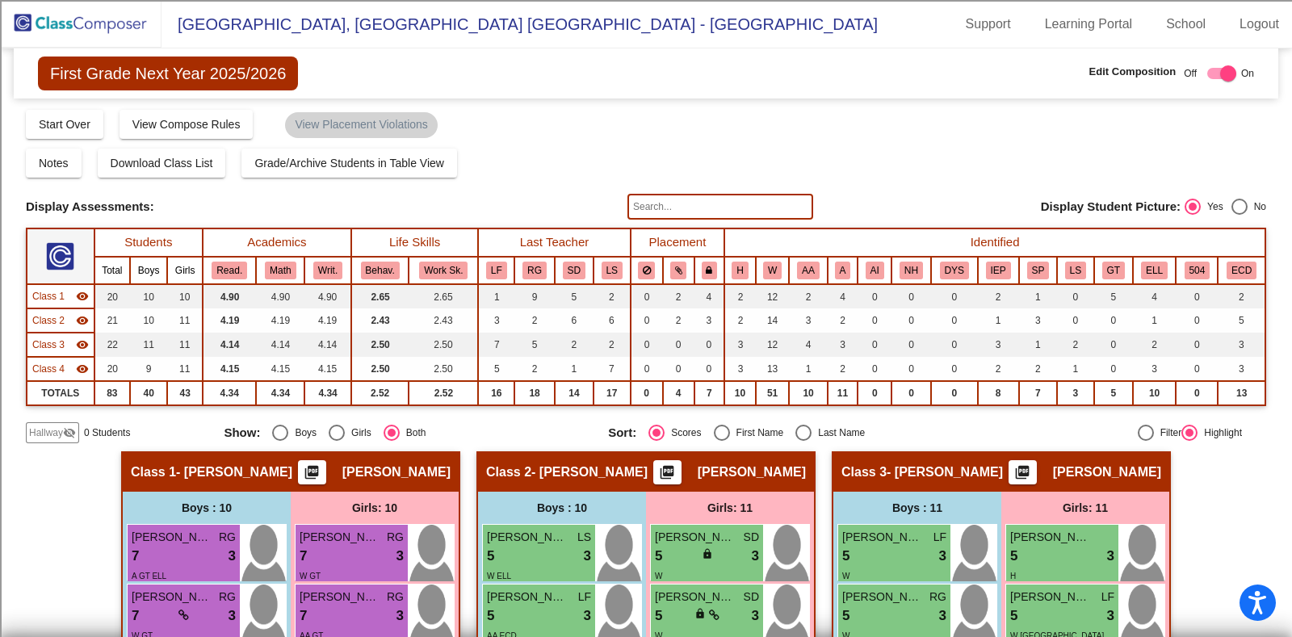
click at [795, 428] on div "Select an option" at bounding box center [803, 433] width 16 height 16
click at [803, 441] on input "Last Name" at bounding box center [803, 441] width 1 height 1
radio input "true"
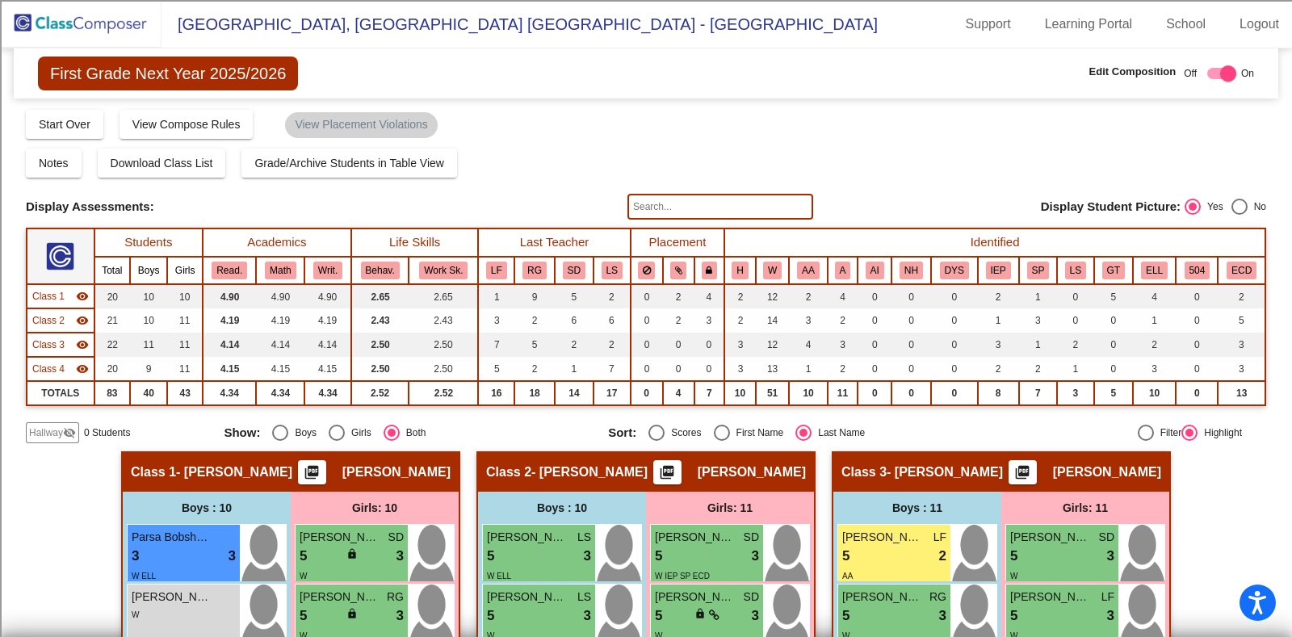
scroll to position [100, 0]
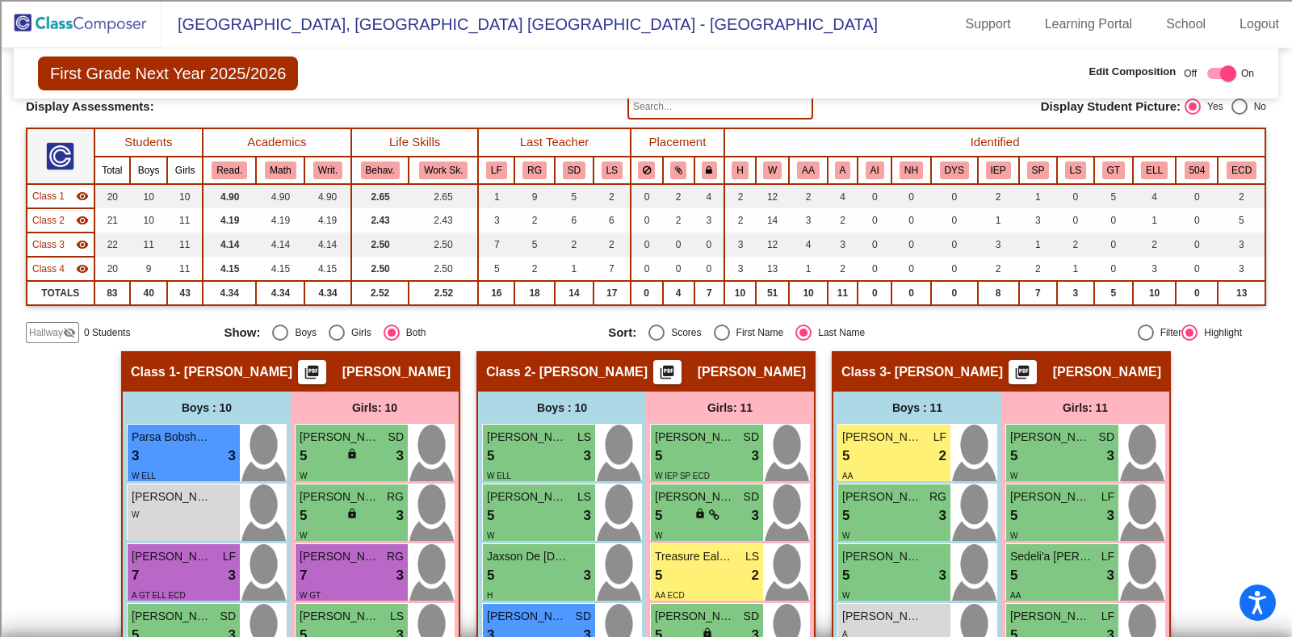
click at [61, 328] on span "Hallway" at bounding box center [46, 332] width 34 height 15
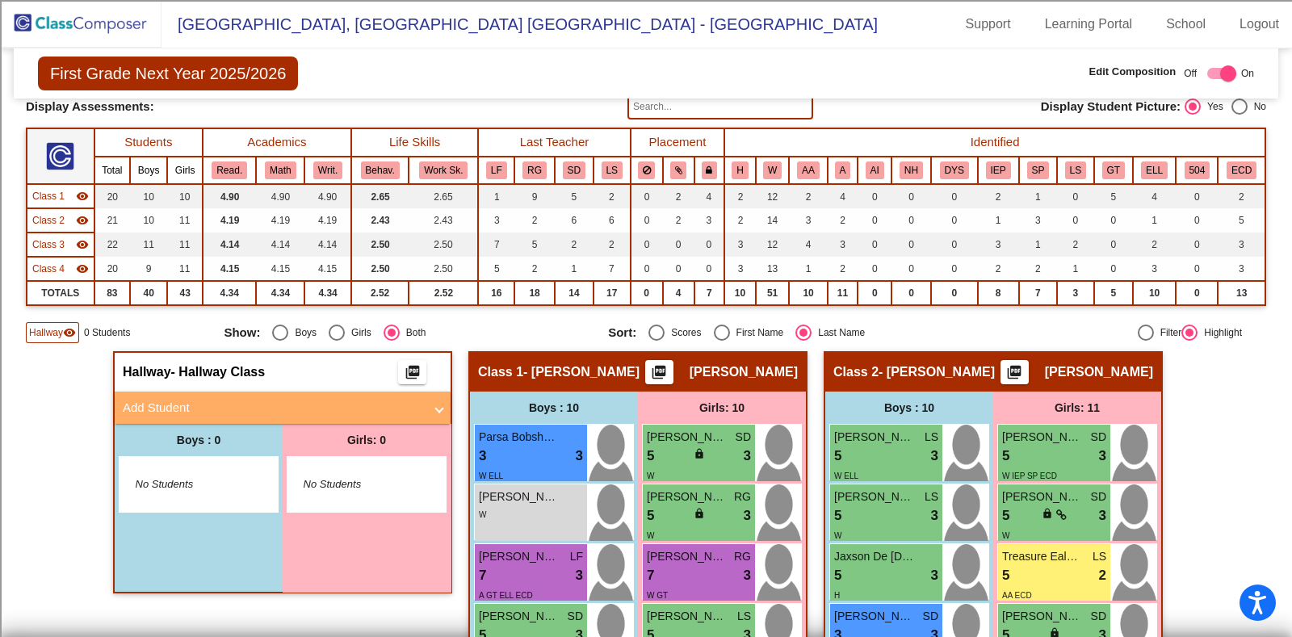
click at [199, 400] on mat-panel-title "Add Student" at bounding box center [273, 408] width 300 height 19
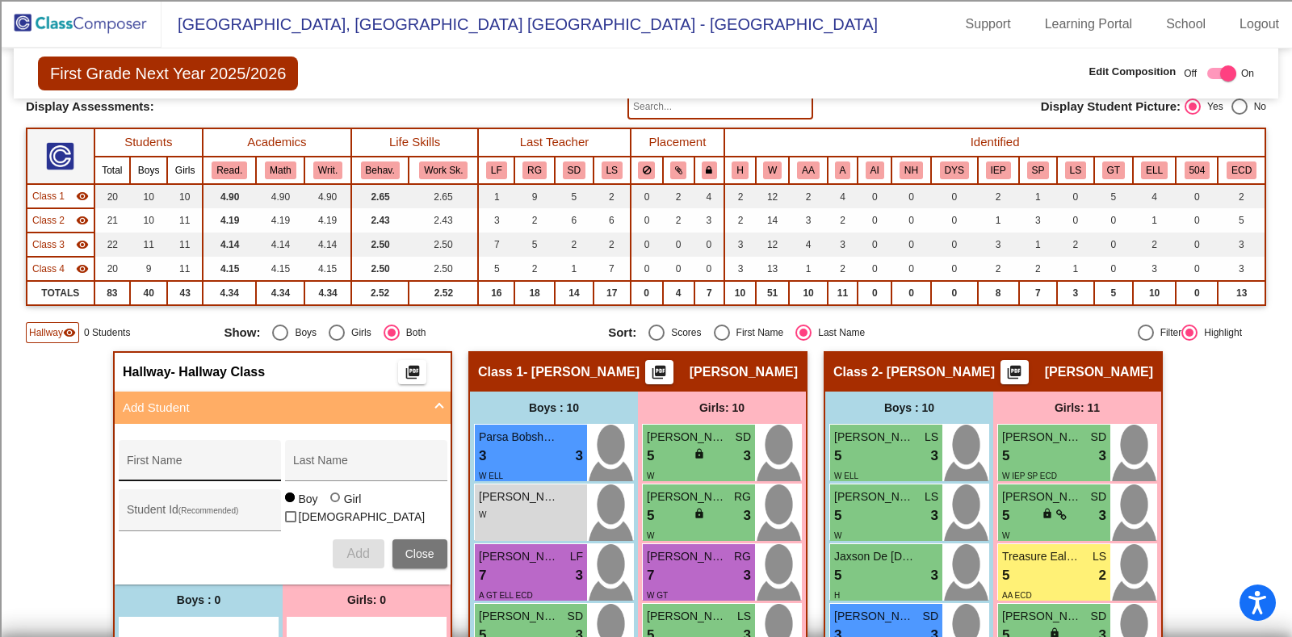
click at [170, 460] on input "First Name" at bounding box center [199, 466] width 145 height 13
type input "Savannah"
type input "Rini"
click at [331, 502] on div at bounding box center [335, 498] width 10 height 10
click at [336, 505] on input "Girl" at bounding box center [336, 505] width 1 height 1
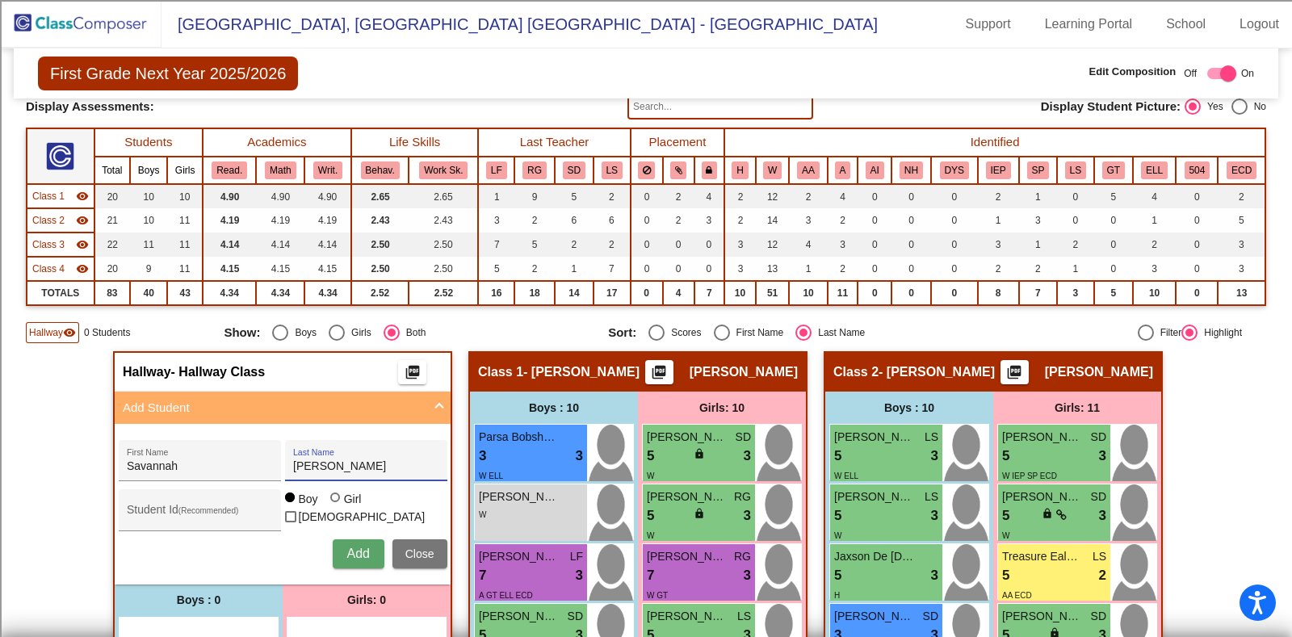
radio input "true"
click at [352, 554] on span "Add" at bounding box center [357, 554] width 23 height 14
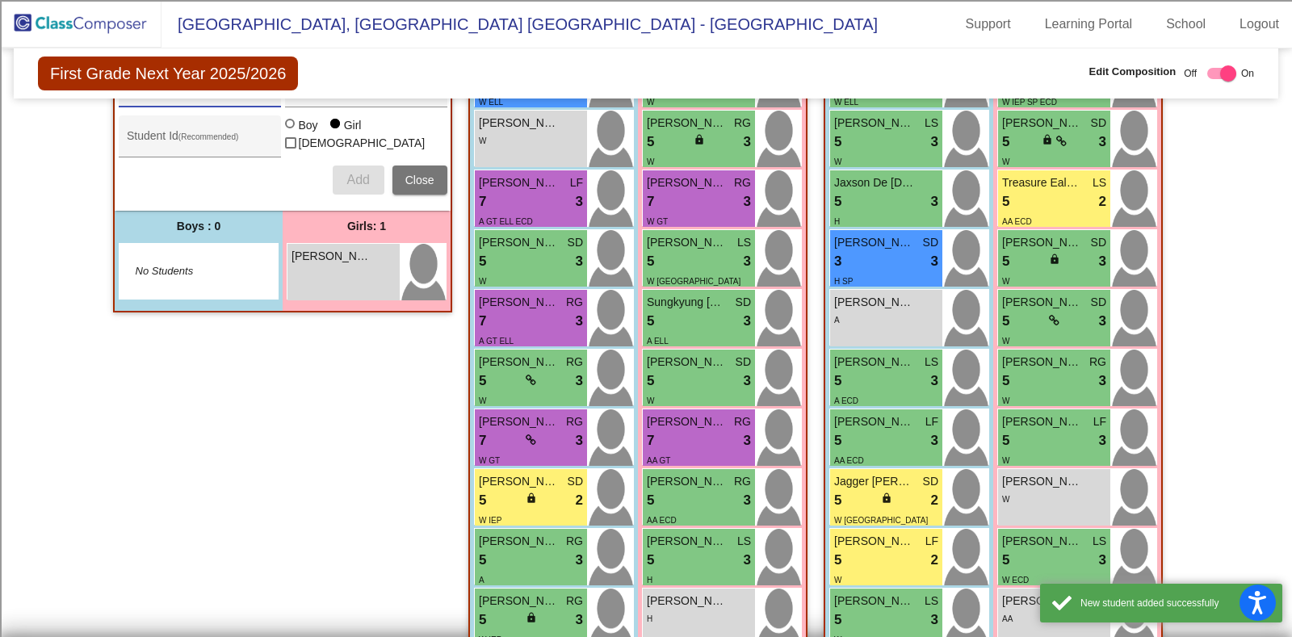
scroll to position [505, 0]
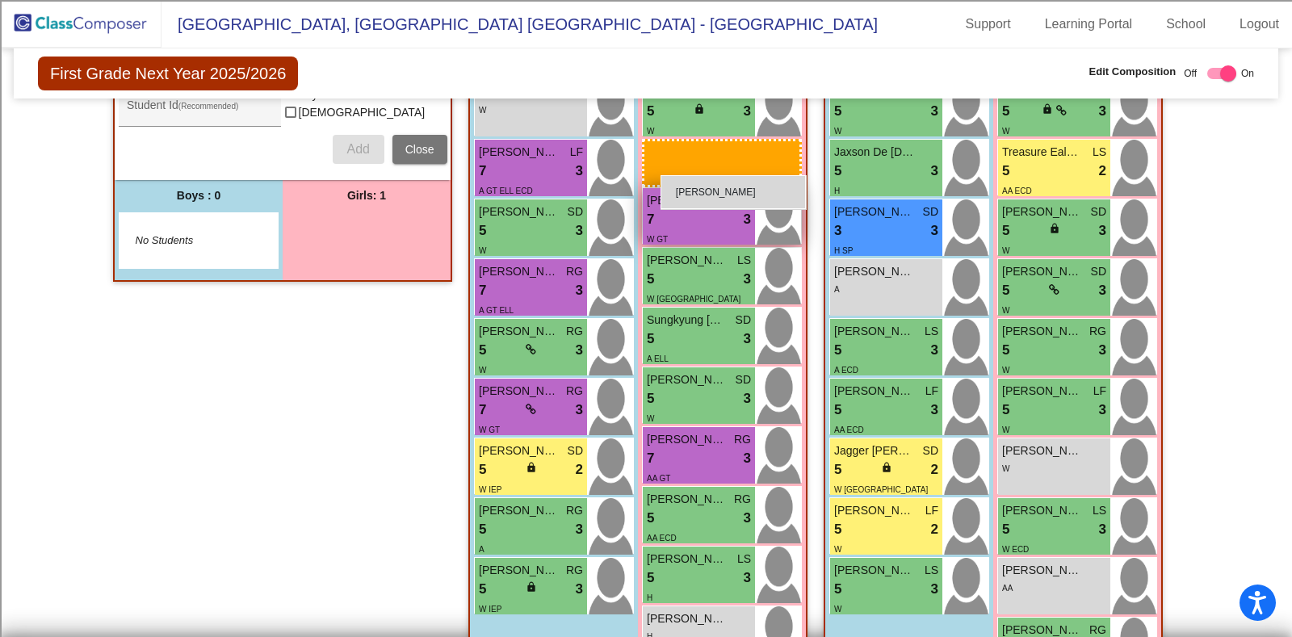
drag, startPoint x: 363, startPoint y: 231, endPoint x: 660, endPoint y: 174, distance: 302.5
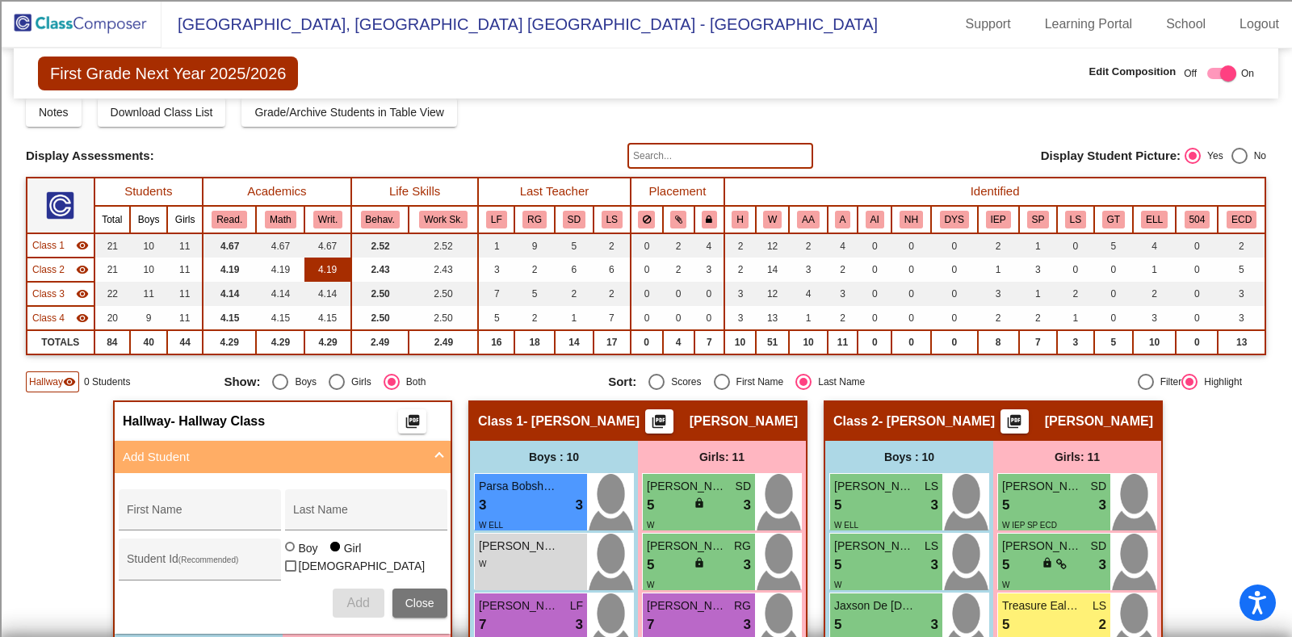
scroll to position [0, 0]
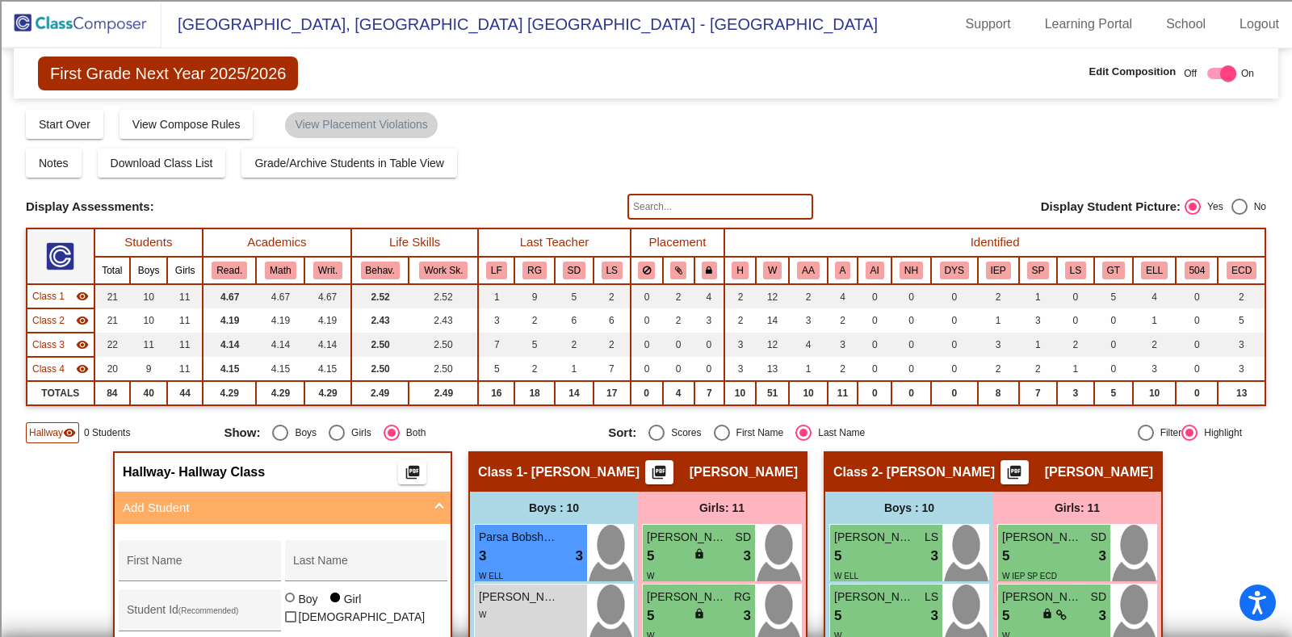
click at [664, 203] on input "text" at bounding box center [720, 207] width 186 height 26
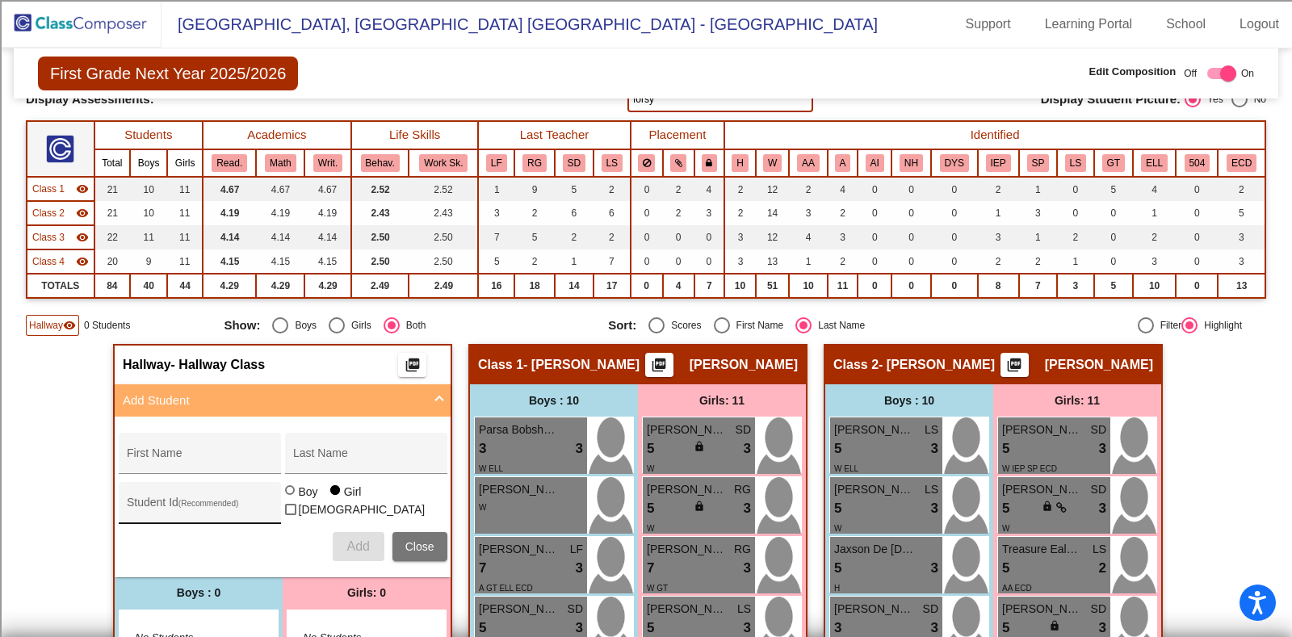
scroll to position [201, 0]
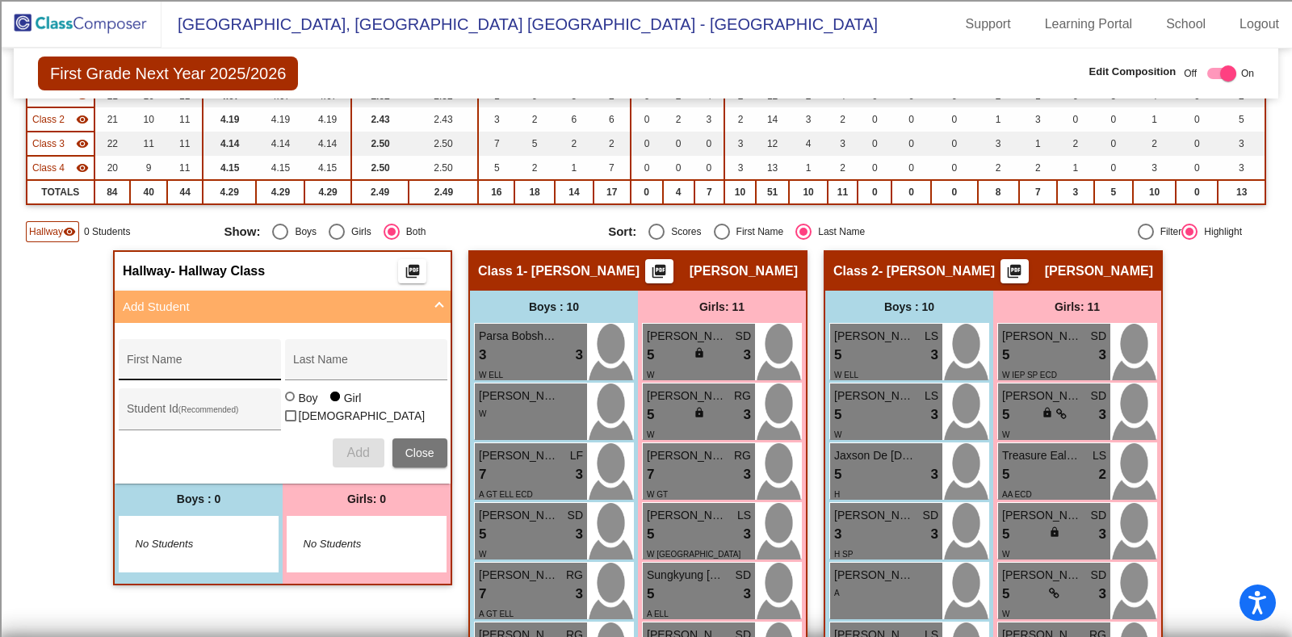
type input "forsy"
click at [204, 359] on input "First Name" at bounding box center [199, 365] width 145 height 13
type input "Nelly"
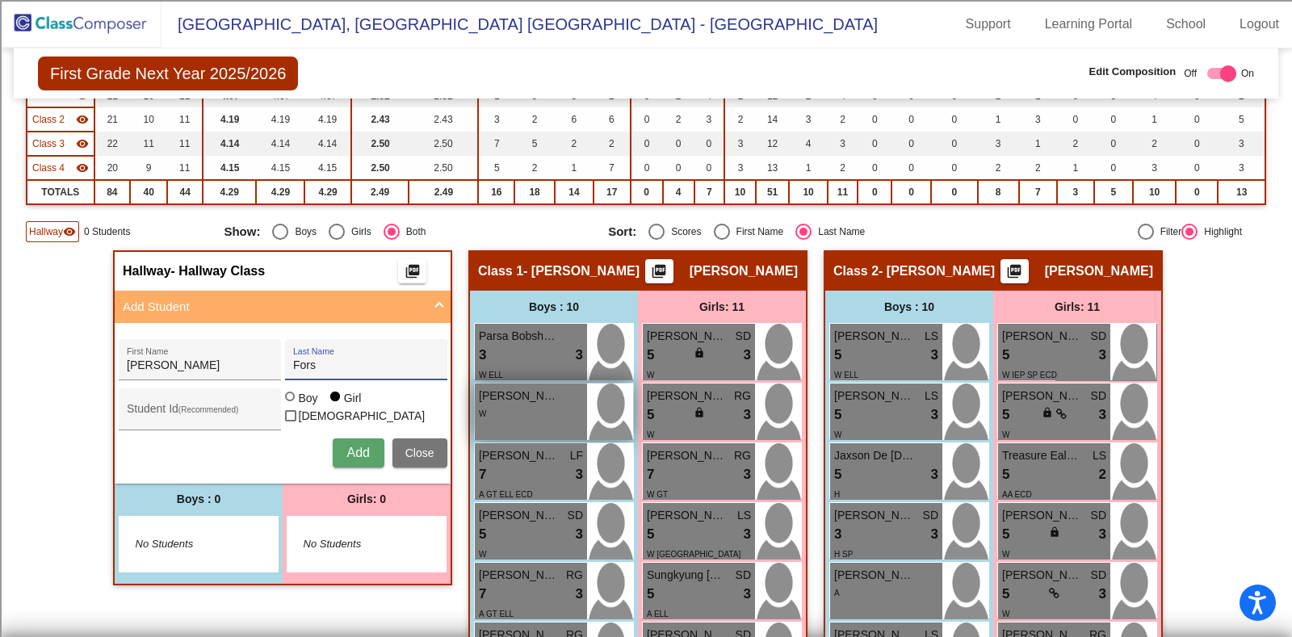
type input "Forsyth"
click at [351, 446] on span "Add" at bounding box center [357, 453] width 23 height 14
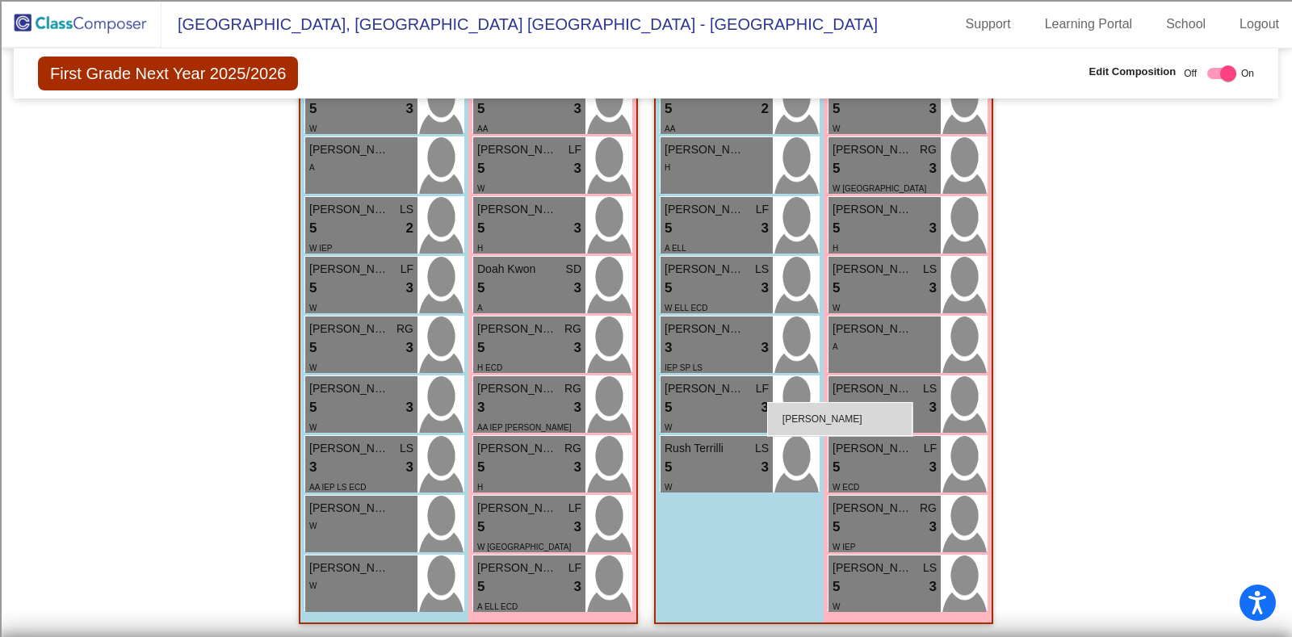
scroll to position [1323, 0]
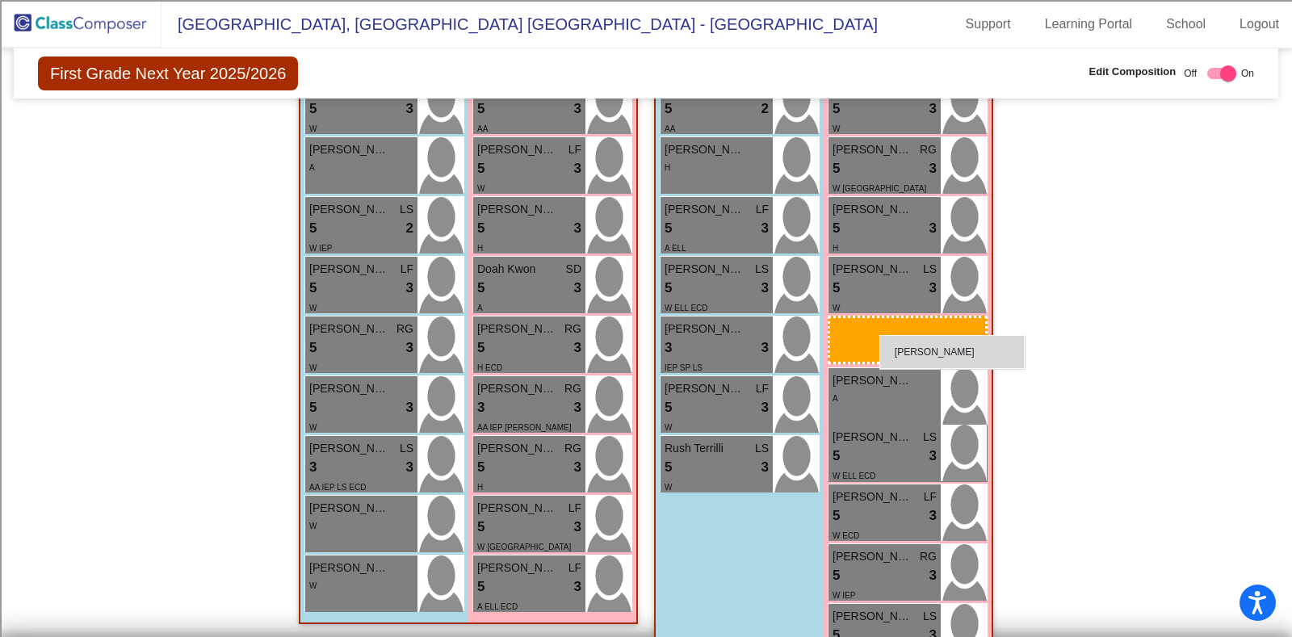
drag, startPoint x: 349, startPoint y: 338, endPoint x: 879, endPoint y: 335, distance: 530.5
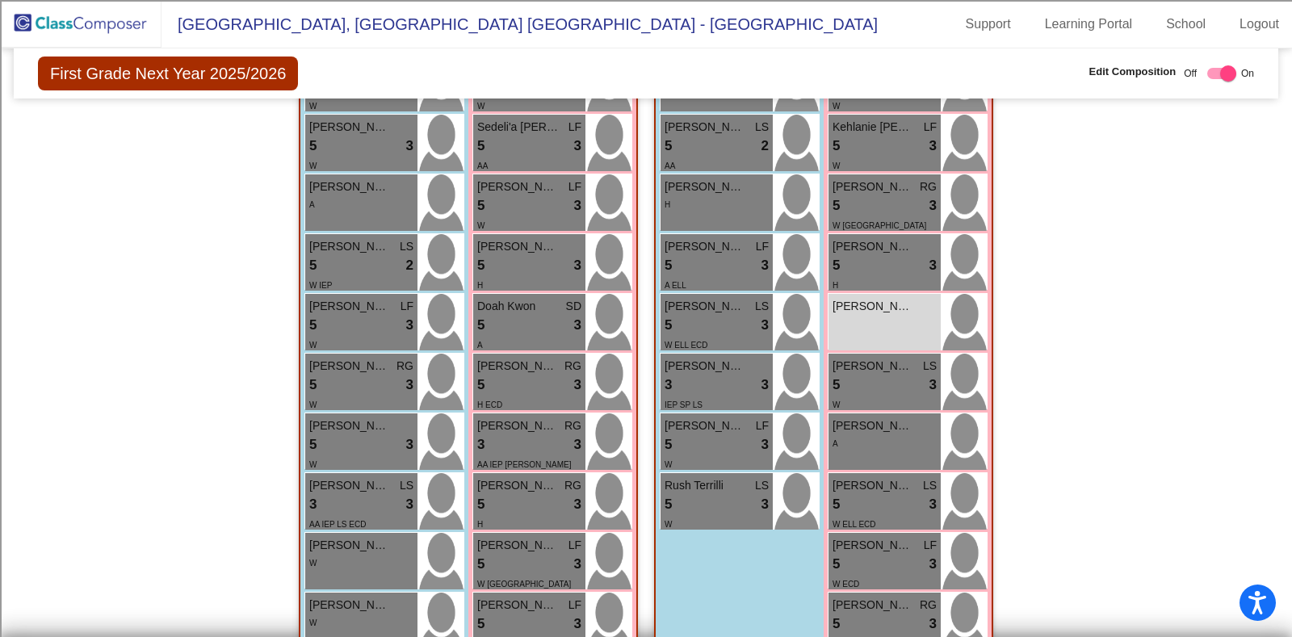
scroll to position [1381, 0]
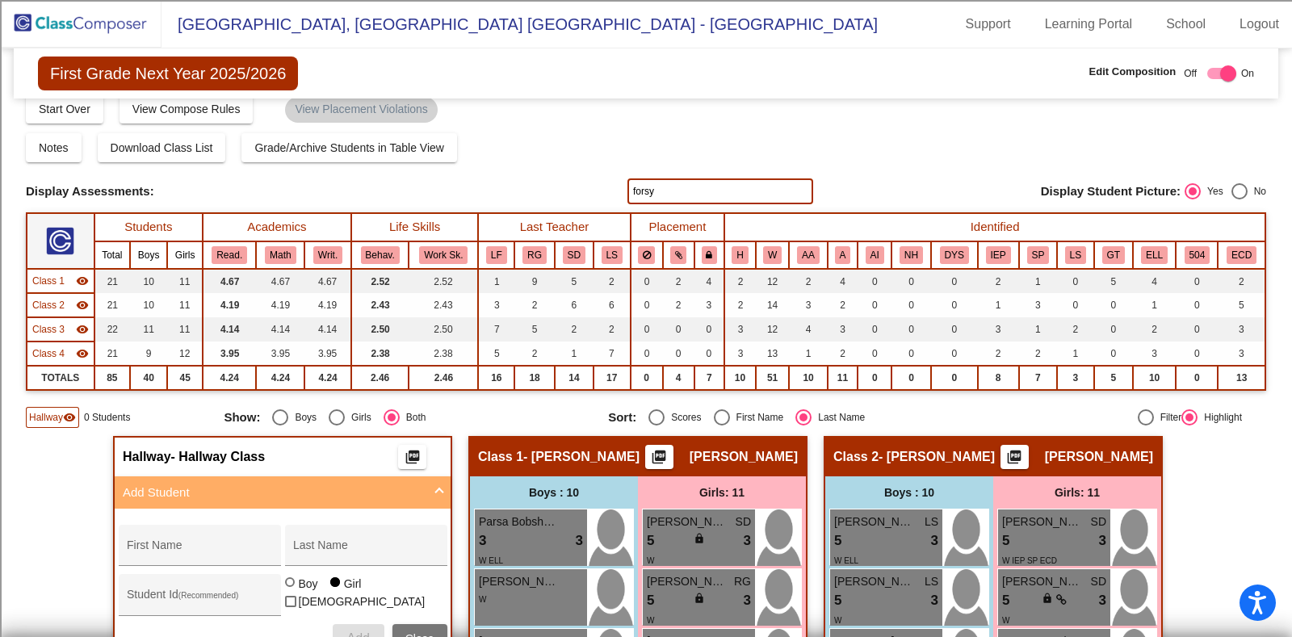
scroll to position [0, 0]
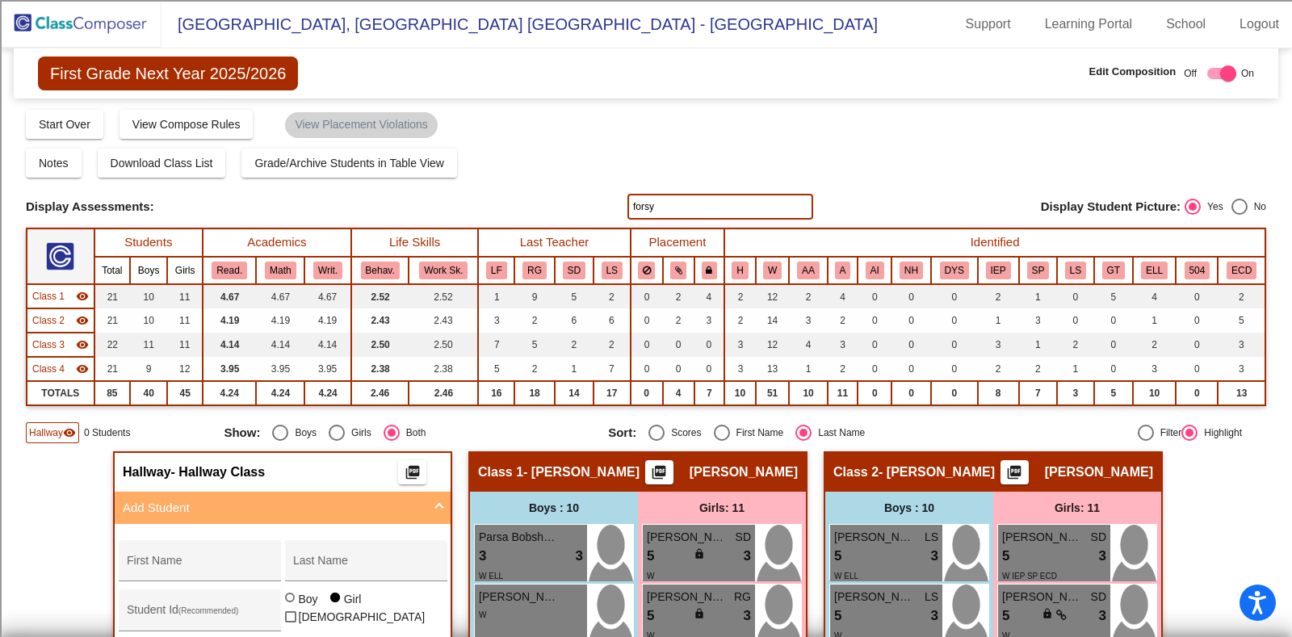
drag, startPoint x: 654, startPoint y: 192, endPoint x: 625, endPoint y: 195, distance: 29.2
click at [625, 195] on div "Display Scores for Years: 2023 - 2024 2024 - 2025 Grade/Archive Students in Tab…" at bounding box center [646, 275] width 1240 height 335
drag, startPoint x: 660, startPoint y: 208, endPoint x: 652, endPoint y: 189, distance: 20.6
click at [606, 203] on div "Display Scores for Years: 2023 - 2024 2024 - 2025 Display Assessments: forsy Di…" at bounding box center [646, 207] width 1240 height 26
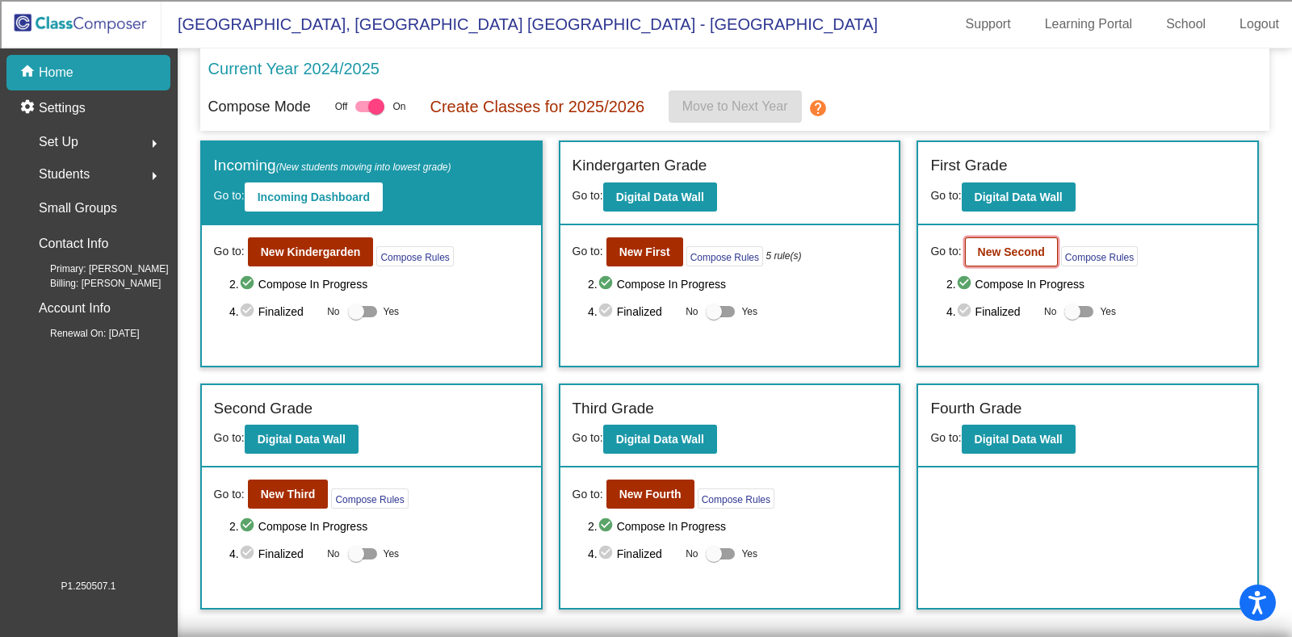
click at [1001, 246] on b "New Second" at bounding box center [1011, 251] width 67 height 13
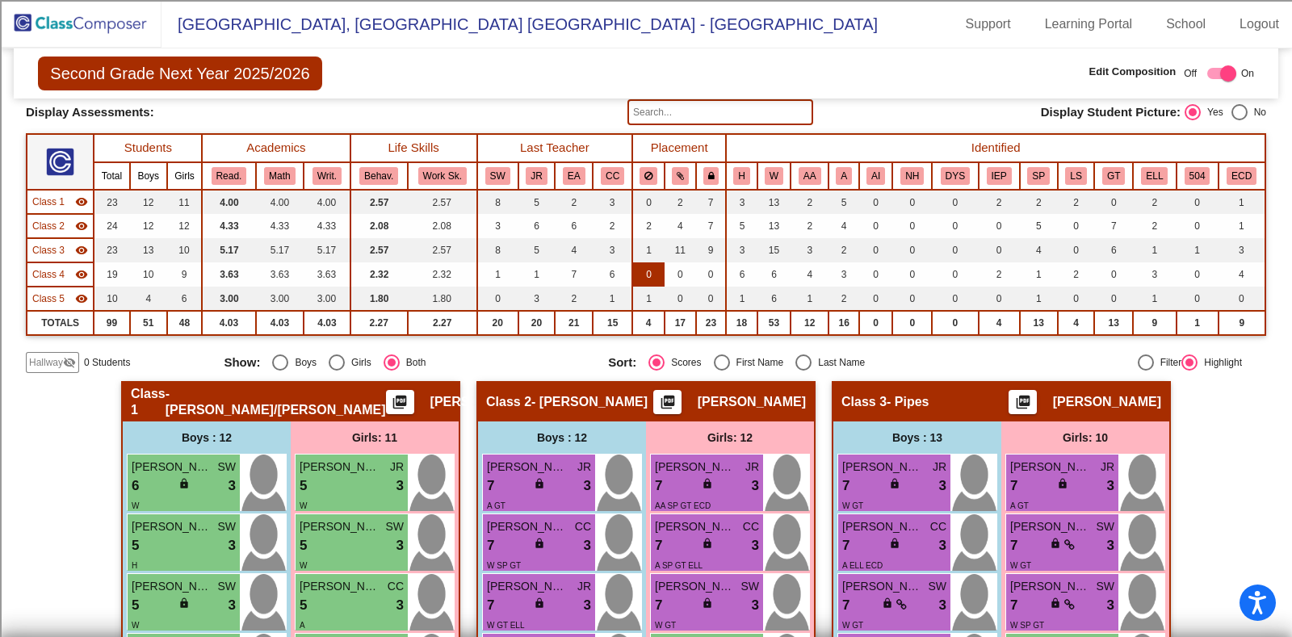
scroll to position [94, 0]
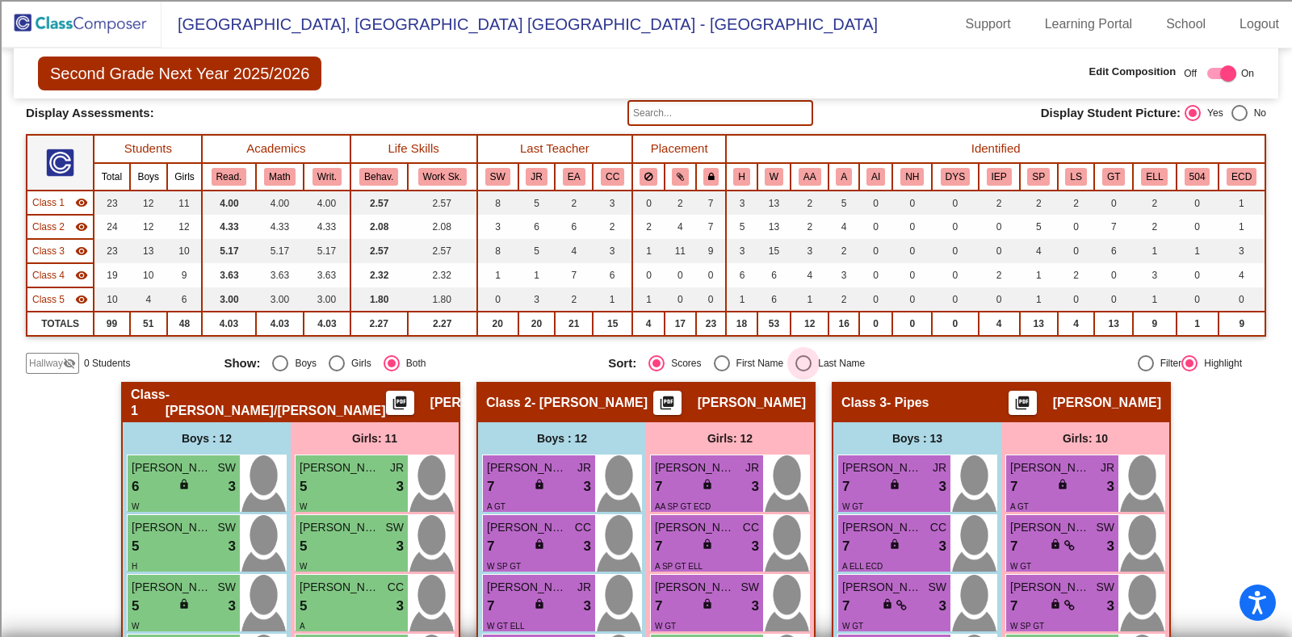
click at [799, 356] on div "Select an option" at bounding box center [803, 363] width 16 height 16
click at [803, 371] on input "Last Name" at bounding box center [803, 371] width 1 height 1
radio input "true"
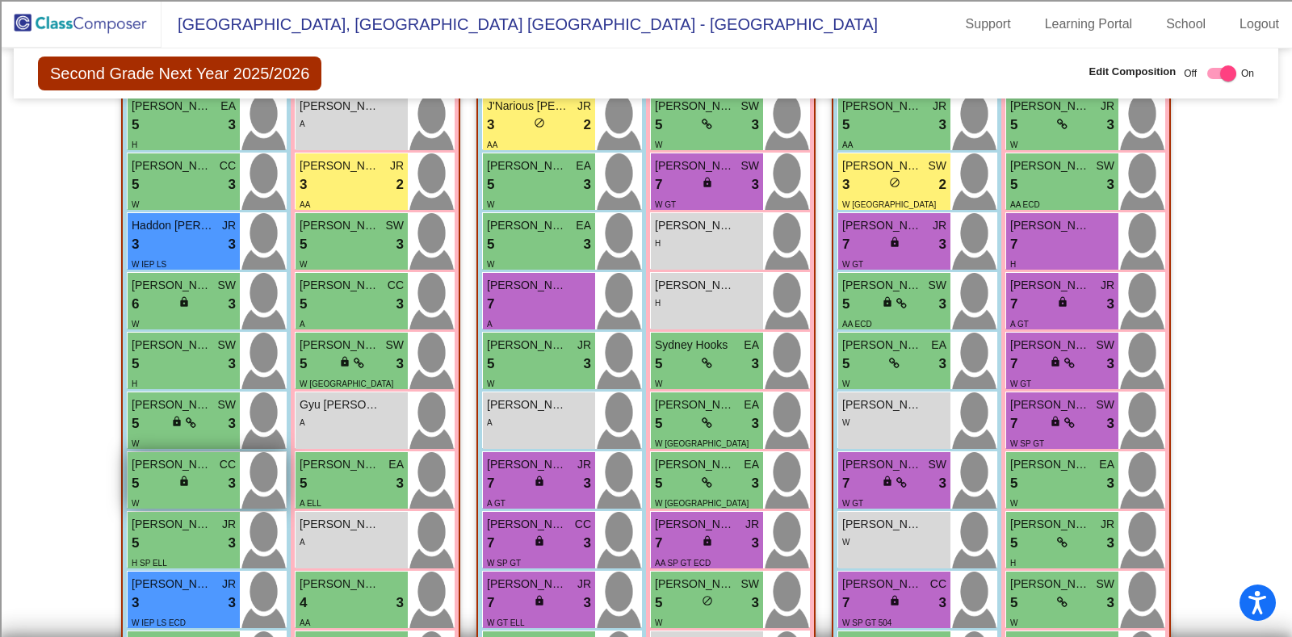
scroll to position [497, 0]
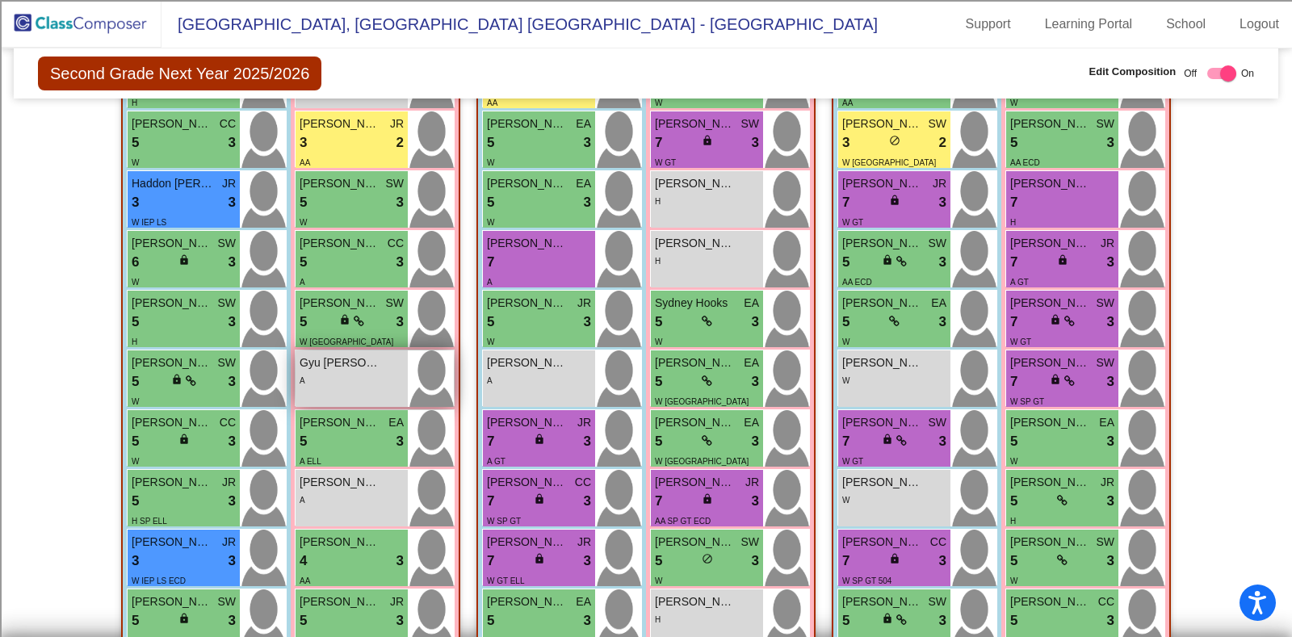
drag, startPoint x: 328, startPoint y: 377, endPoint x: 319, endPoint y: 371, distance: 10.5
click at [319, 371] on div "A" at bounding box center [352, 379] width 104 height 17
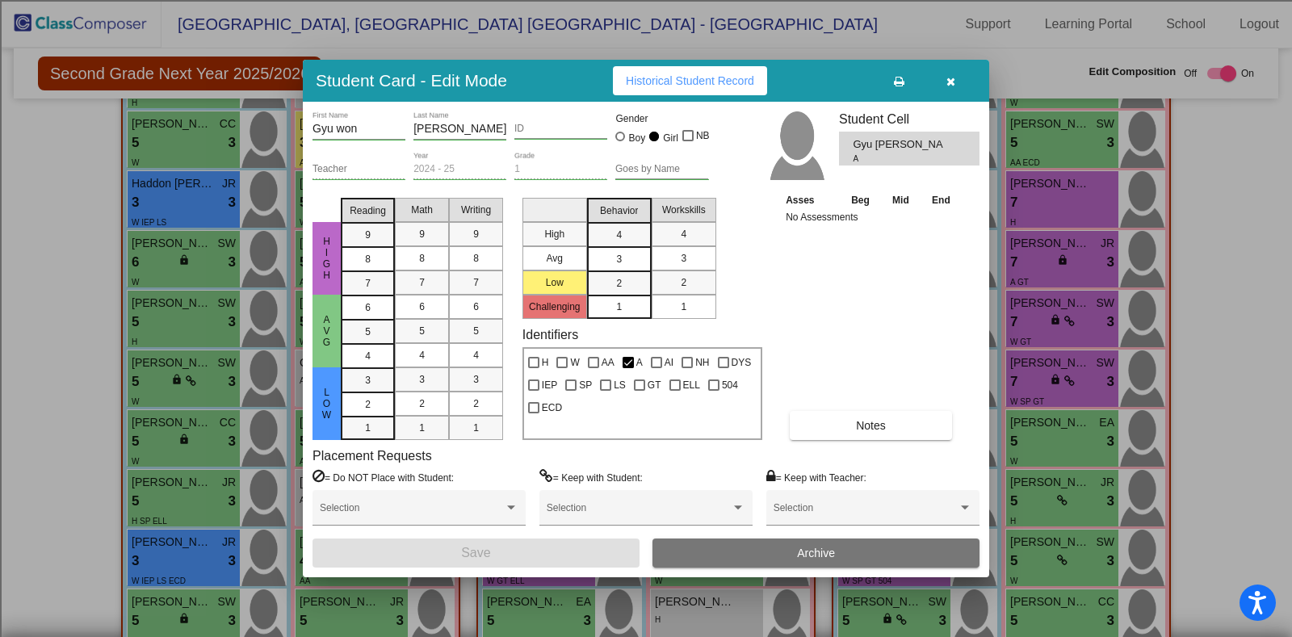
click at [722, 560] on button "Archive" at bounding box center [815, 553] width 327 height 29
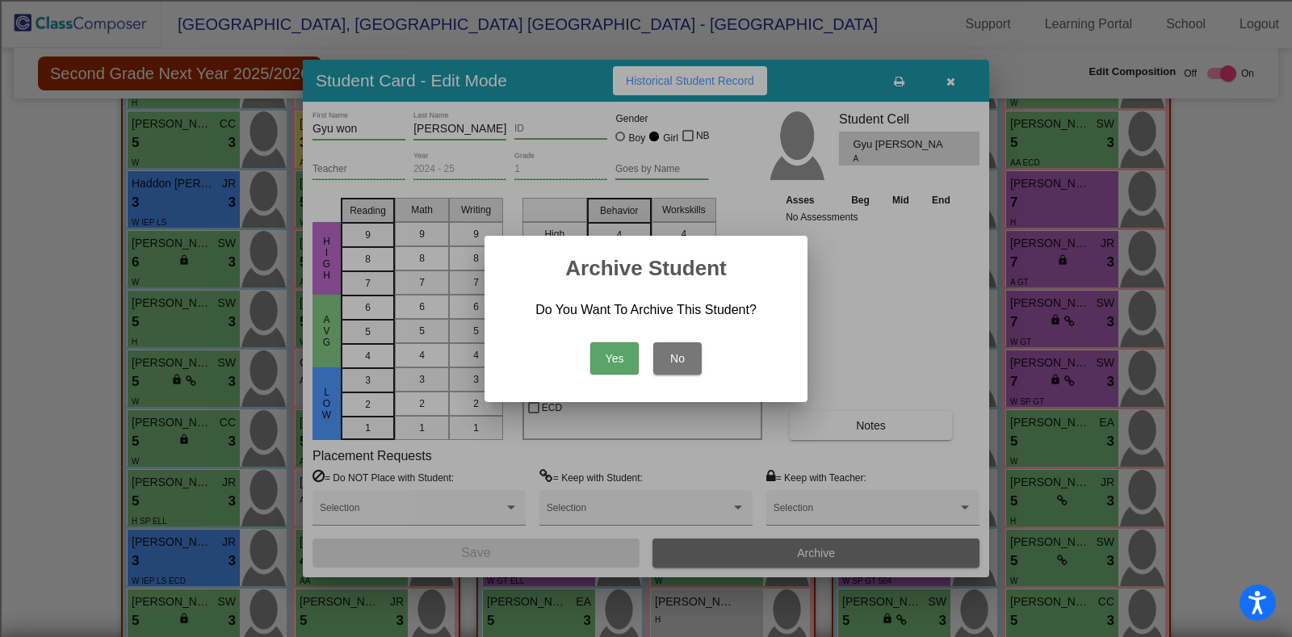
click at [611, 360] on button "Yes" at bounding box center [614, 358] width 48 height 32
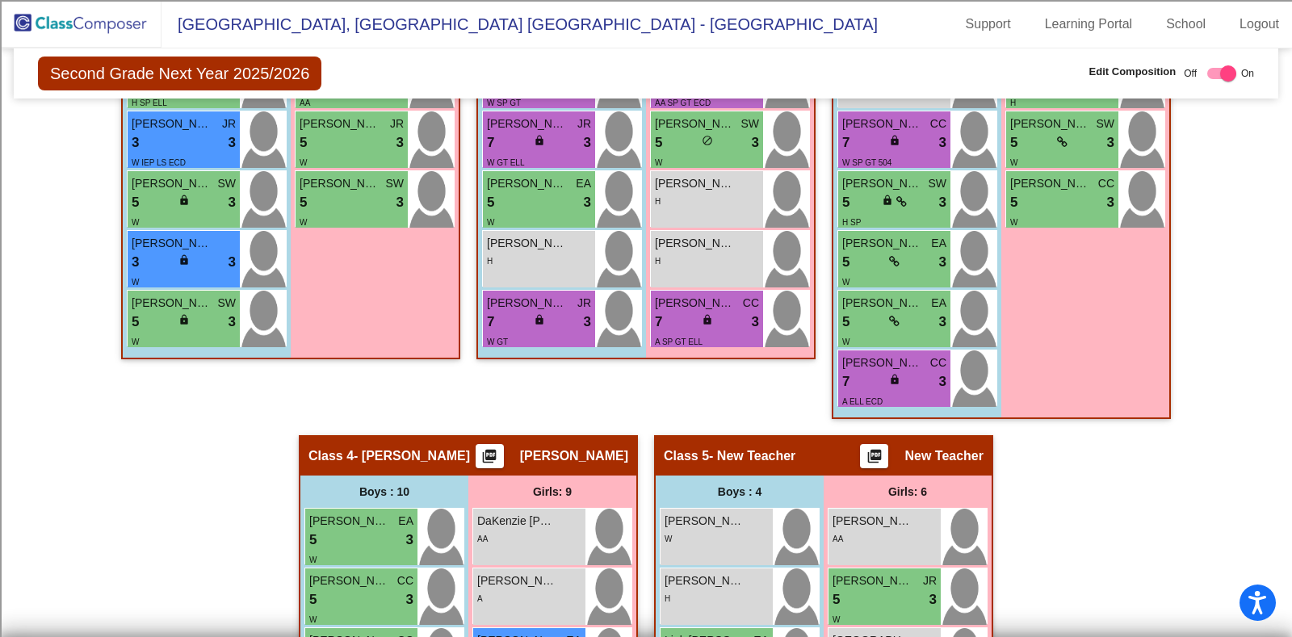
scroll to position [1009, 0]
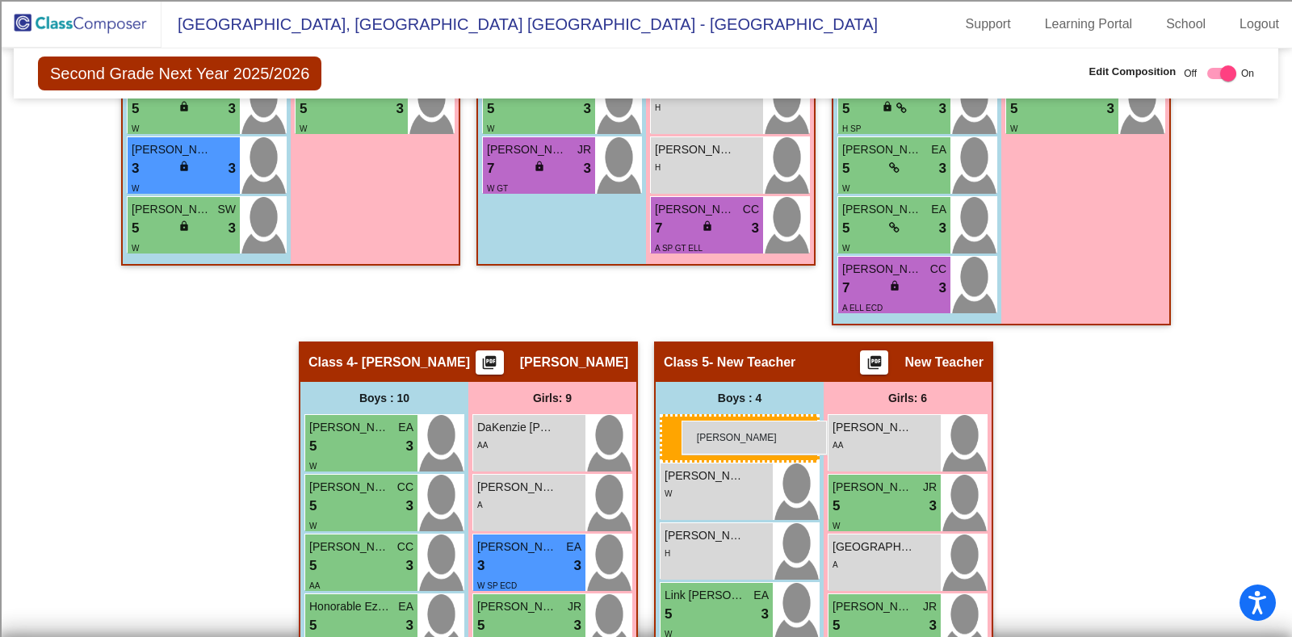
drag, startPoint x: 537, startPoint y: 158, endPoint x: 681, endPoint y: 421, distance: 299.6
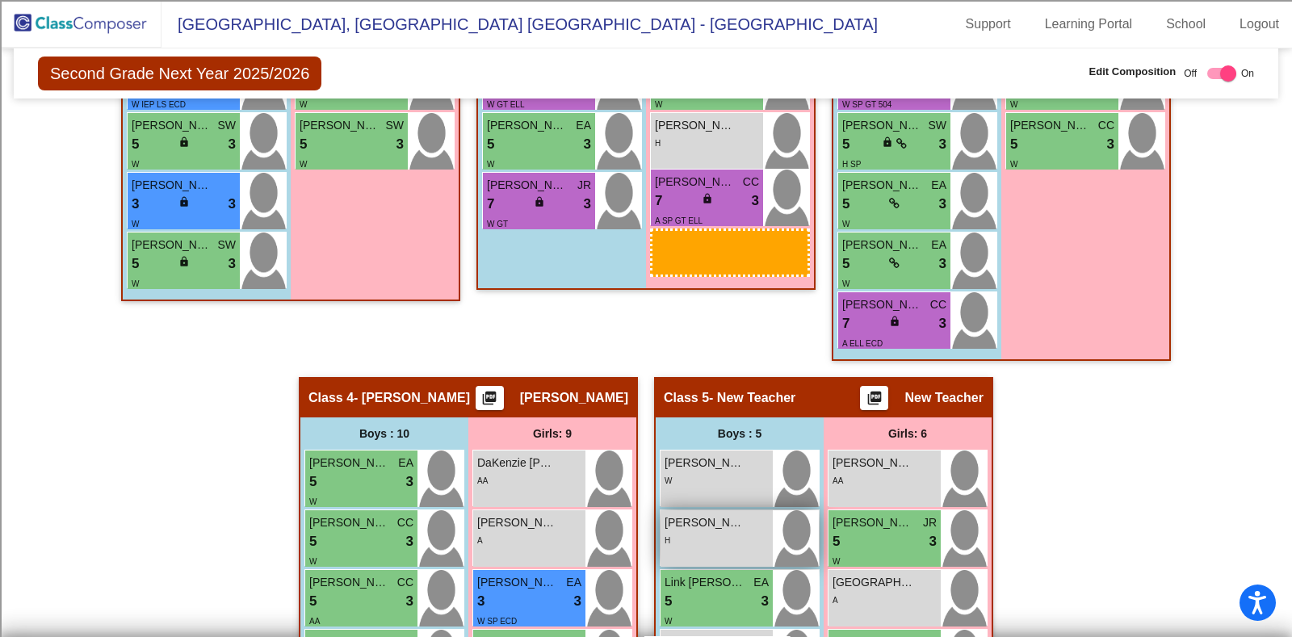
scroll to position [974, 0]
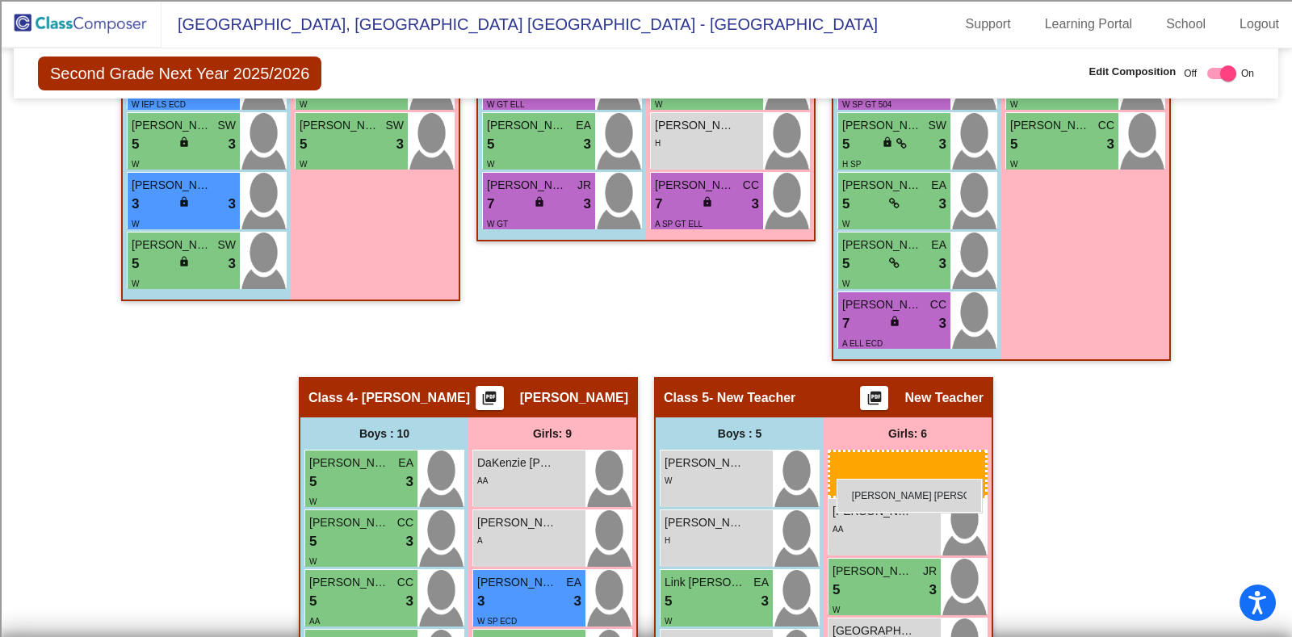
drag, startPoint x: 686, startPoint y: 300, endPoint x: 837, endPoint y: 479, distance: 233.7
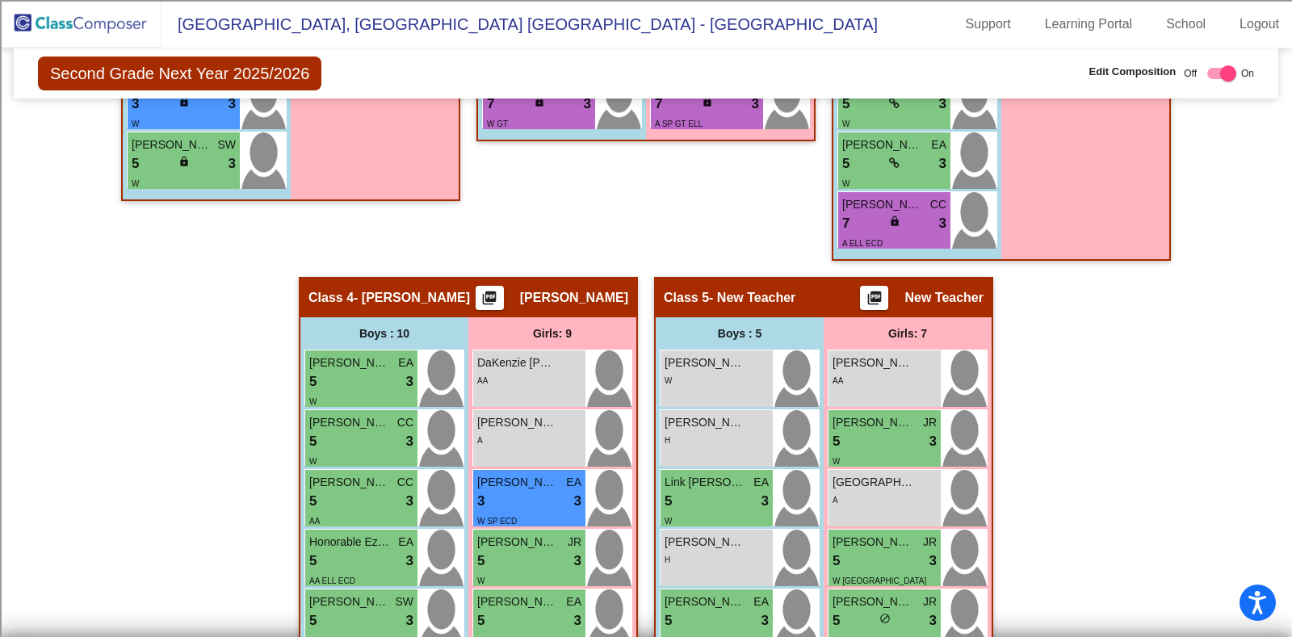
scroll to position [1075, 0]
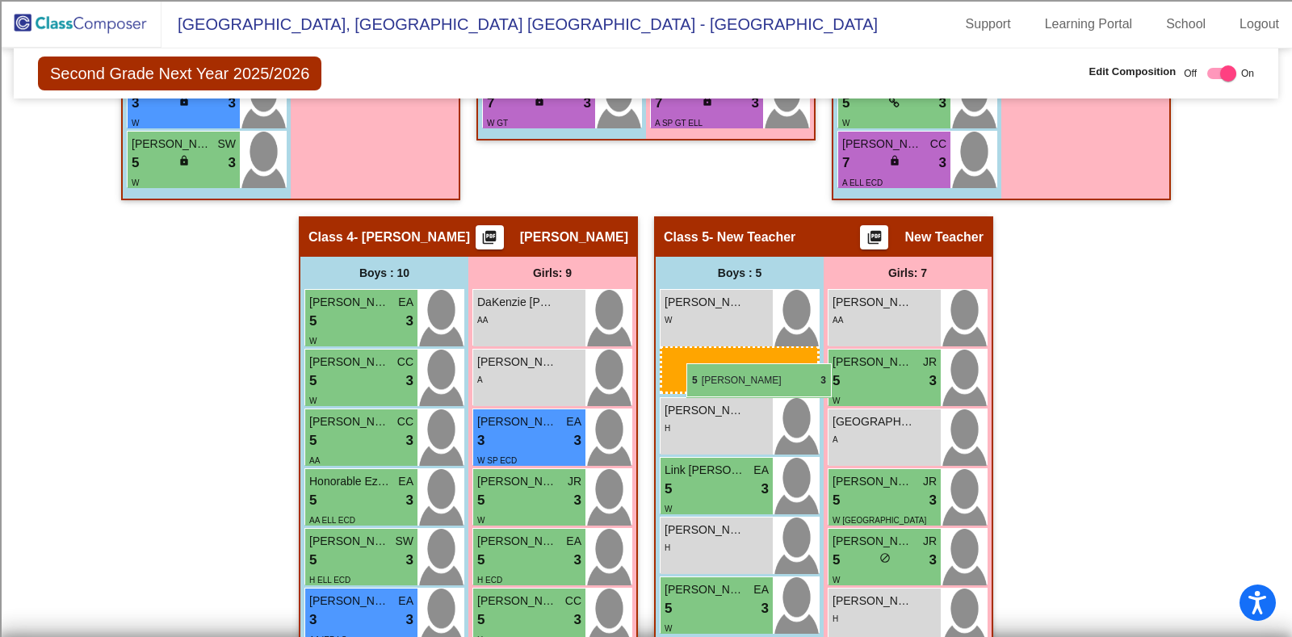
drag, startPoint x: 900, startPoint y: 147, endPoint x: 686, endPoint y: 363, distance: 304.3
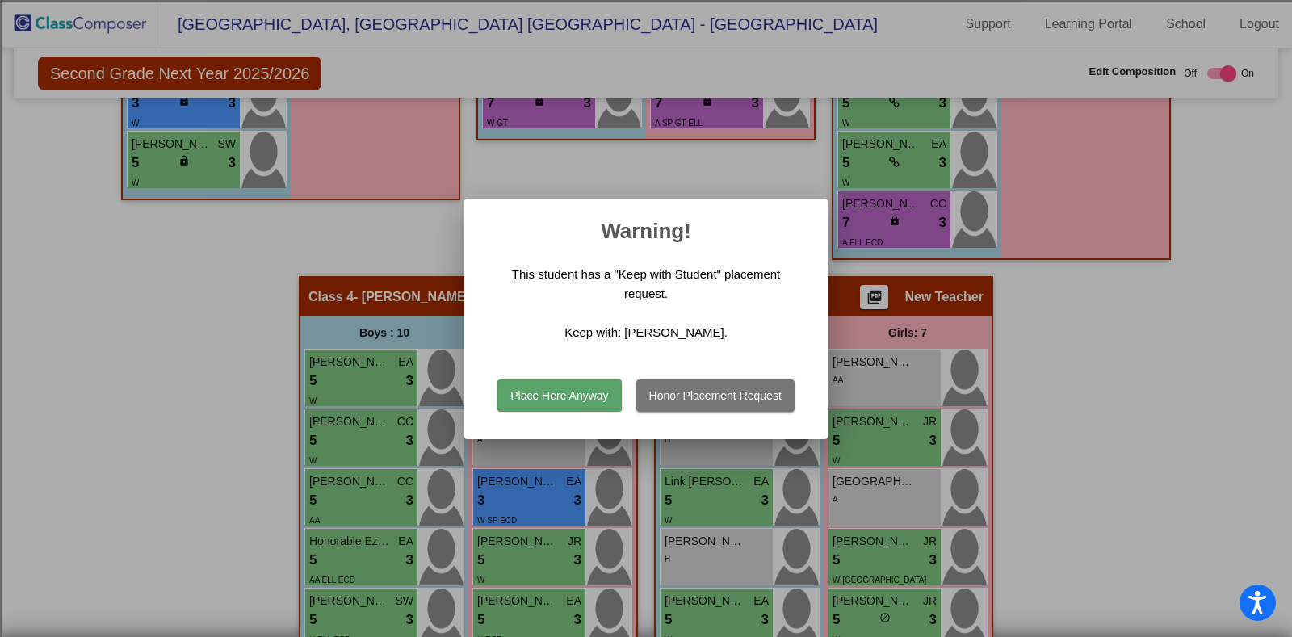
click at [596, 383] on button "Place Here Anyway" at bounding box center [559, 395] width 124 height 32
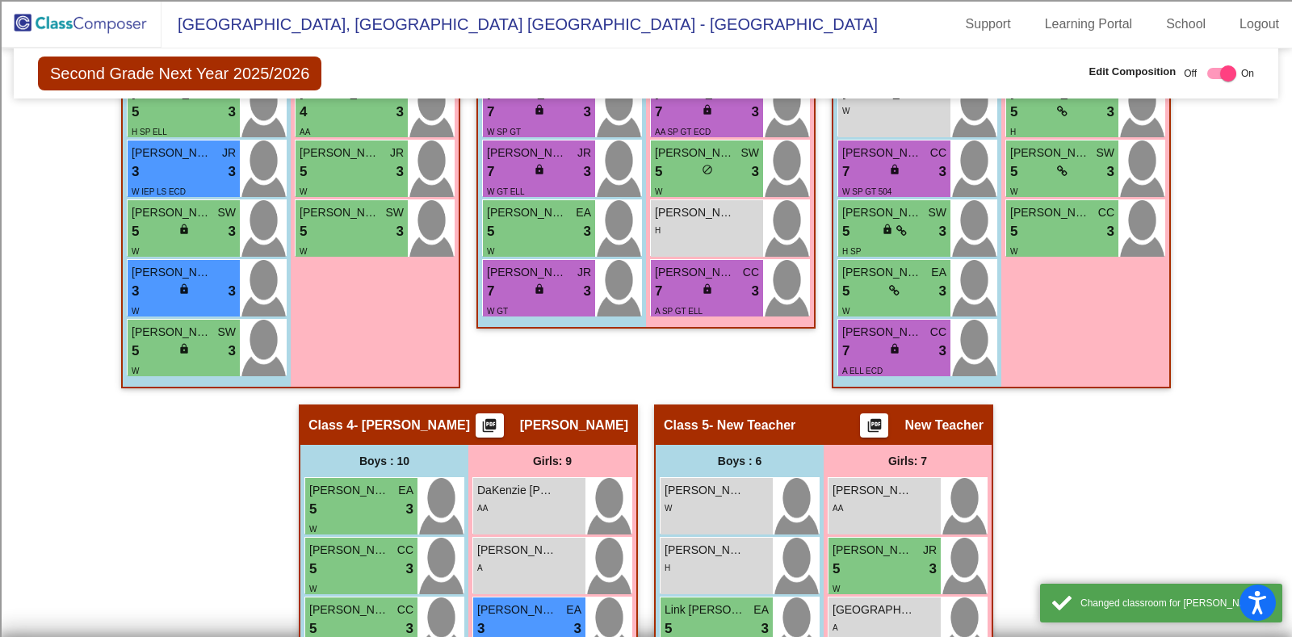
scroll to position [873, 0]
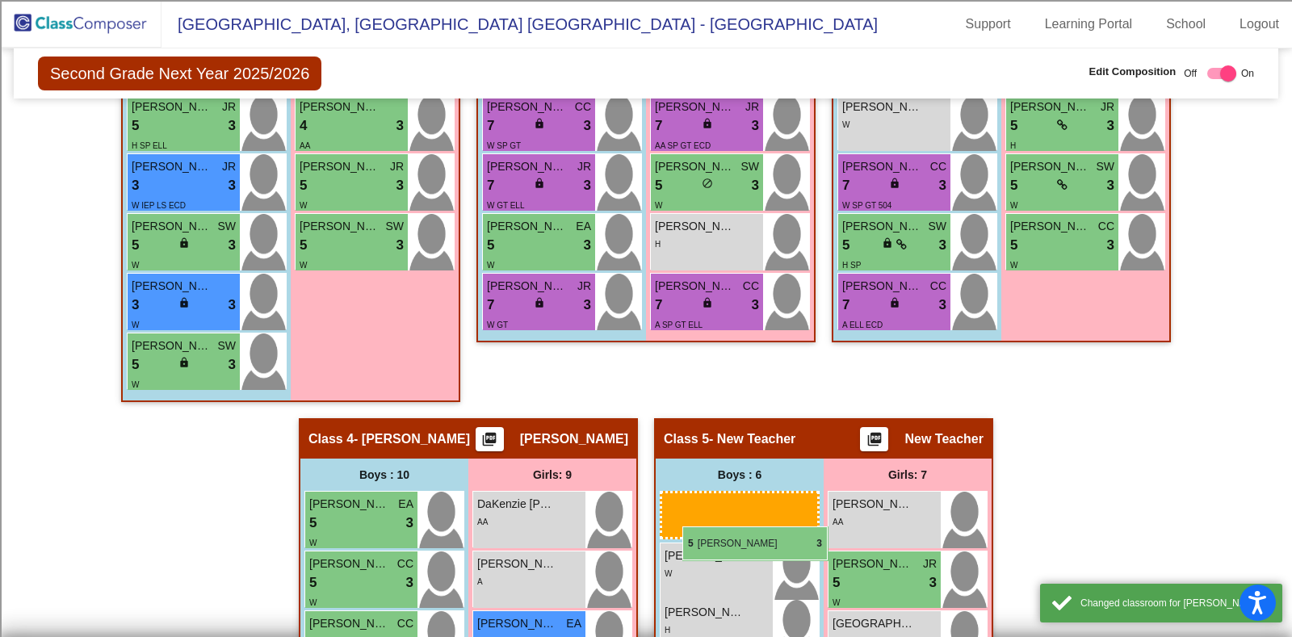
drag, startPoint x: 864, startPoint y: 296, endPoint x: 682, endPoint y: 526, distance: 293.2
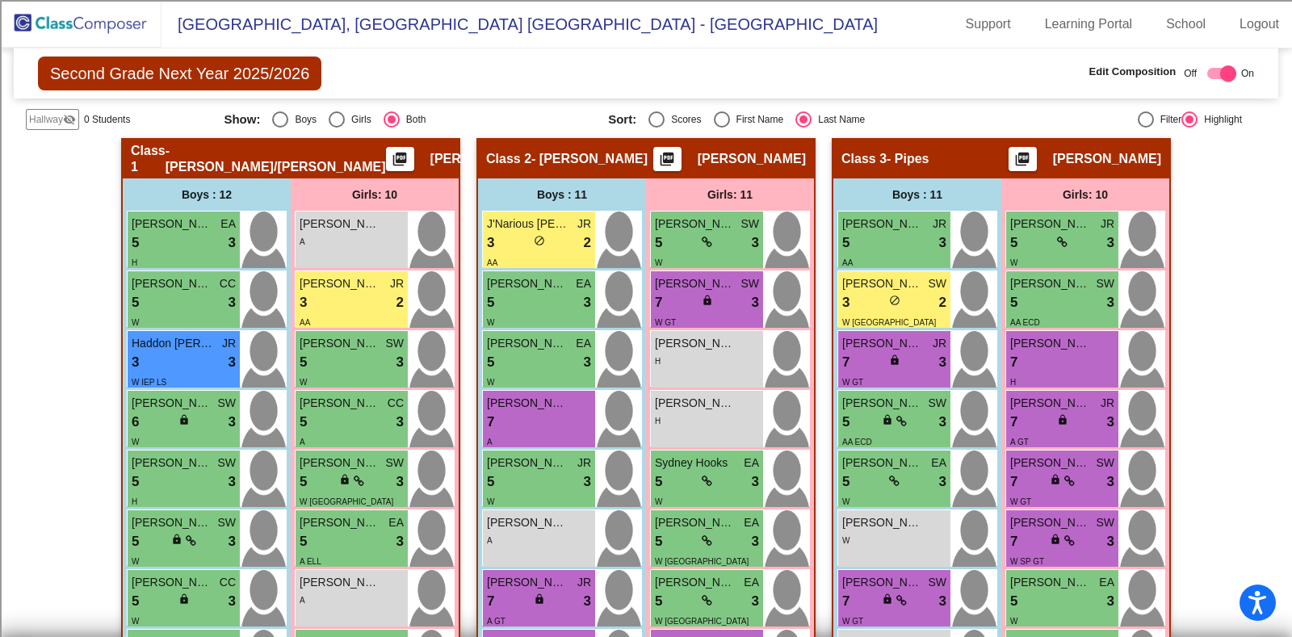
scroll to position [35, 0]
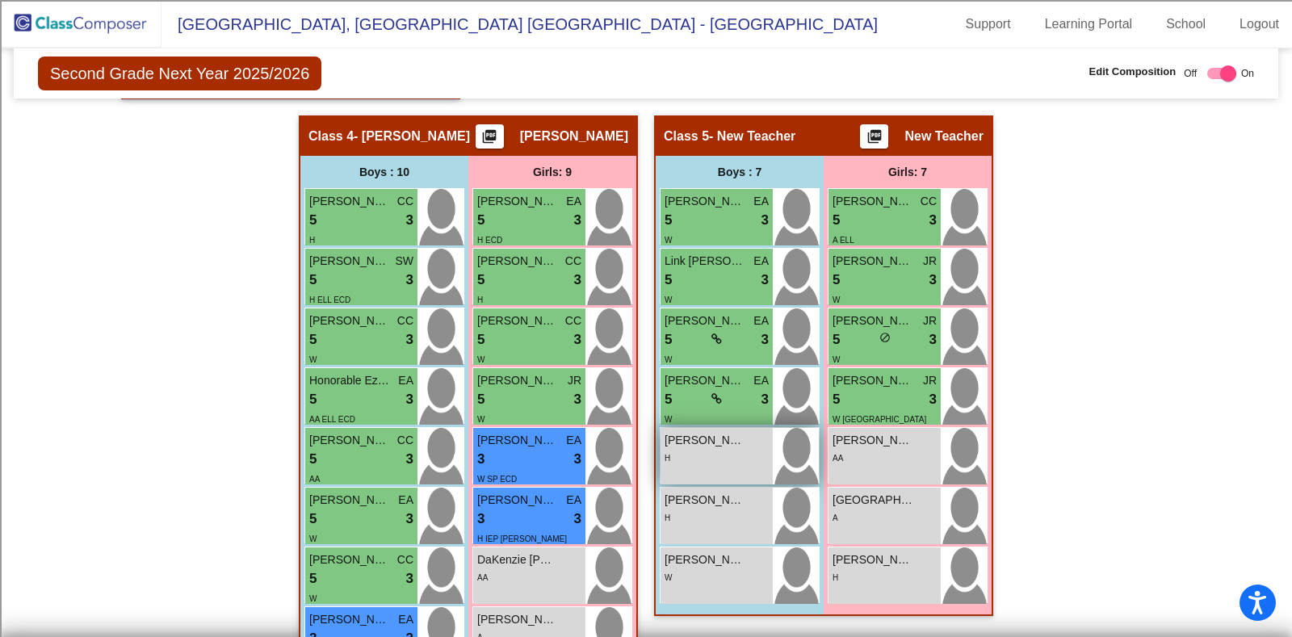
scroll to position [1145, 0]
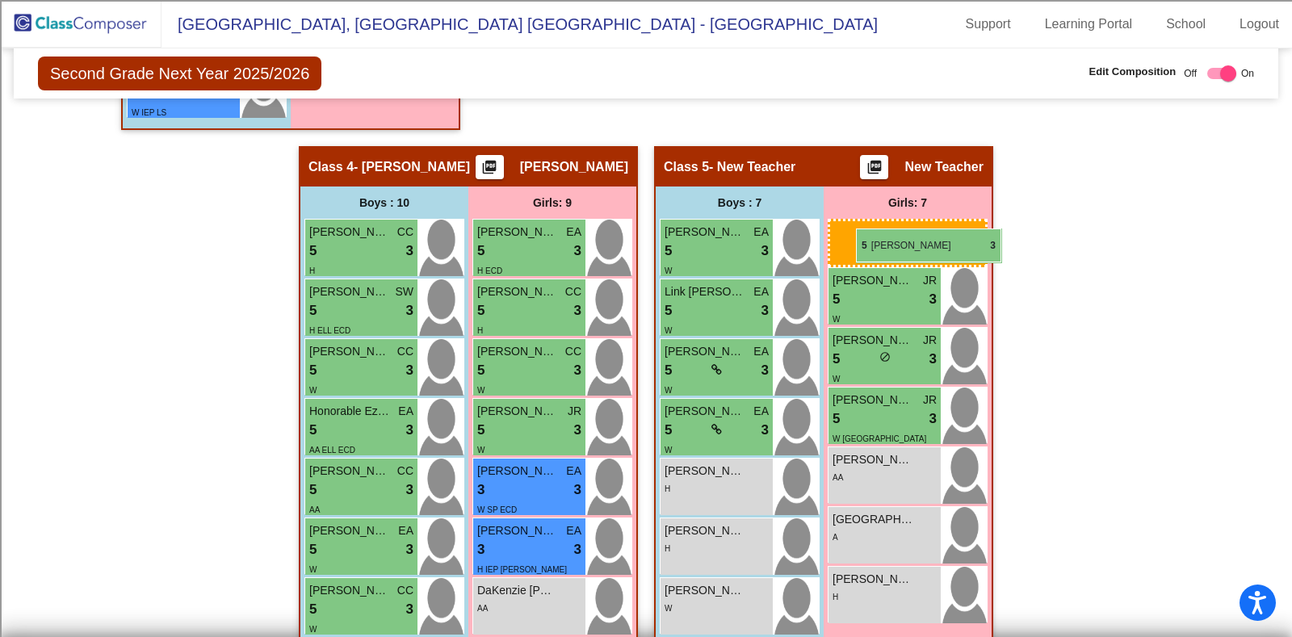
drag, startPoint x: 878, startPoint y: 246, endPoint x: 856, endPoint y: 228, distance: 28.1
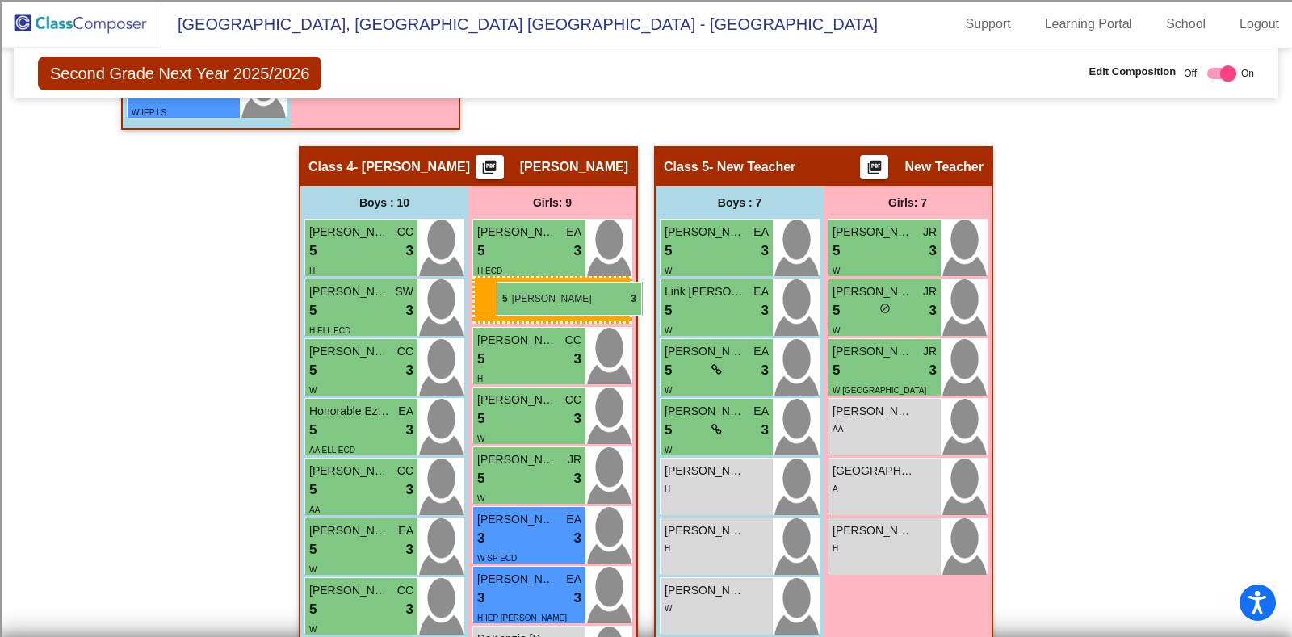
drag, startPoint x: 876, startPoint y: 242, endPoint x: 497, endPoint y: 282, distance: 381.5
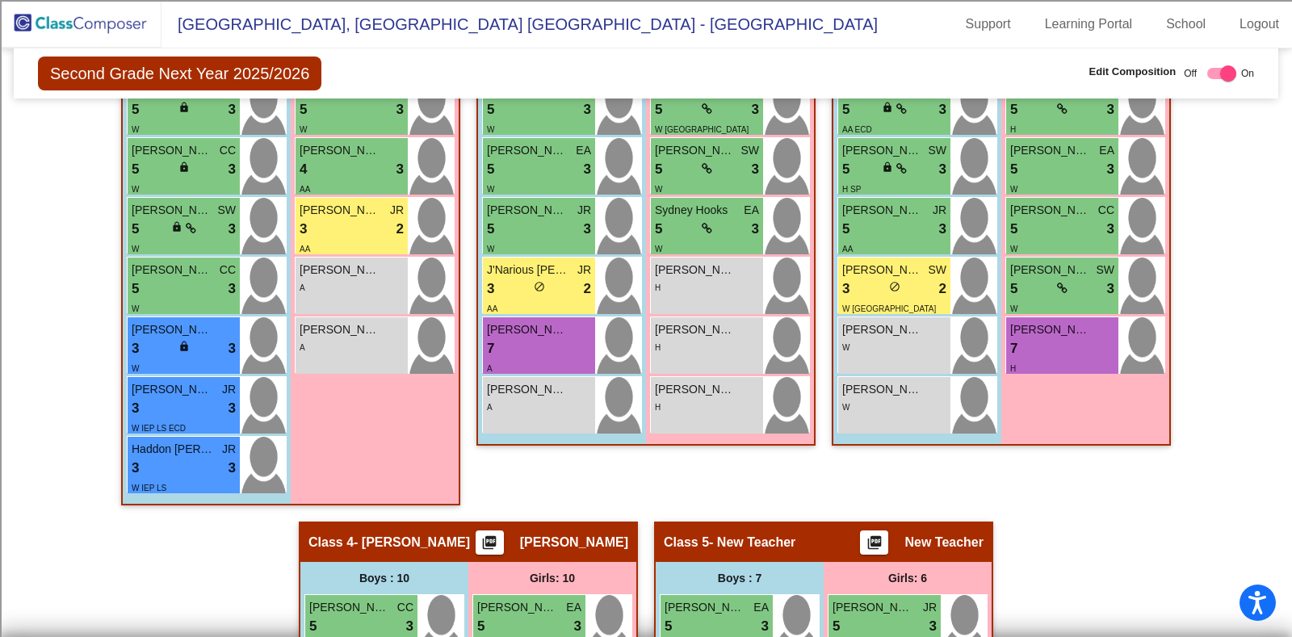
scroll to position [640, 0]
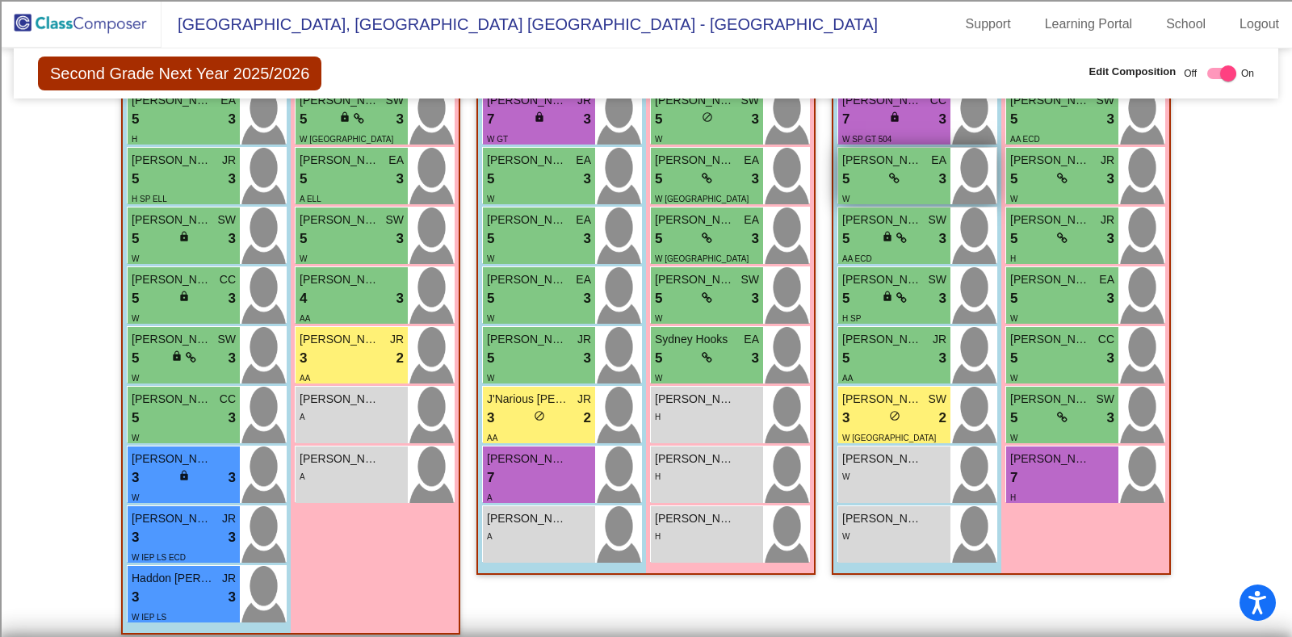
click at [904, 171] on div "5 lock do_not_disturb_alt 3" at bounding box center [894, 179] width 104 height 21
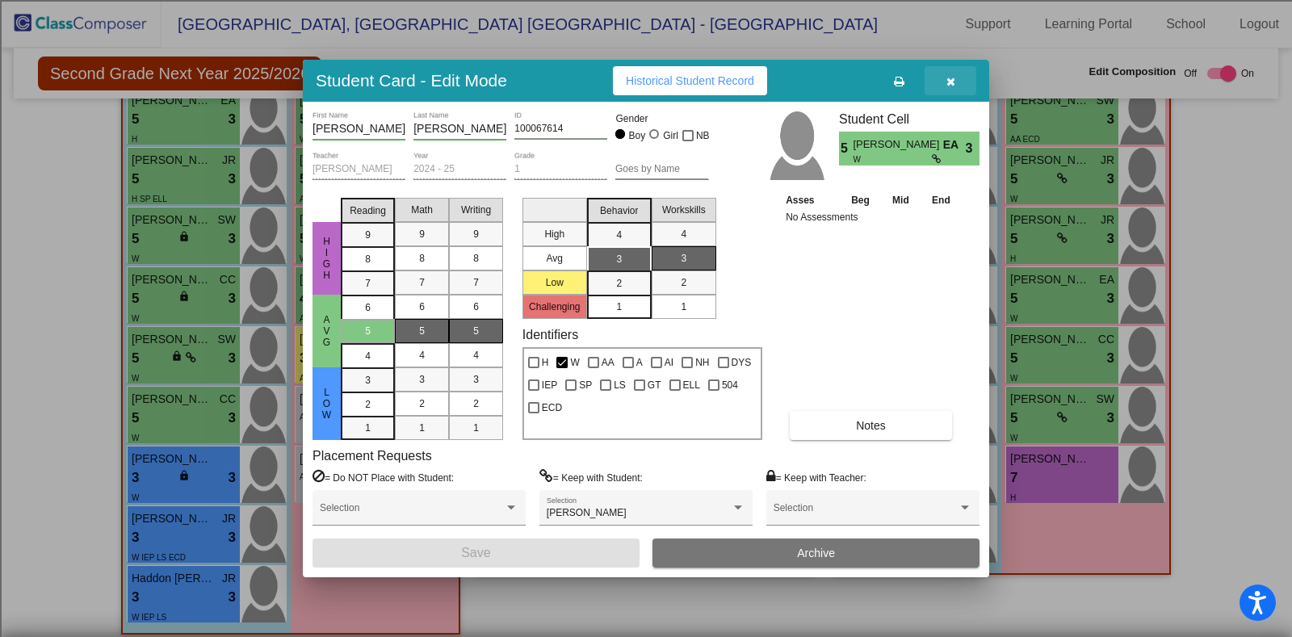
click at [953, 81] on icon "button" at bounding box center [950, 81] width 9 height 11
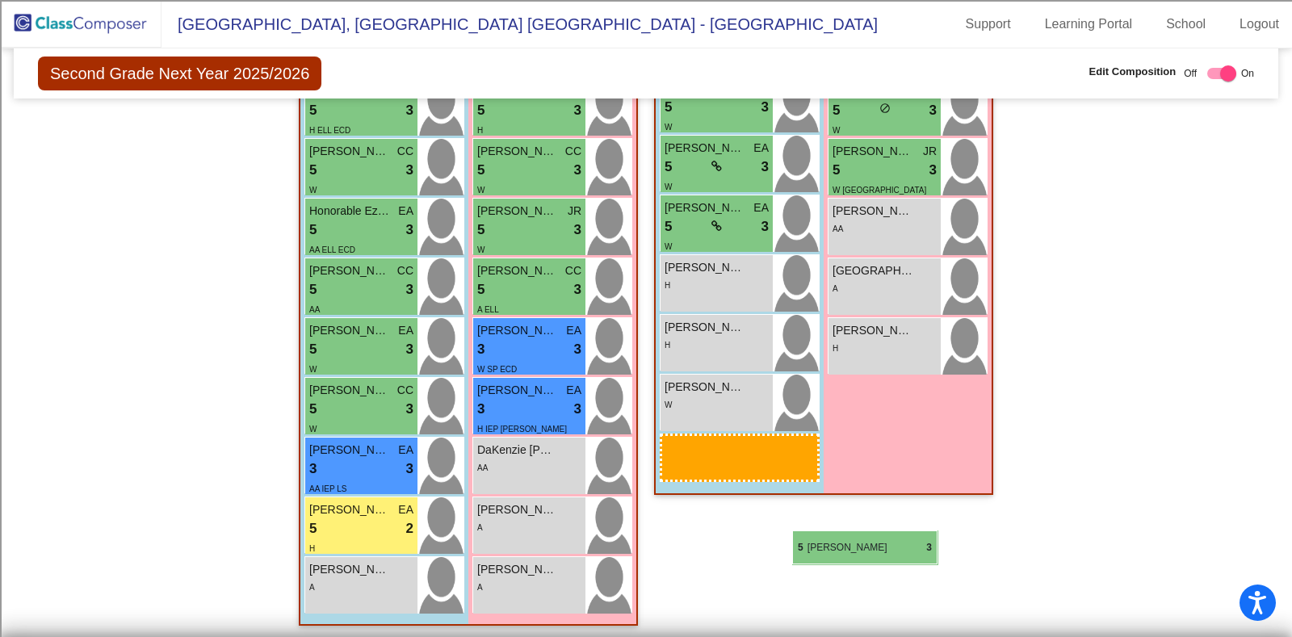
scroll to position [1347, 0]
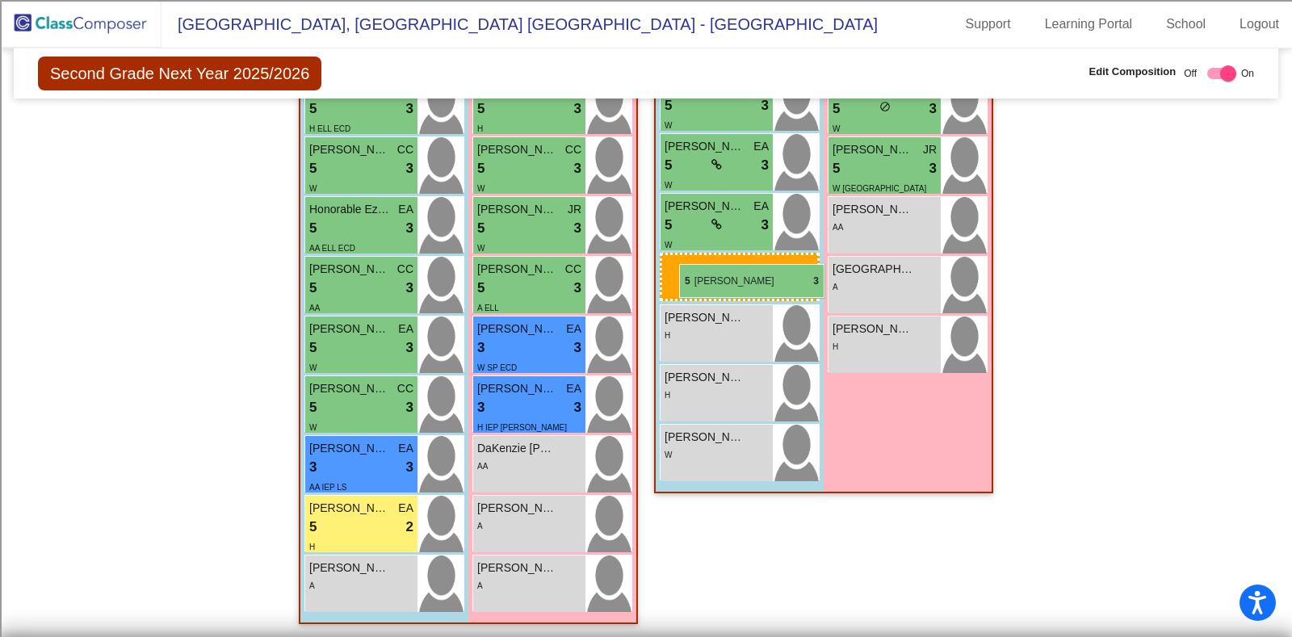
drag, startPoint x: 872, startPoint y: 266, endPoint x: 679, endPoint y: 264, distance: 193.0
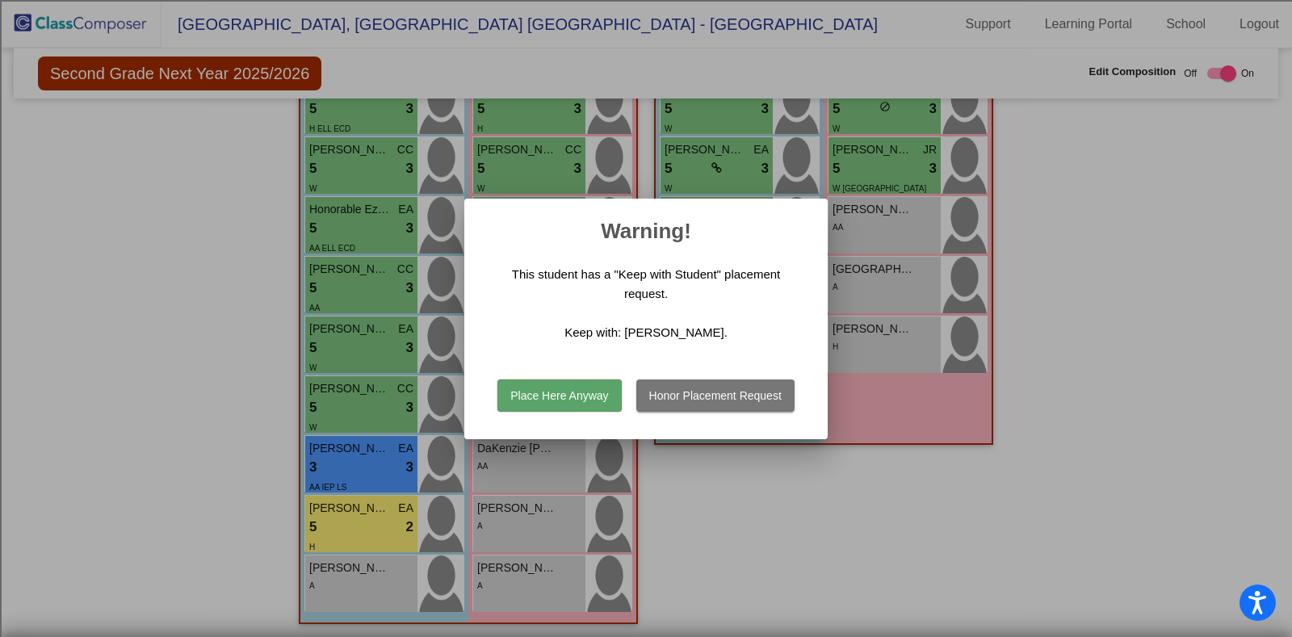
click at [578, 389] on button "Place Here Anyway" at bounding box center [559, 395] width 124 height 32
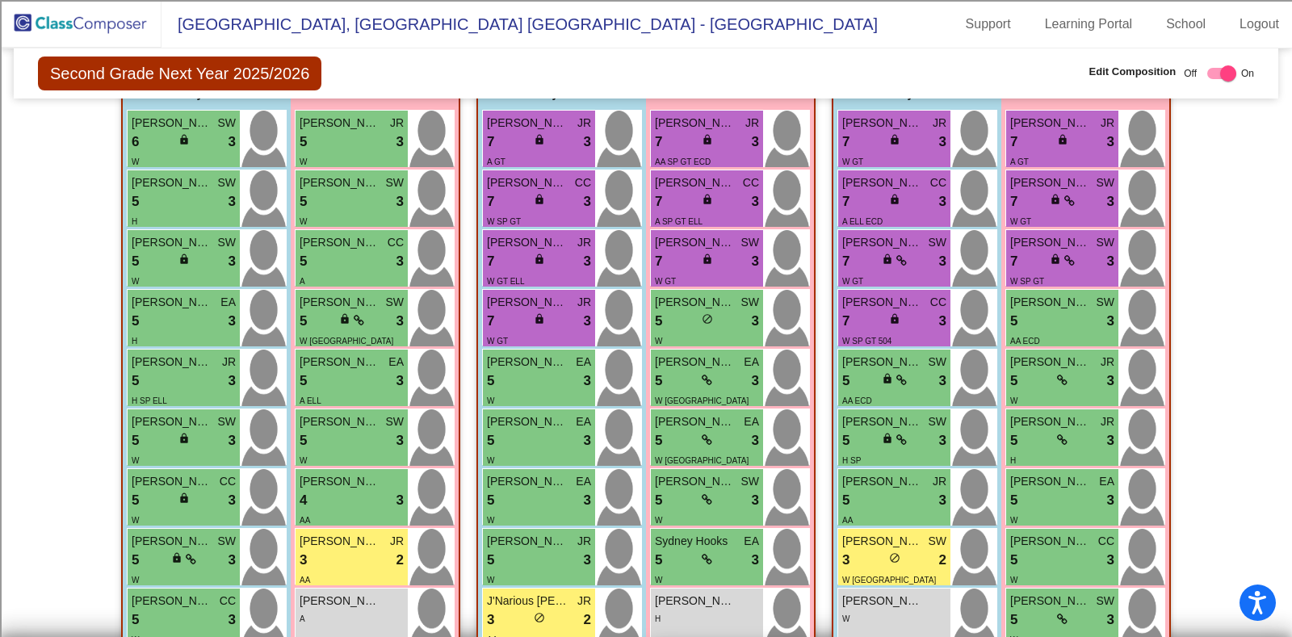
scroll to position [337, 0]
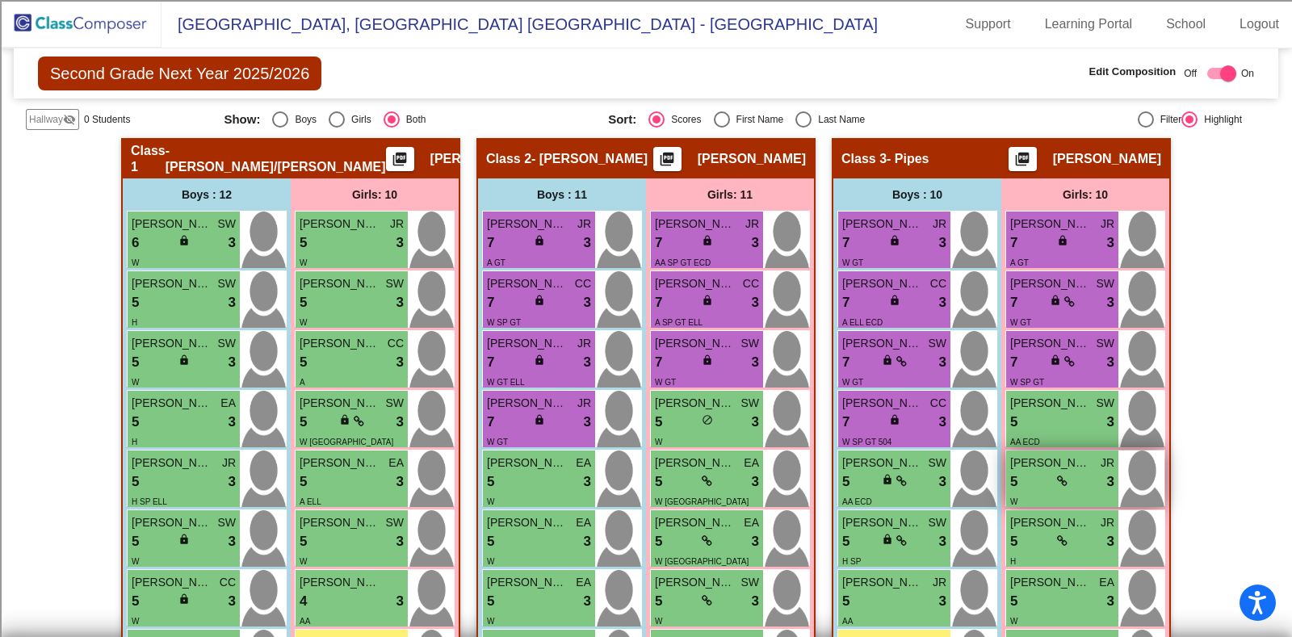
click at [1050, 474] on div "5 lock do_not_disturb_alt 3" at bounding box center [1062, 482] width 104 height 21
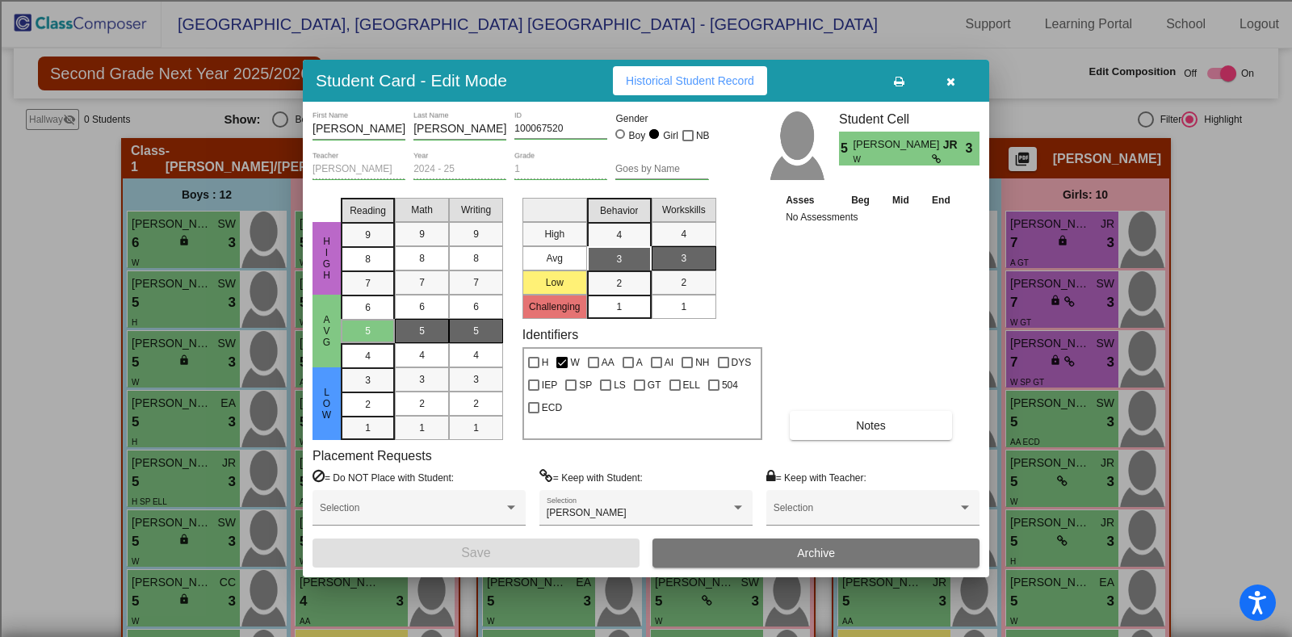
click at [815, 555] on span "Archive" at bounding box center [816, 553] width 38 height 13
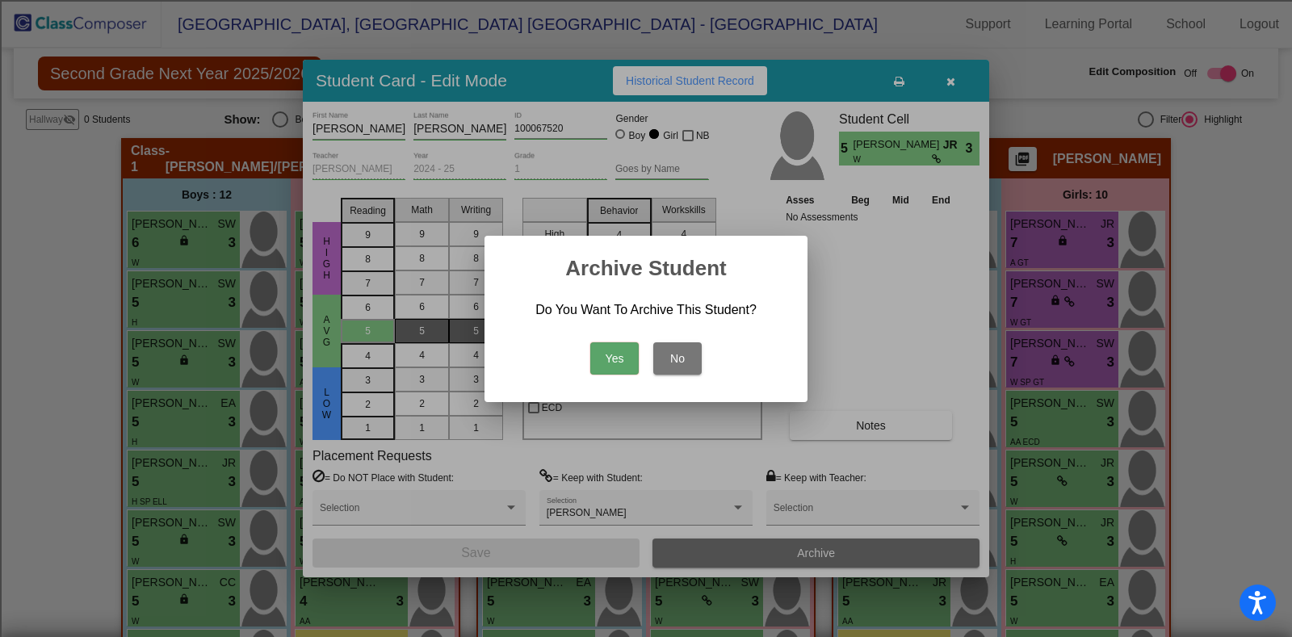
click at [617, 350] on button "Yes" at bounding box center [614, 358] width 48 height 32
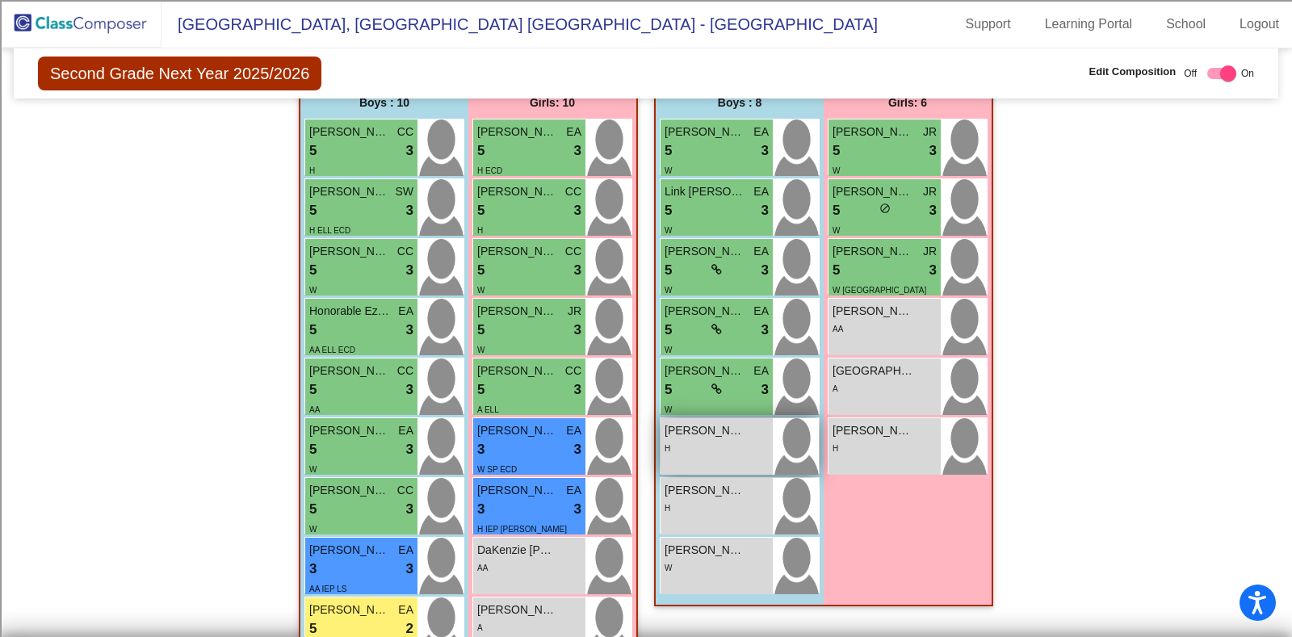
scroll to position [1246, 0]
click at [720, 499] on div "H" at bounding box center [716, 506] width 104 height 17
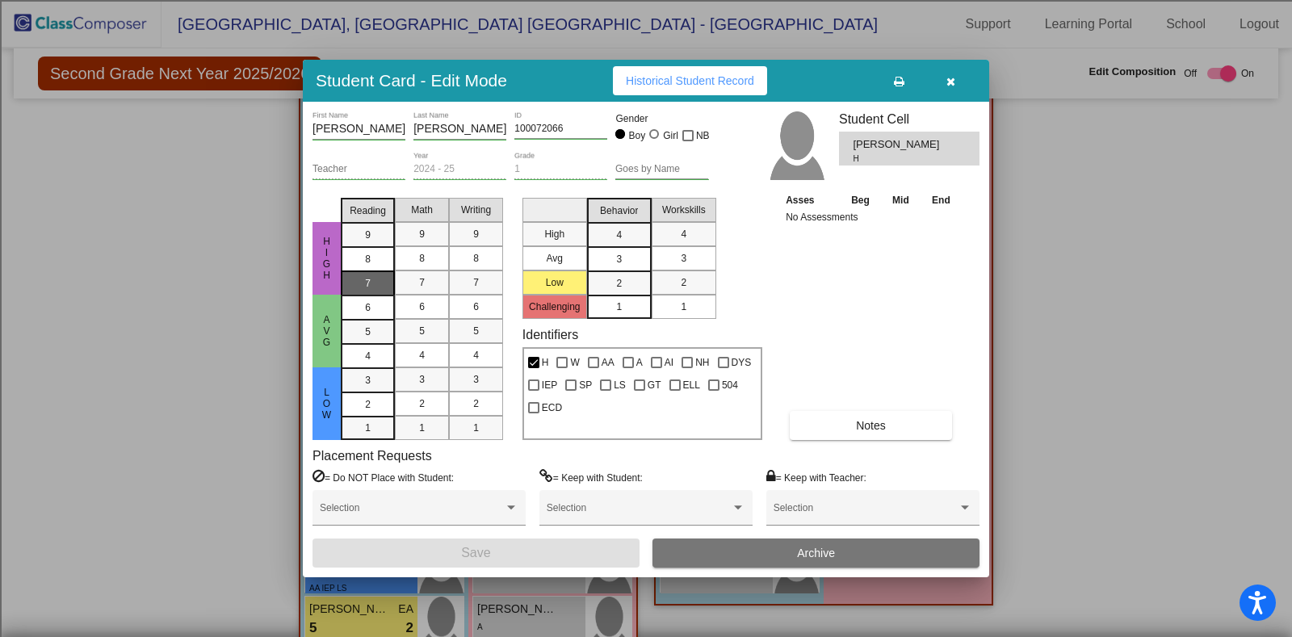
click at [374, 247] on div "7" at bounding box center [367, 235] width 31 height 24
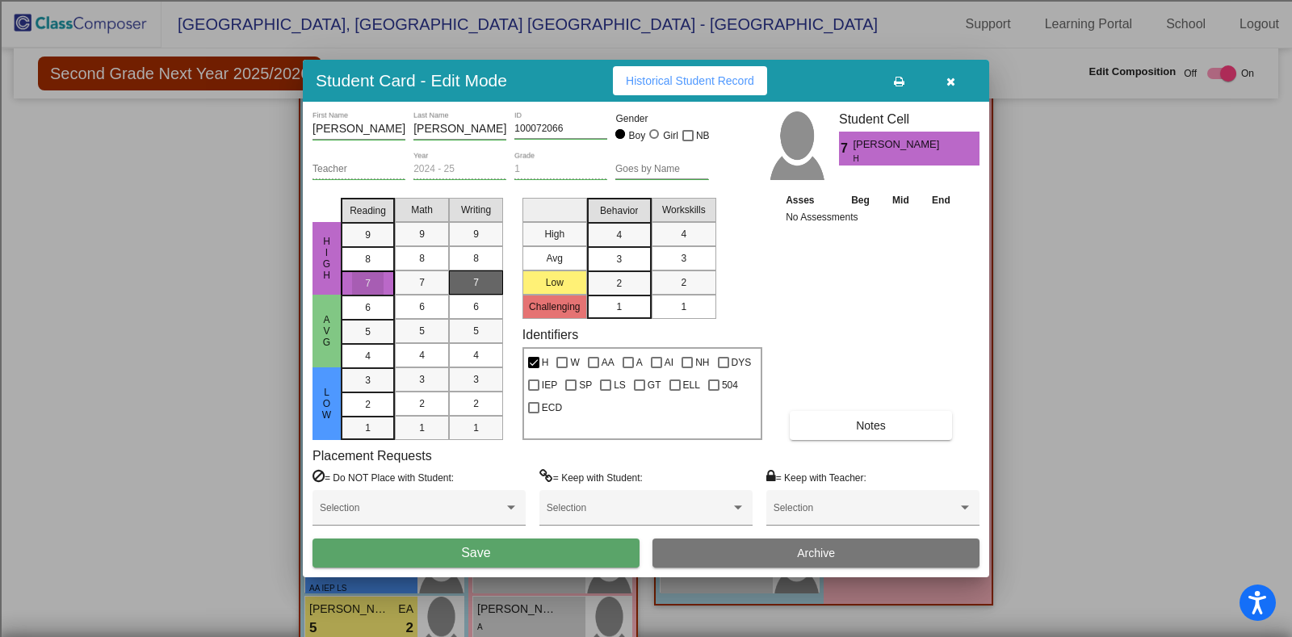
drag, startPoint x: 417, startPoint y: 284, endPoint x: 452, endPoint y: 286, distance: 34.8
click at [419, 284] on span "7" at bounding box center [422, 282] width 6 height 15
click at [483, 284] on div "7" at bounding box center [475, 282] width 31 height 24
click at [516, 551] on button "Save" at bounding box center [475, 553] width 327 height 29
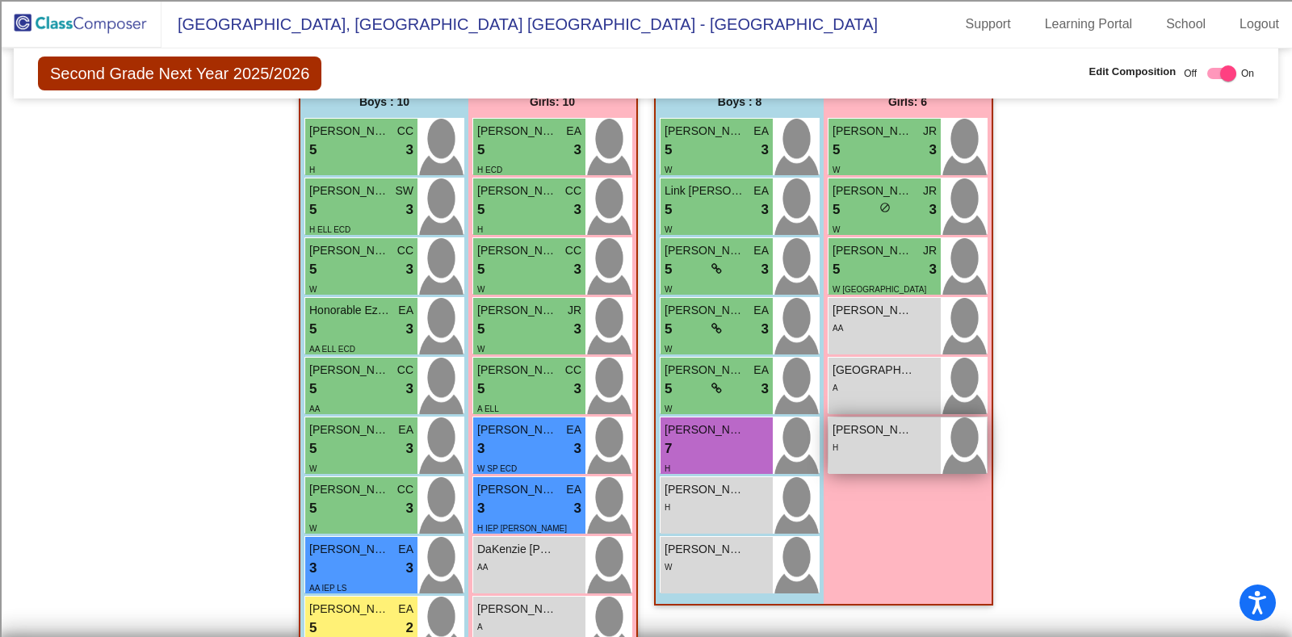
click at [848, 441] on div "H" at bounding box center [884, 446] width 104 height 17
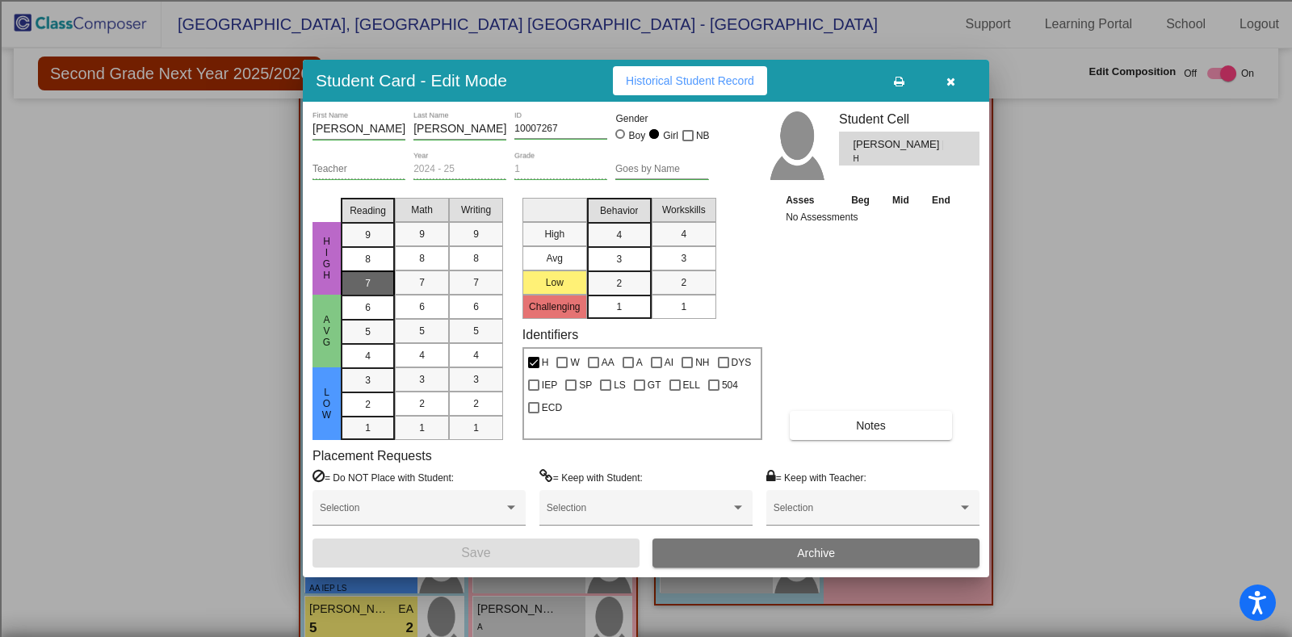
click at [375, 247] on div "7" at bounding box center [367, 235] width 31 height 24
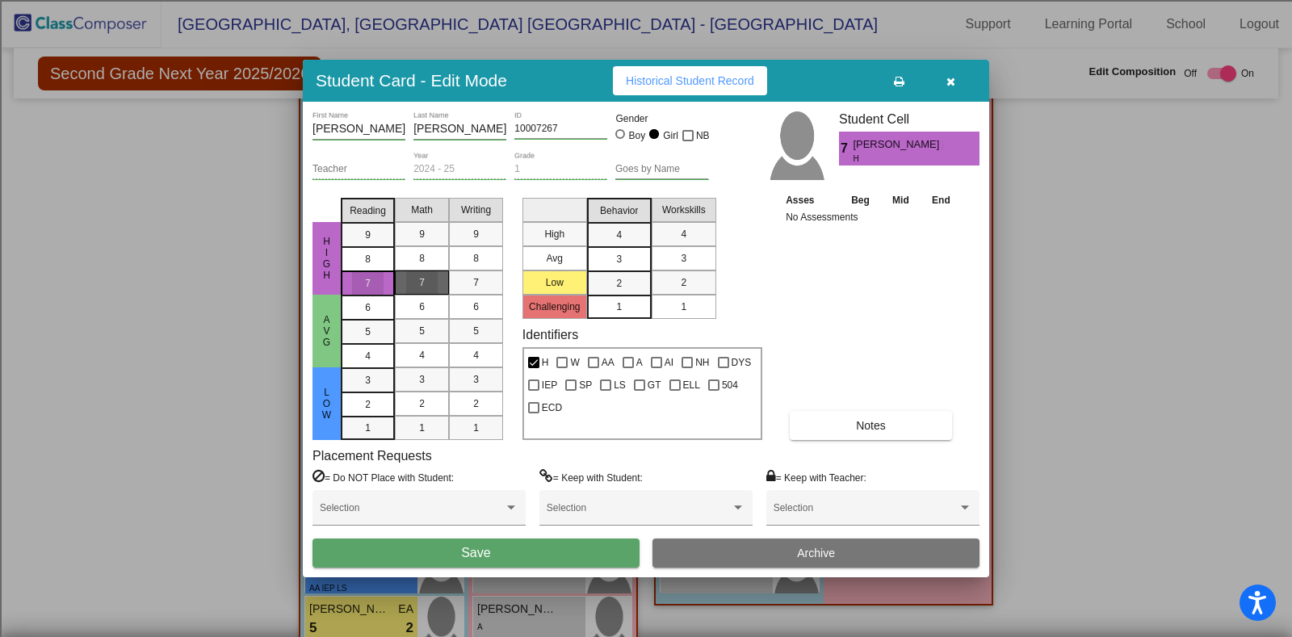
click at [425, 279] on div "7" at bounding box center [421, 282] width 31 height 24
click at [467, 280] on div "7" at bounding box center [475, 282] width 31 height 24
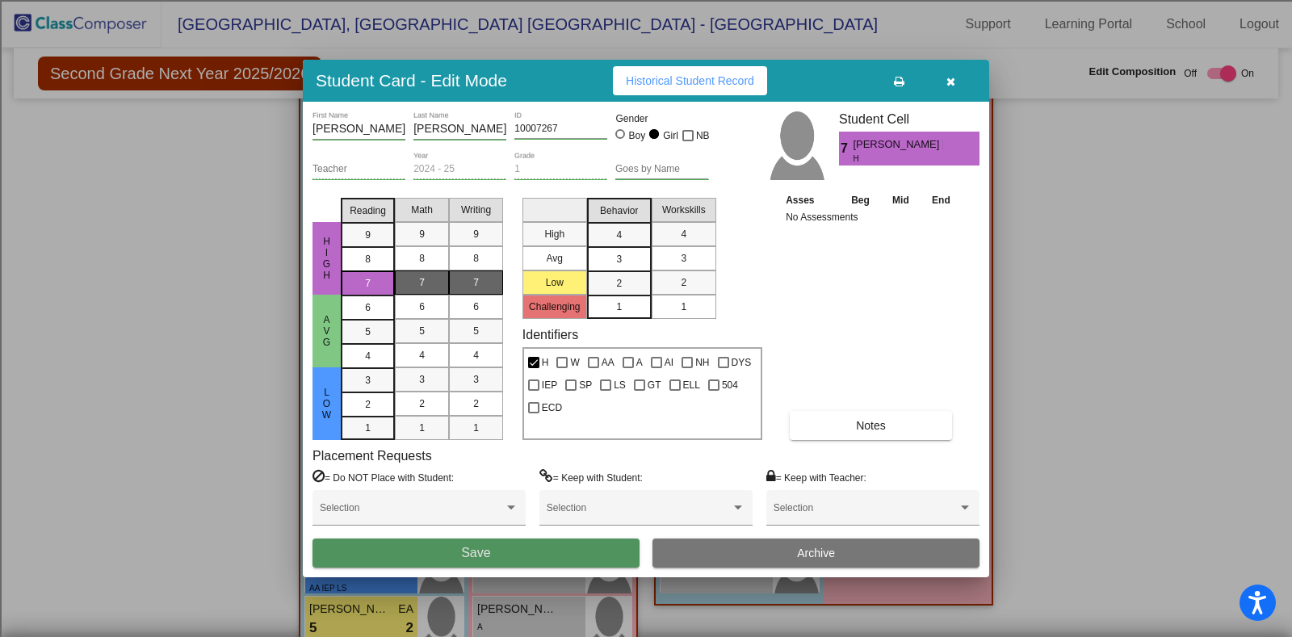
click at [503, 548] on button "Save" at bounding box center [475, 553] width 327 height 29
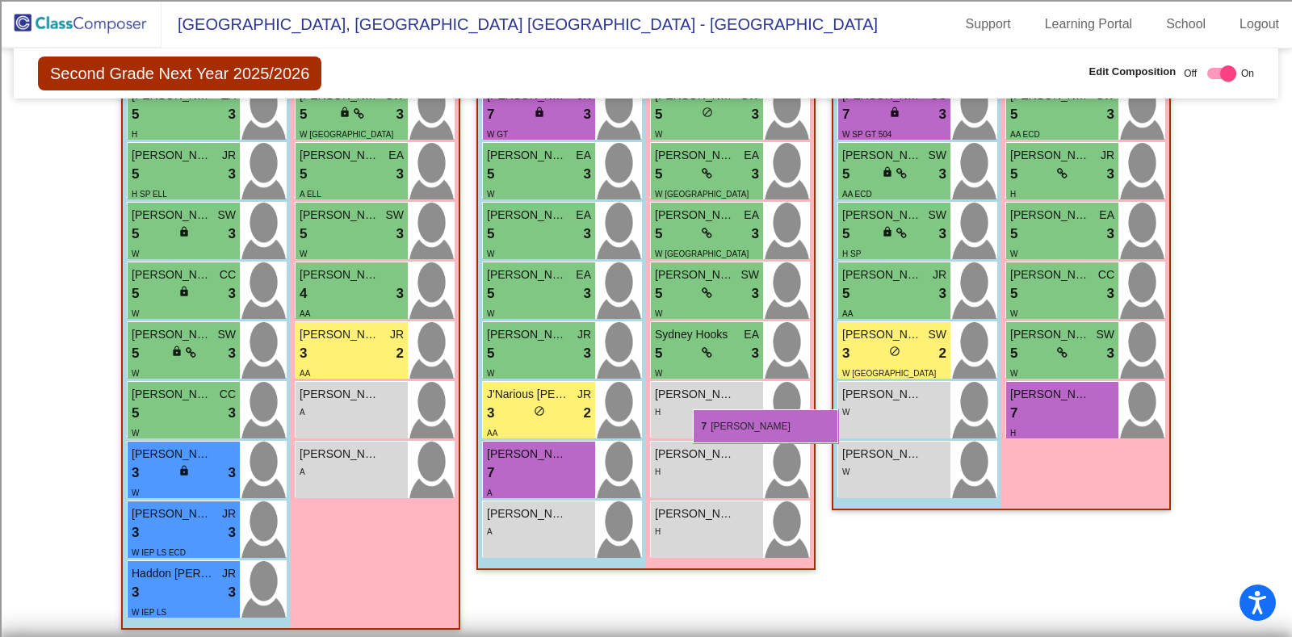
scroll to position [640, 0]
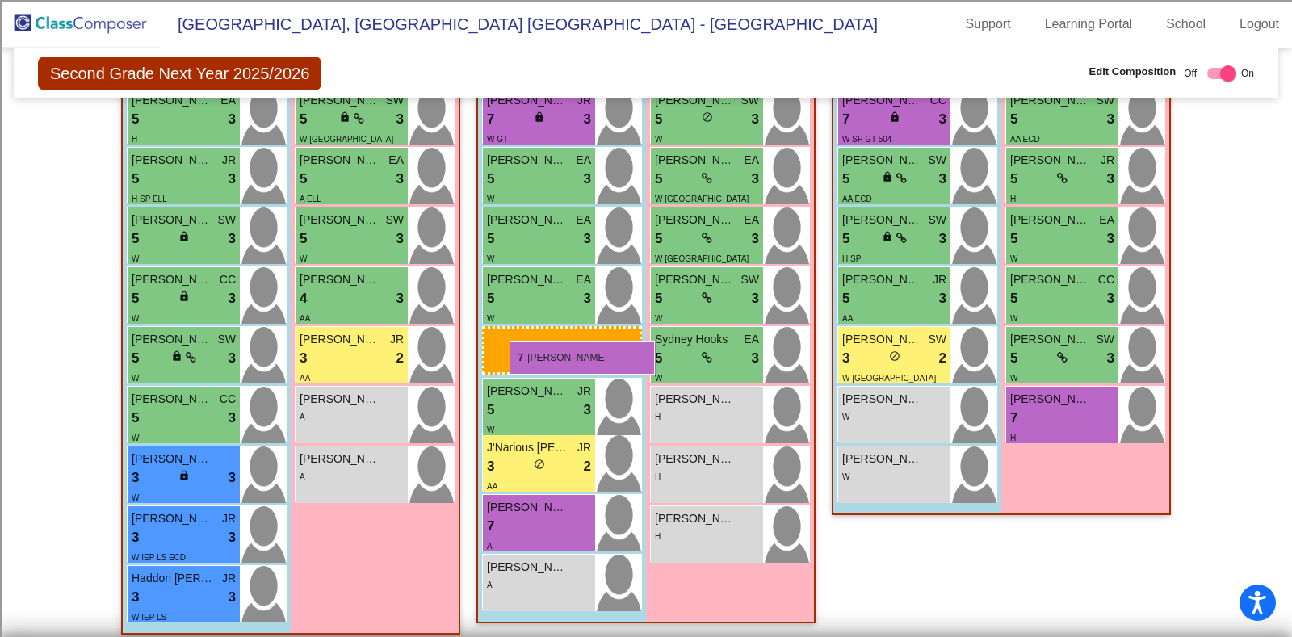
drag, startPoint x: 719, startPoint y: 541, endPoint x: 509, endPoint y: 341, distance: 289.5
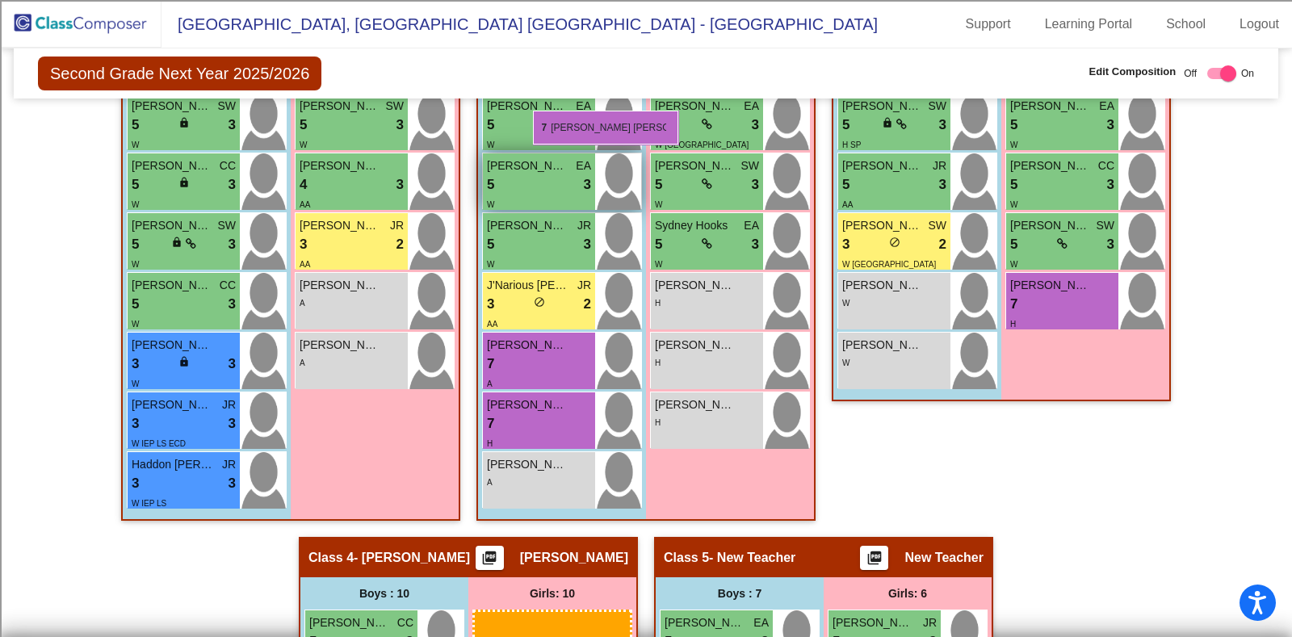
scroll to position [741, 0]
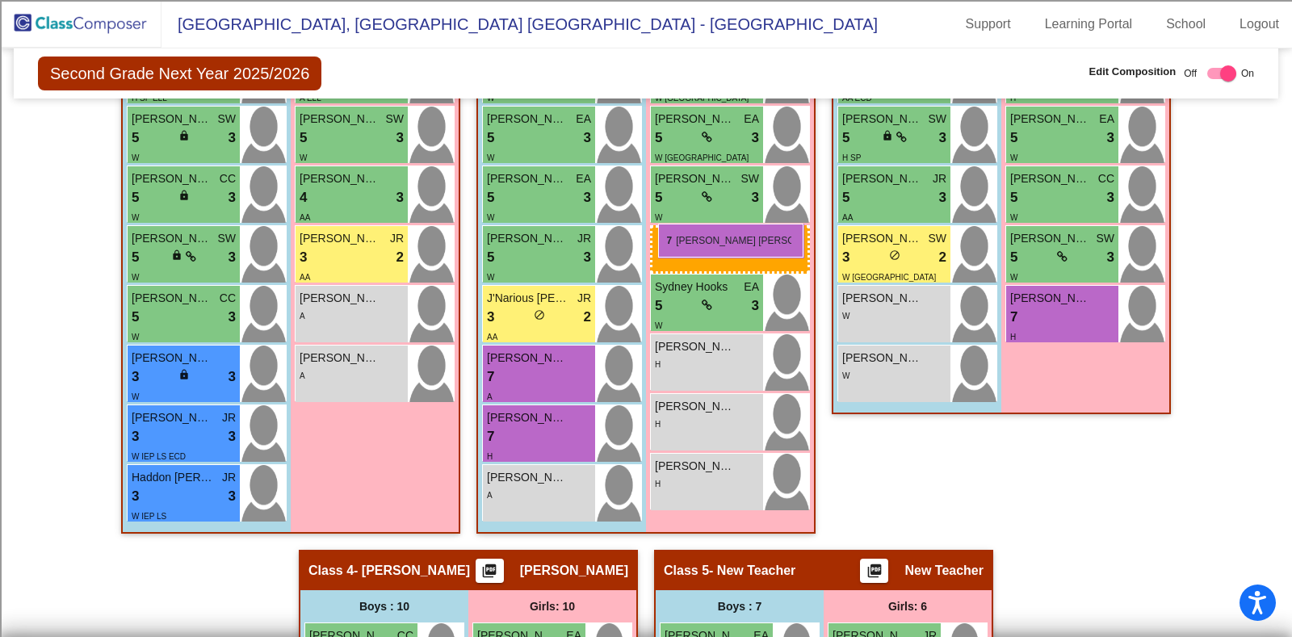
drag, startPoint x: 860, startPoint y: 418, endPoint x: 658, endPoint y: 224, distance: 280.4
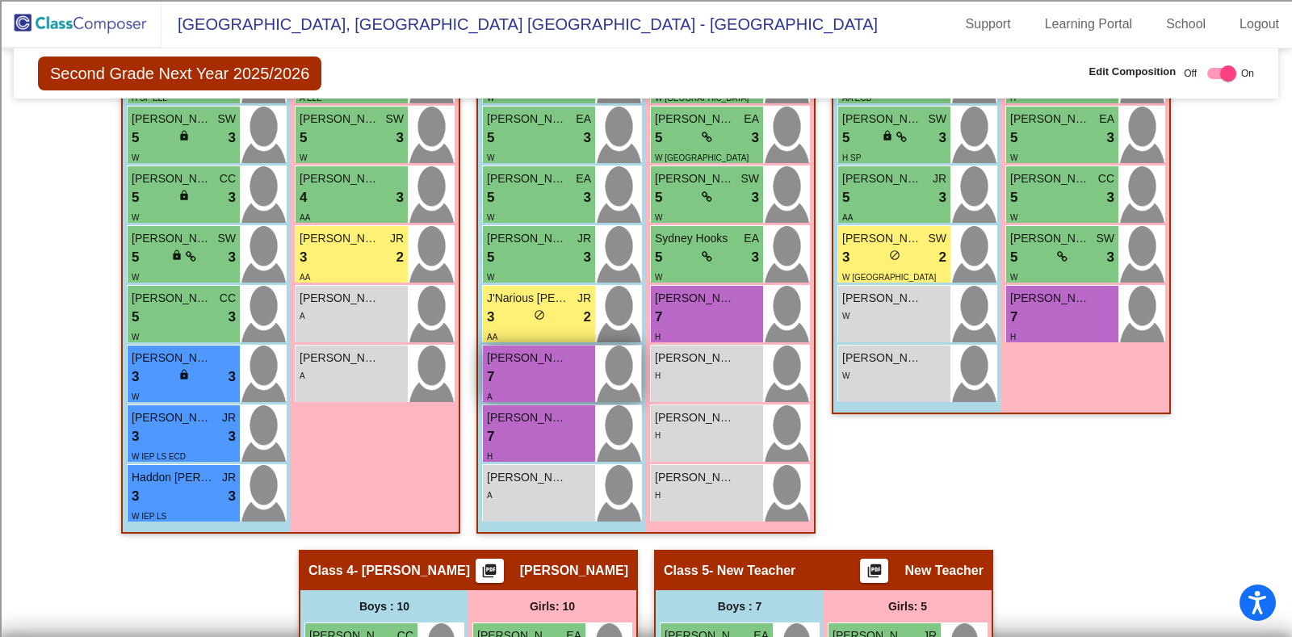
click at [525, 371] on div "7 lock do_not_disturb_alt" at bounding box center [539, 377] width 104 height 21
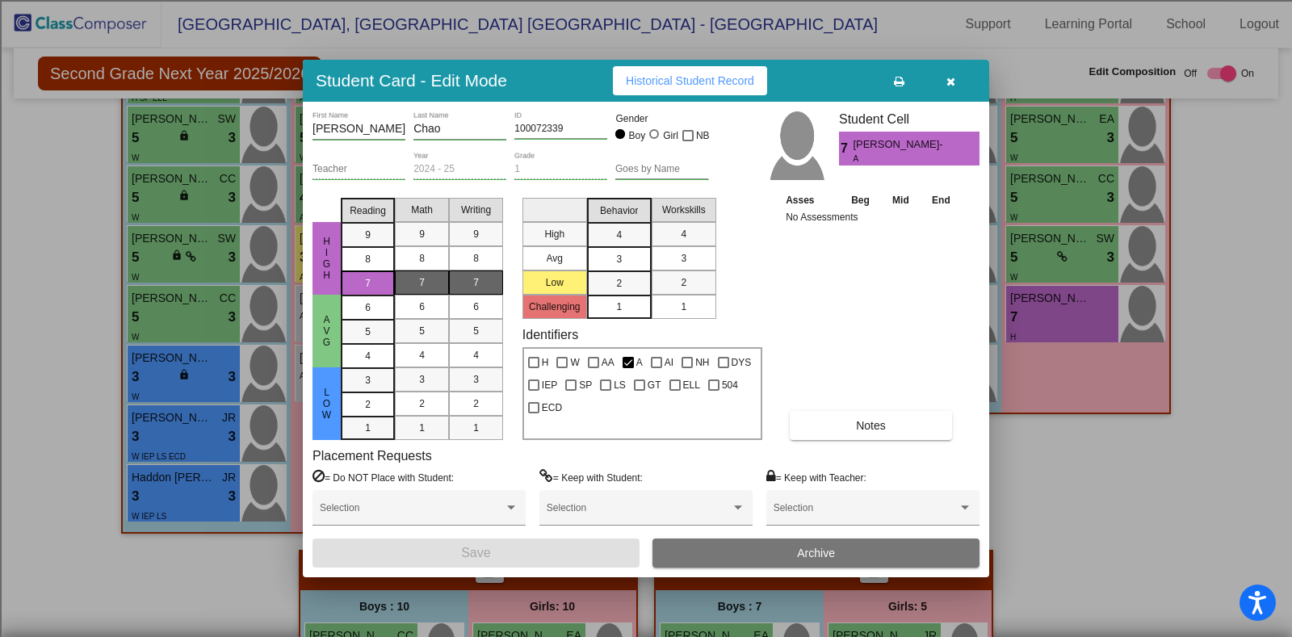
click at [954, 76] on icon "button" at bounding box center [950, 81] width 9 height 11
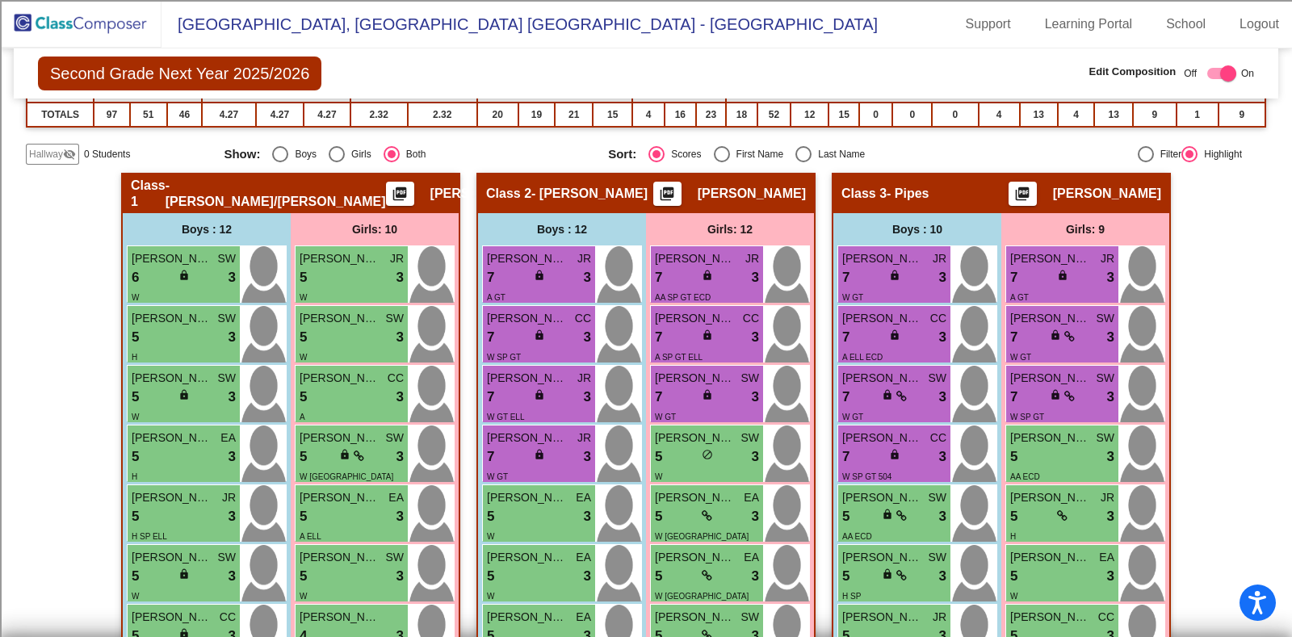
scroll to position [0, 0]
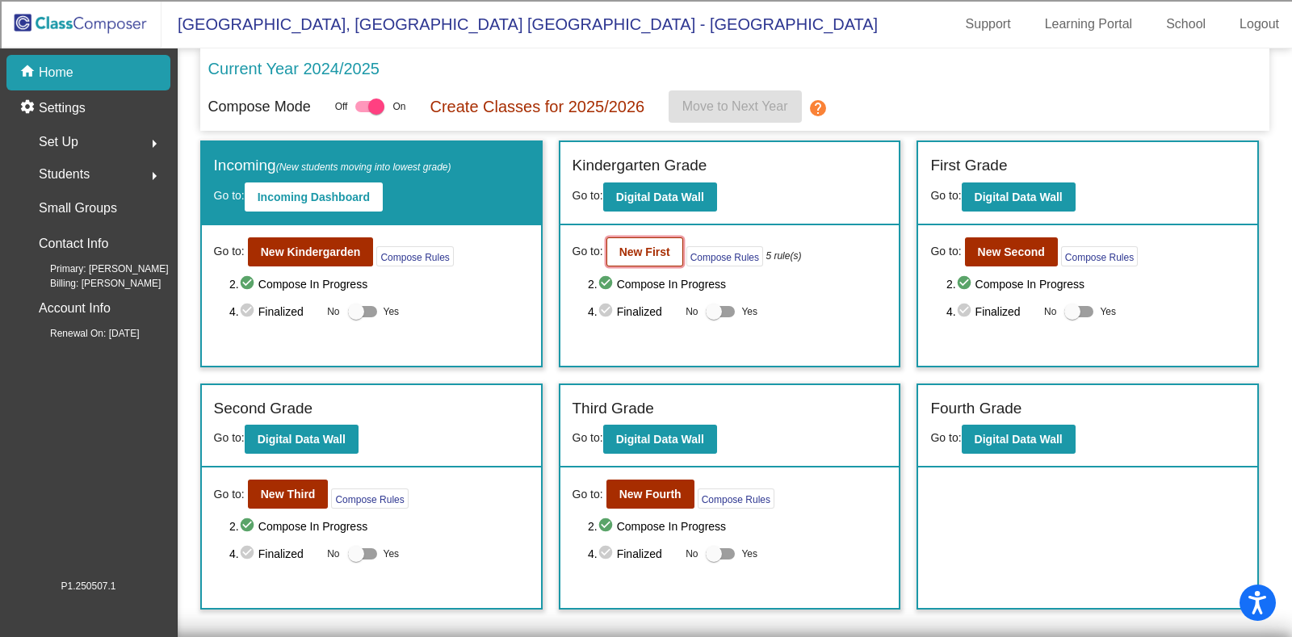
click at [642, 245] on b "New First" at bounding box center [644, 251] width 51 height 13
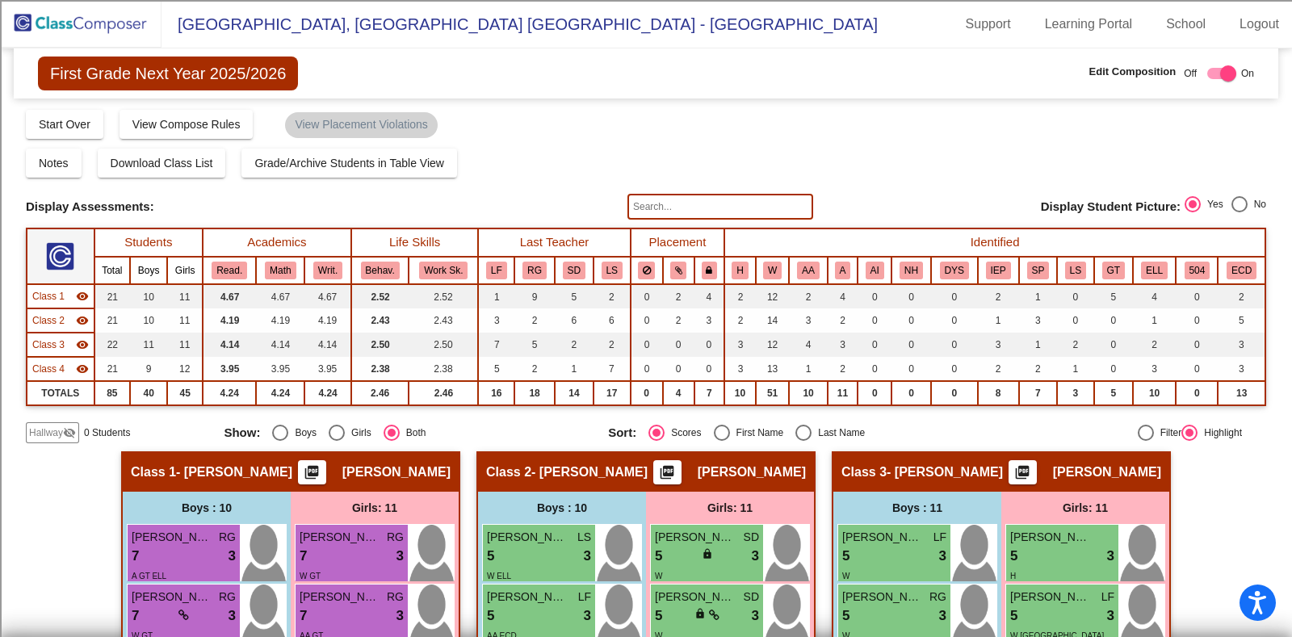
click at [98, 23] on img at bounding box center [80, 24] width 161 height 48
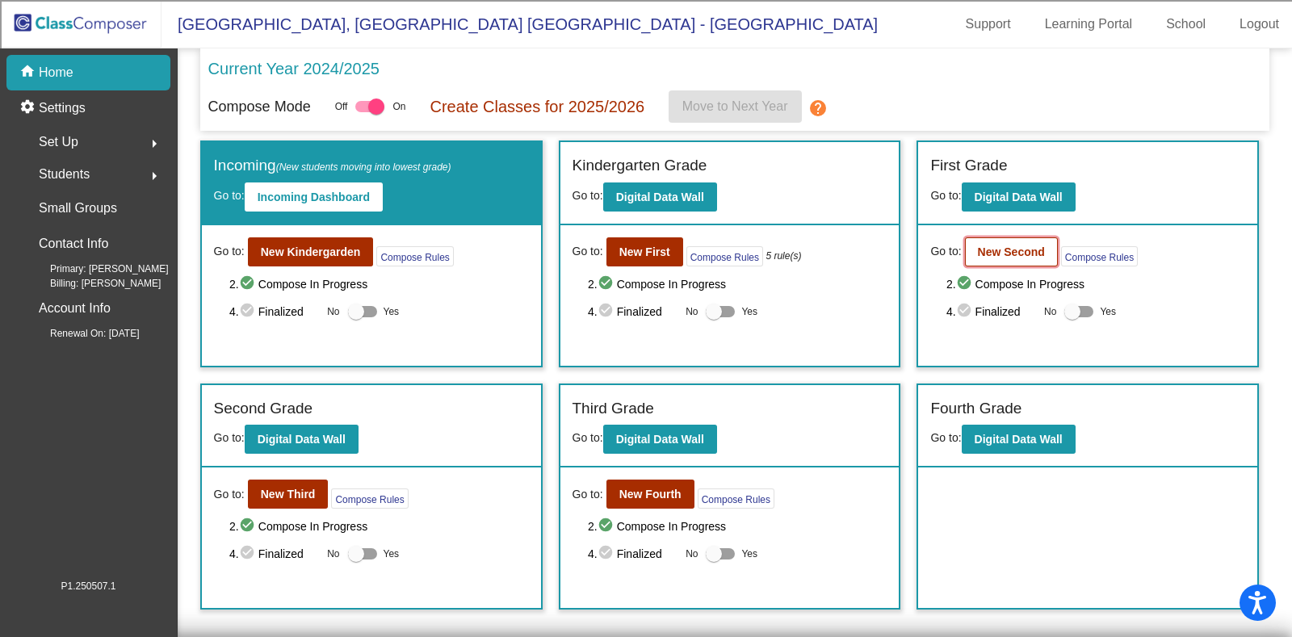
click at [1010, 252] on b "New Second" at bounding box center [1011, 251] width 67 height 13
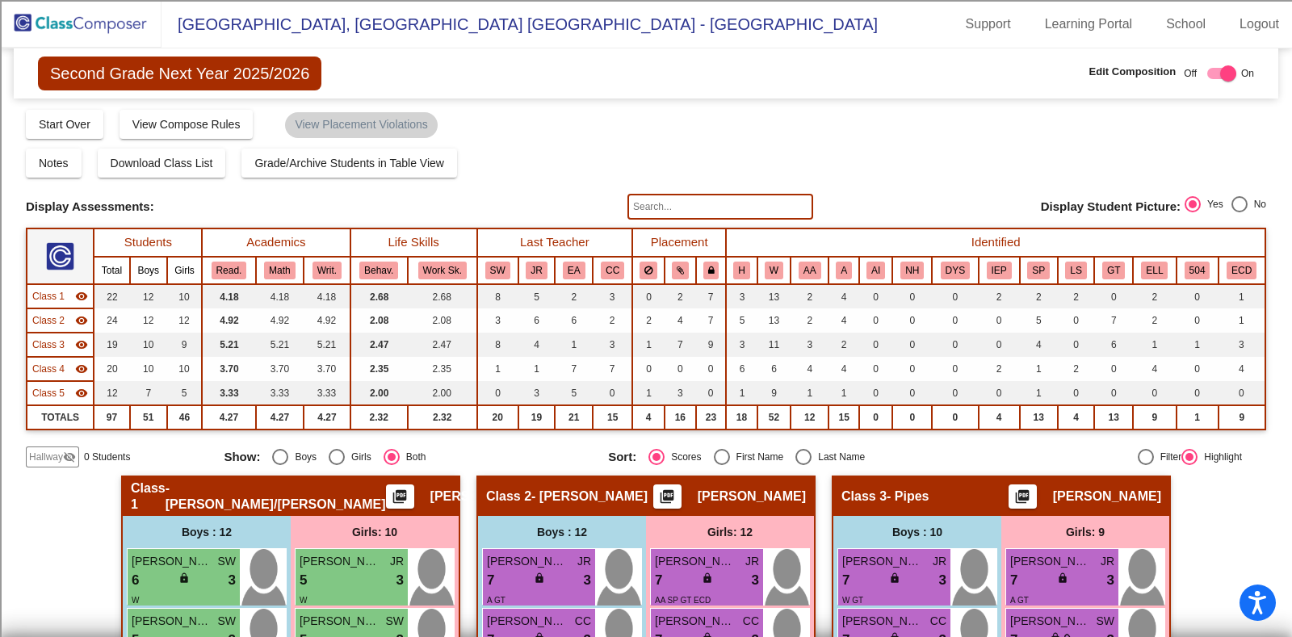
click at [99, 21] on img at bounding box center [80, 24] width 161 height 48
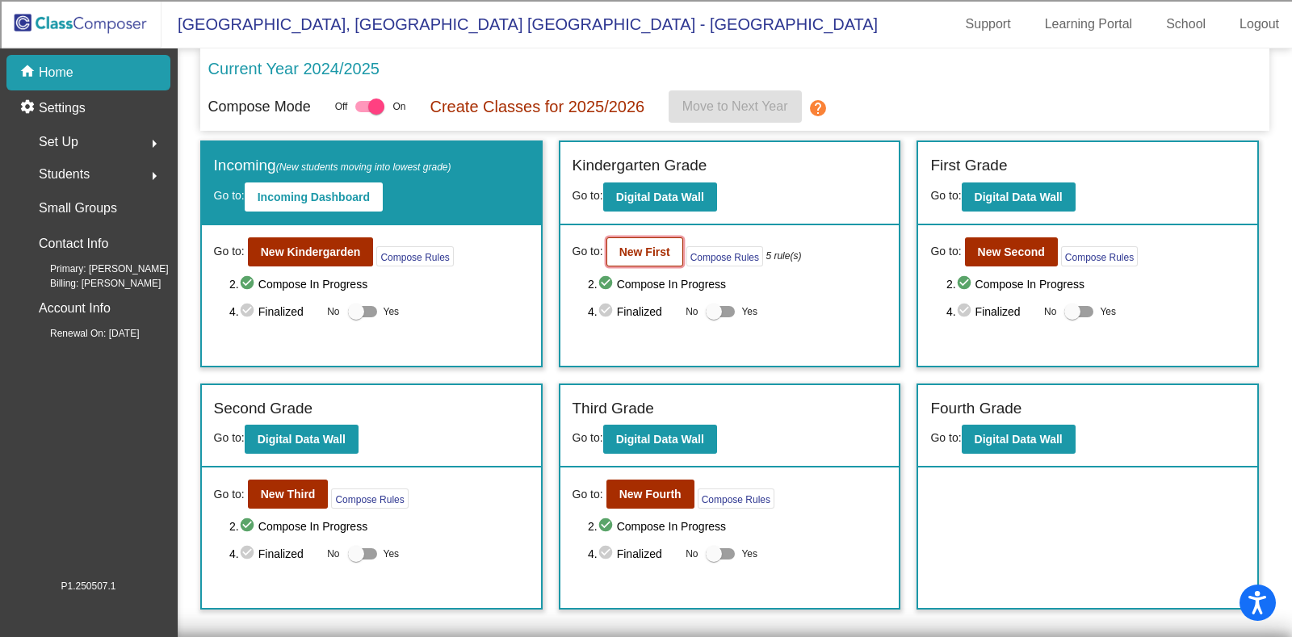
click at [660, 237] on button "New First" at bounding box center [644, 251] width 77 height 29
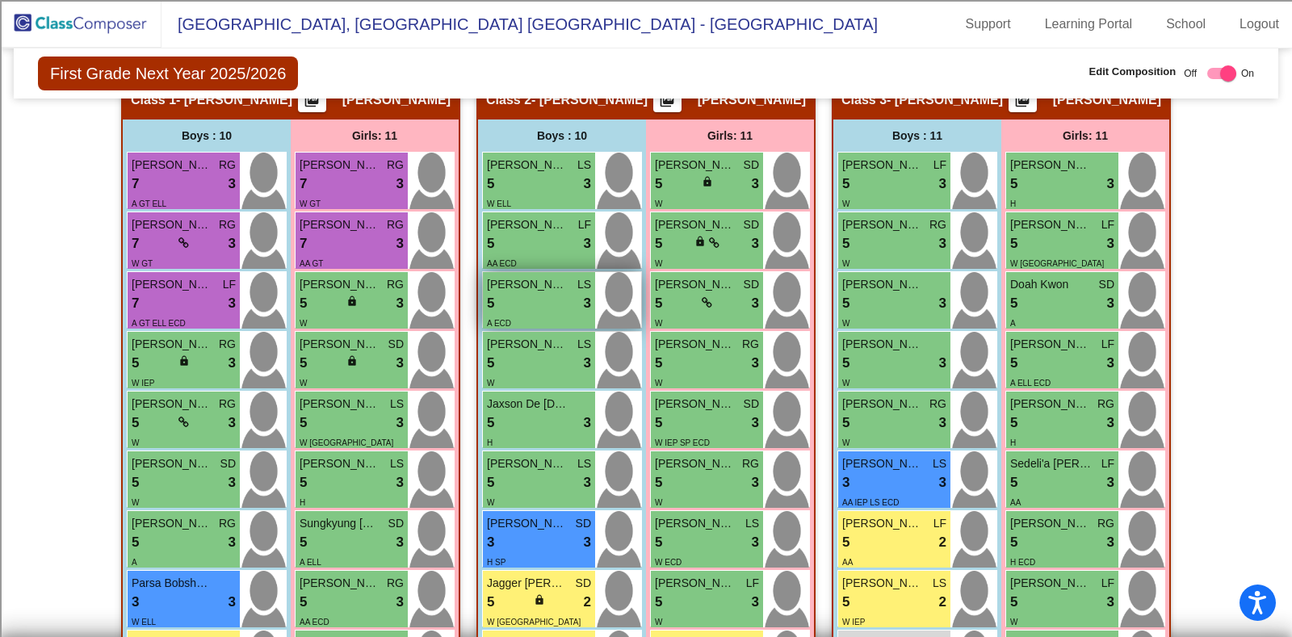
scroll to position [403, 0]
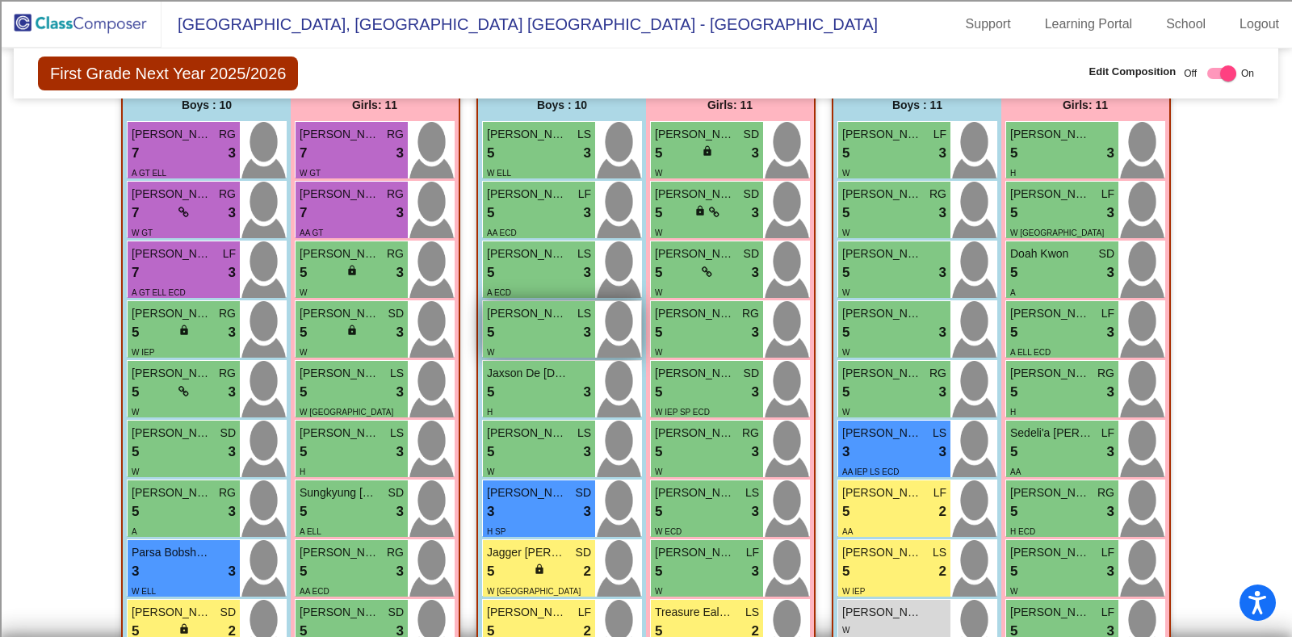
click at [536, 332] on div "5 lock do_not_disturb_alt 3" at bounding box center [539, 332] width 104 height 21
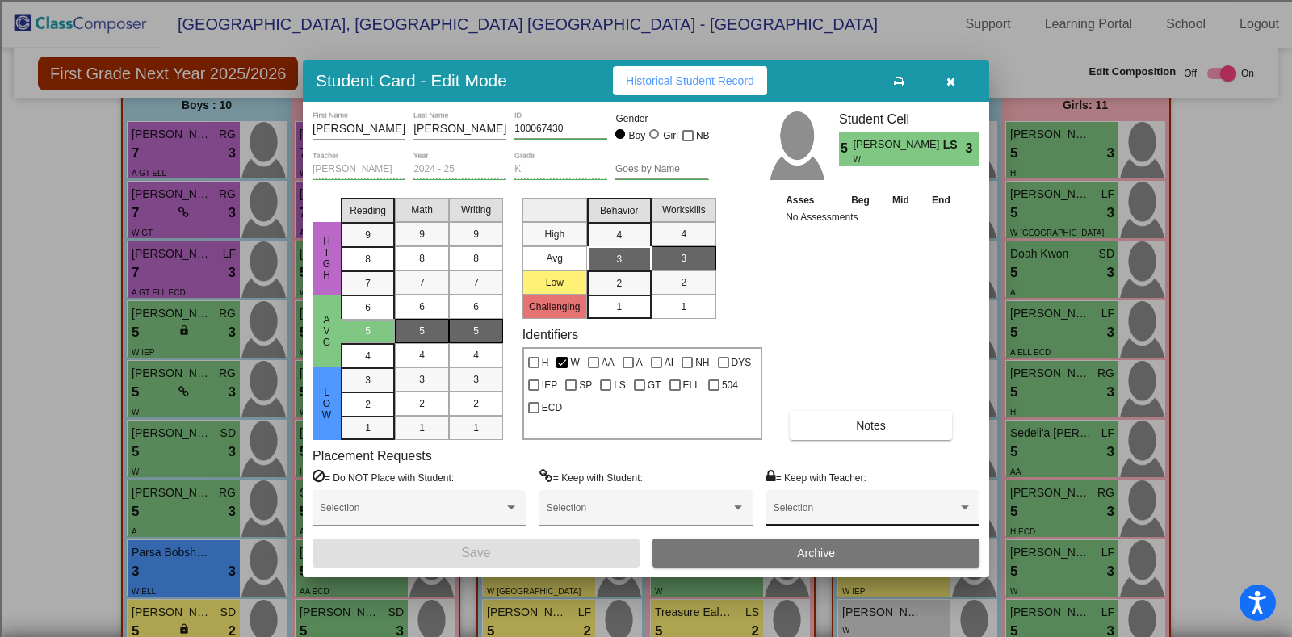
click at [798, 506] on div "Selection" at bounding box center [872, 511] width 199 height 29
click at [799, 445] on span "[PERSON_NAME]" at bounding box center [872, 445] width 199 height 29
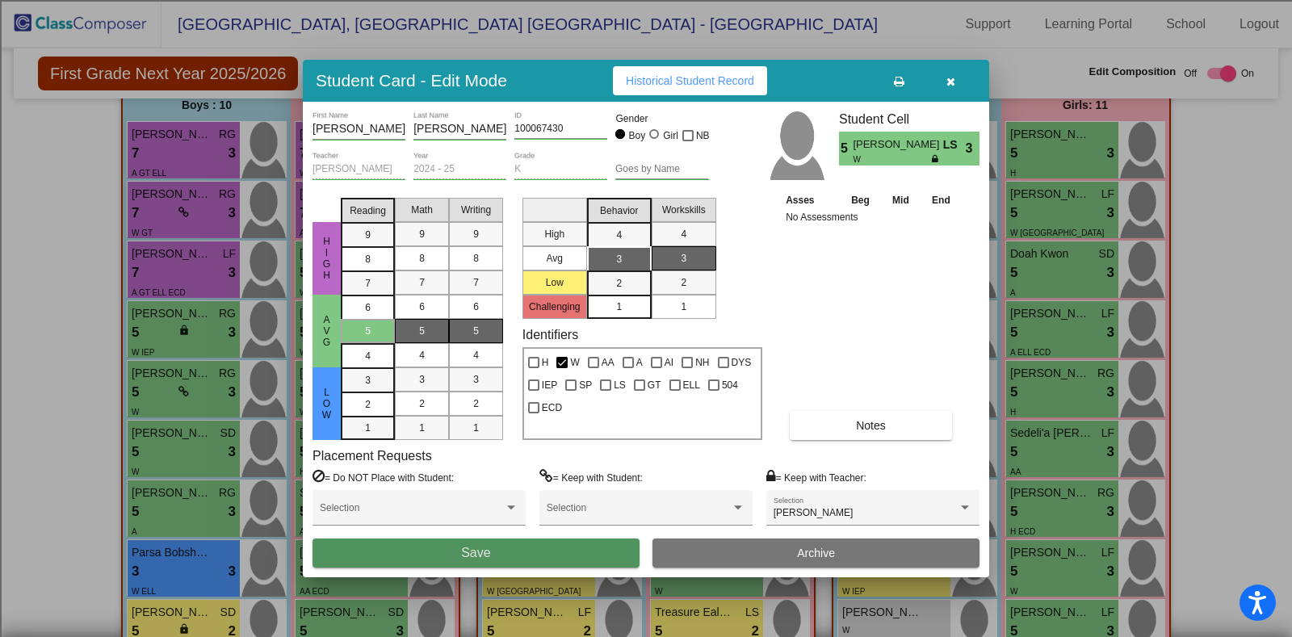
click at [516, 549] on button "Save" at bounding box center [475, 553] width 327 height 29
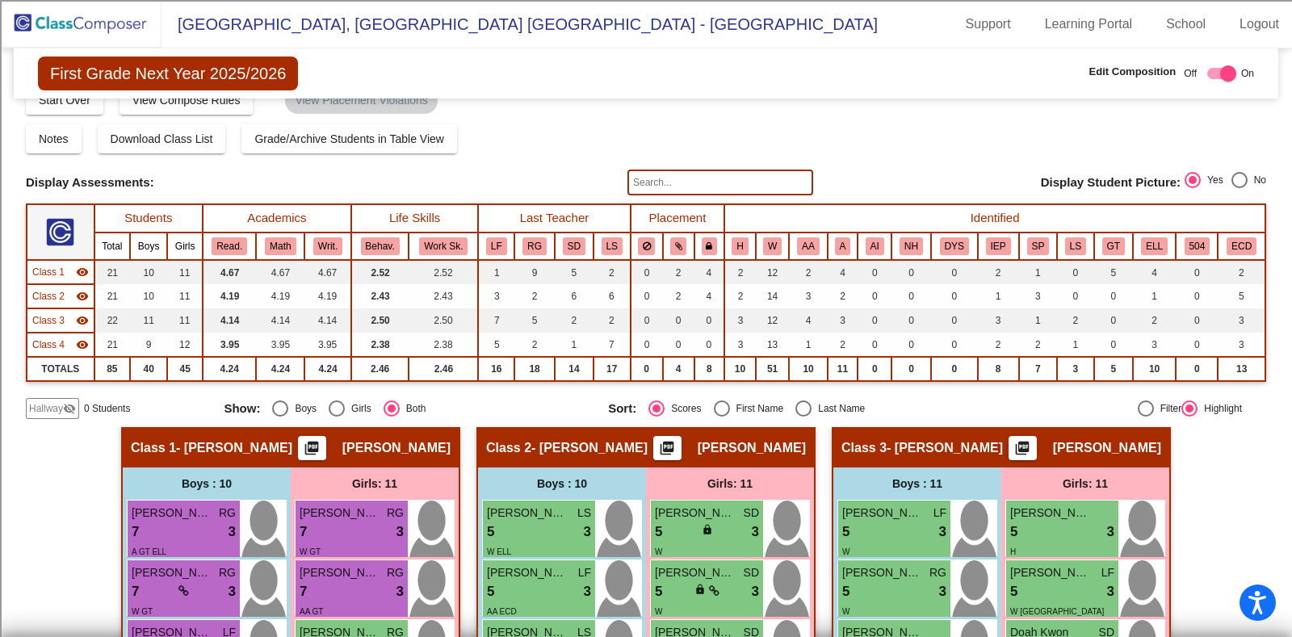
scroll to position [0, 0]
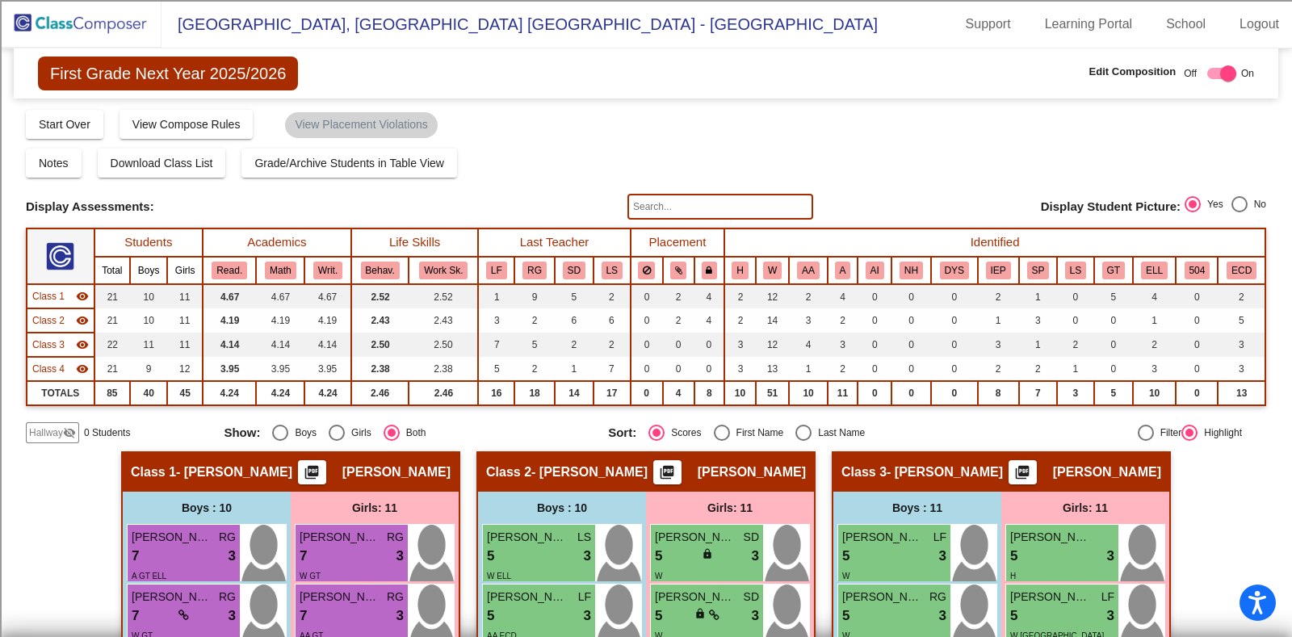
click at [114, 17] on img at bounding box center [80, 24] width 161 height 48
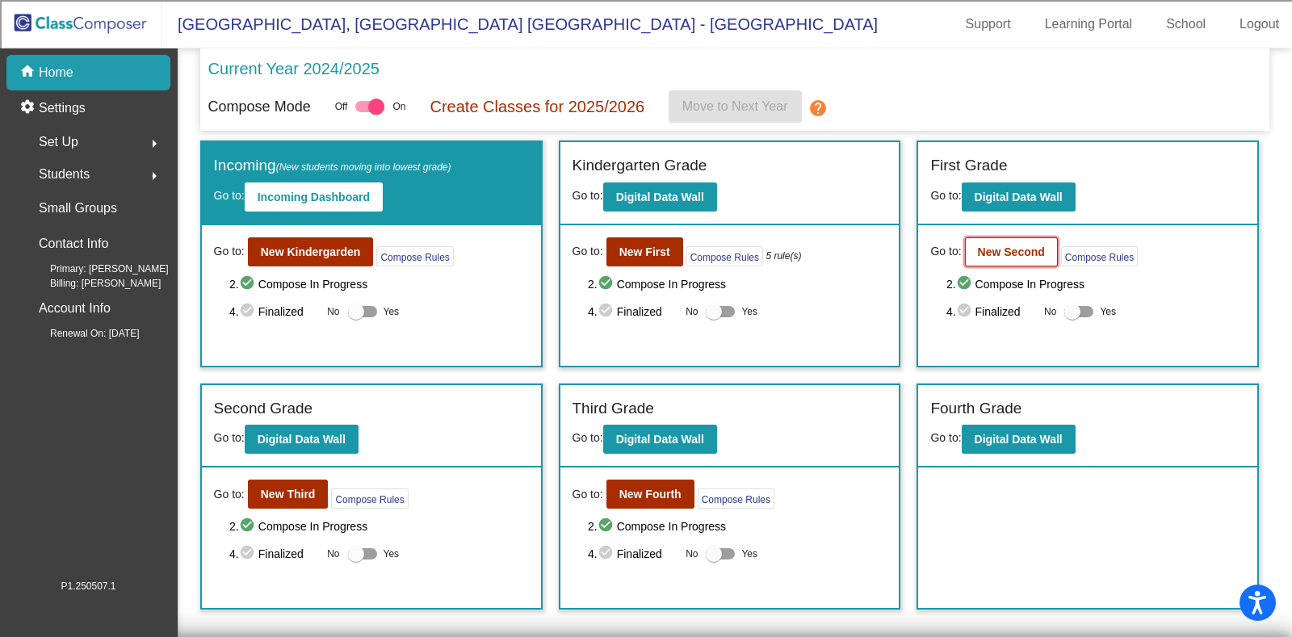
click at [998, 247] on b "New Second" at bounding box center [1011, 251] width 67 height 13
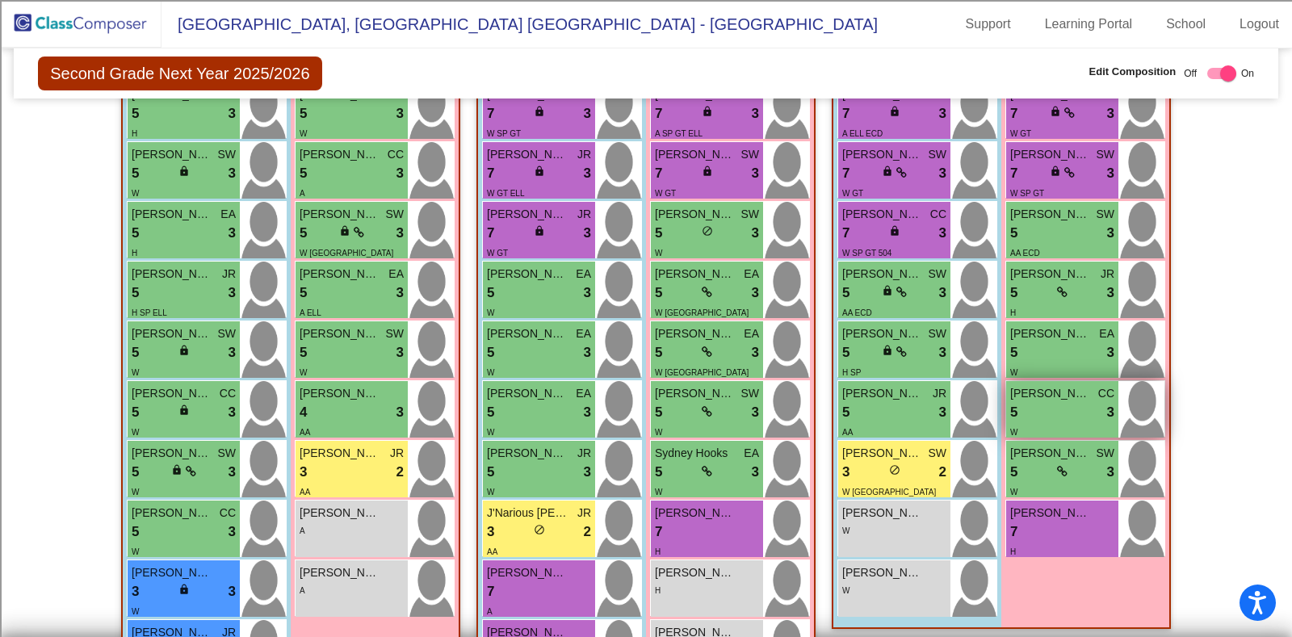
scroll to position [438, 0]
